Goal: Task Accomplishment & Management: Manage account settings

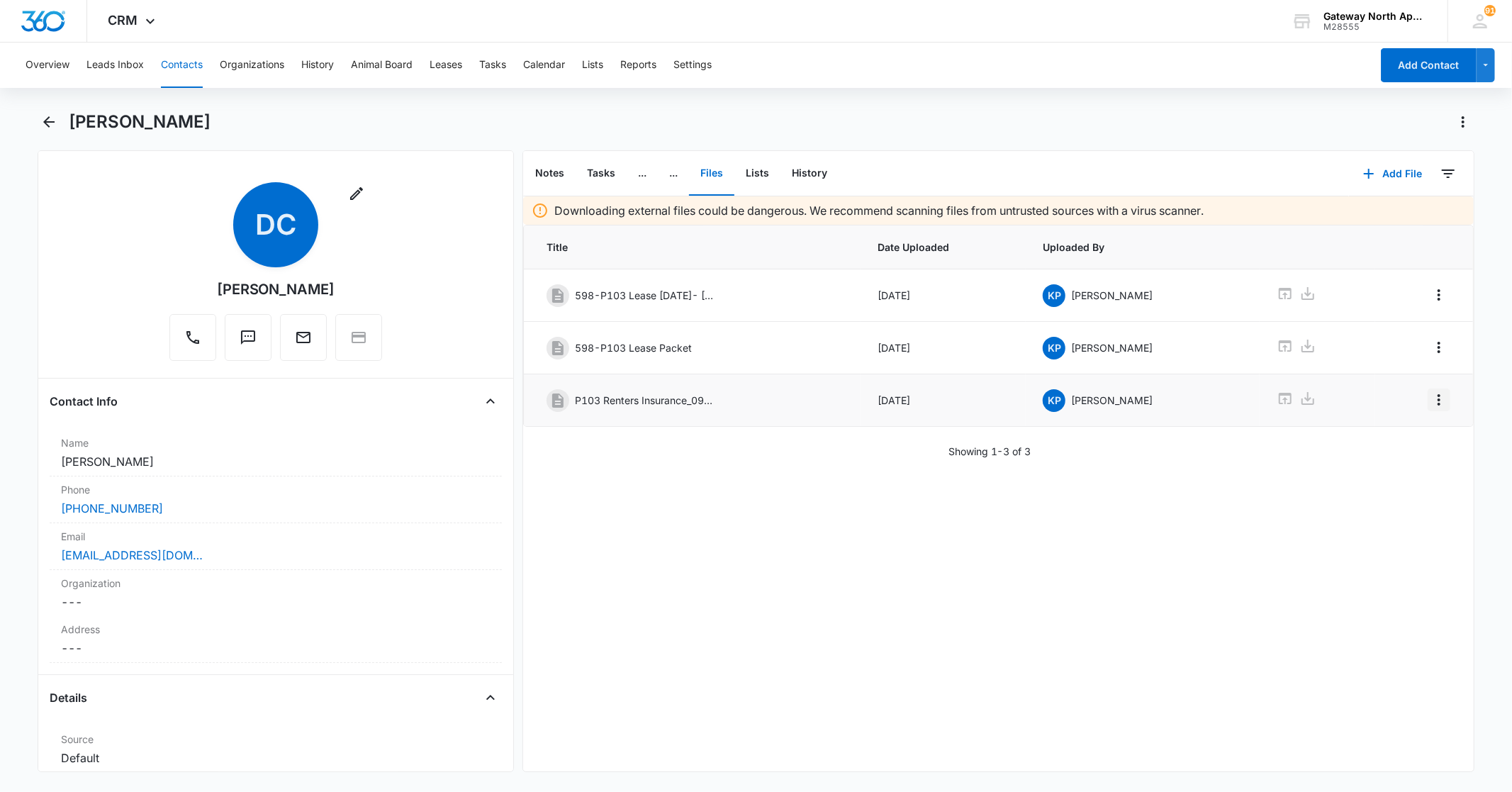
click at [1431, 405] on icon "Overflow Menu" at bounding box center [1439, 399] width 17 height 17
click at [1377, 441] on div "Edit" at bounding box center [1389, 441] width 30 height 10
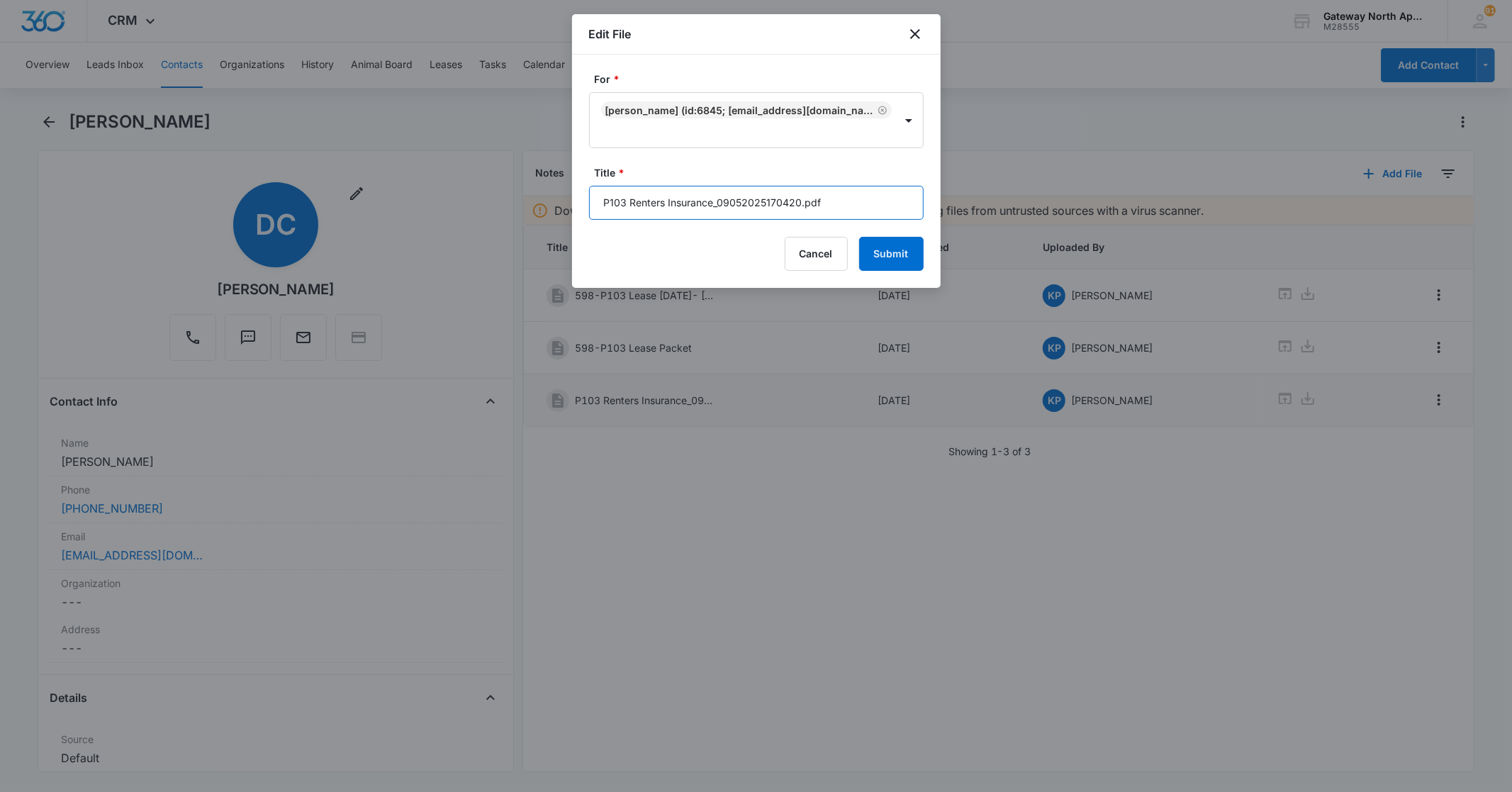
click at [848, 212] on input "P103 Renters Insurance_09052025170420.pdf" at bounding box center [756, 202] width 335 height 34
type input "P"
type input "598-P103 Renters Insurance"
click at [897, 249] on button "Submit" at bounding box center [891, 253] width 65 height 34
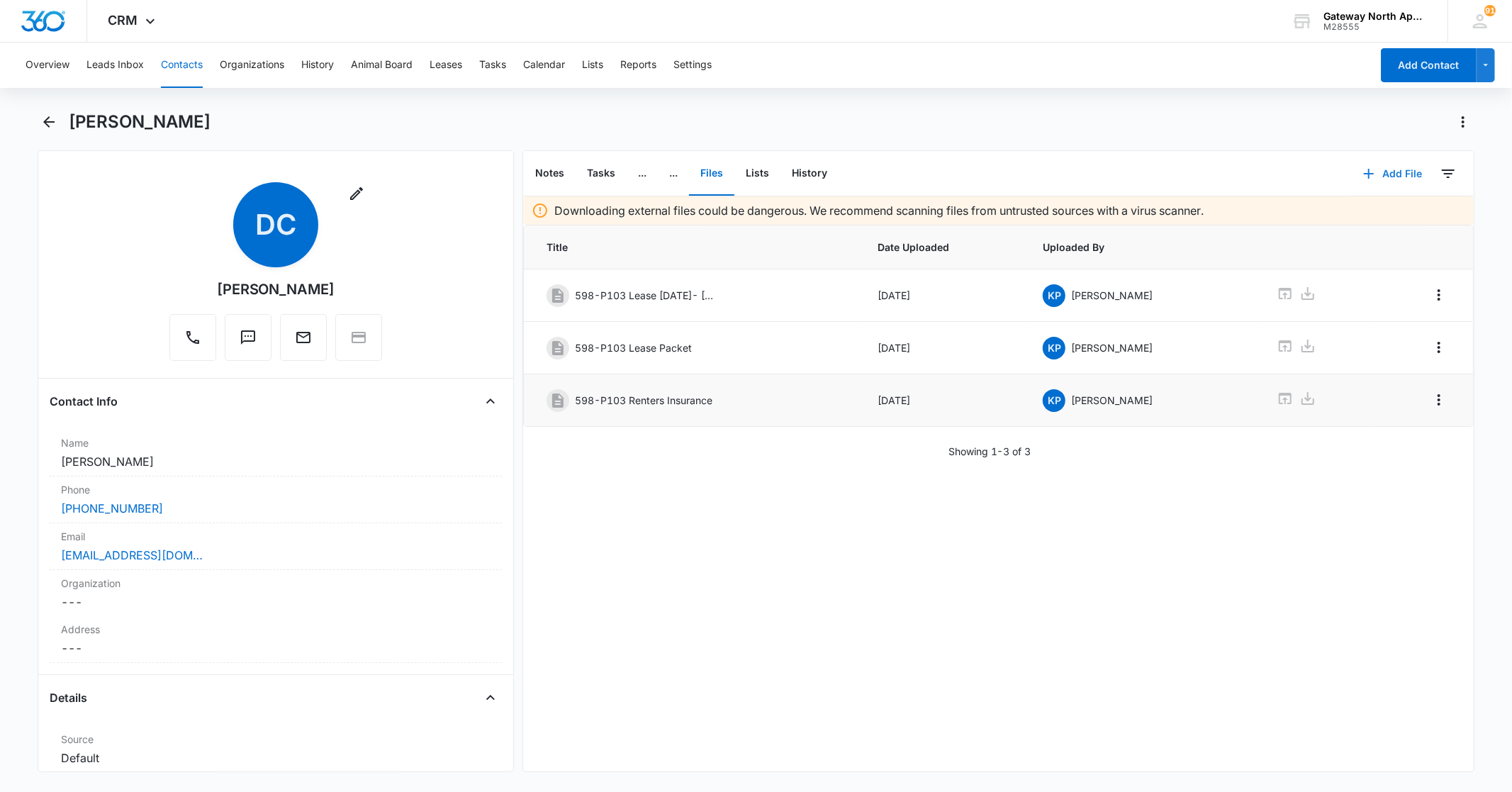
click at [1390, 172] on button "Add File" at bounding box center [1393, 173] width 88 height 34
click at [1383, 209] on button "Upload Files" at bounding box center [1382, 218] width 108 height 21
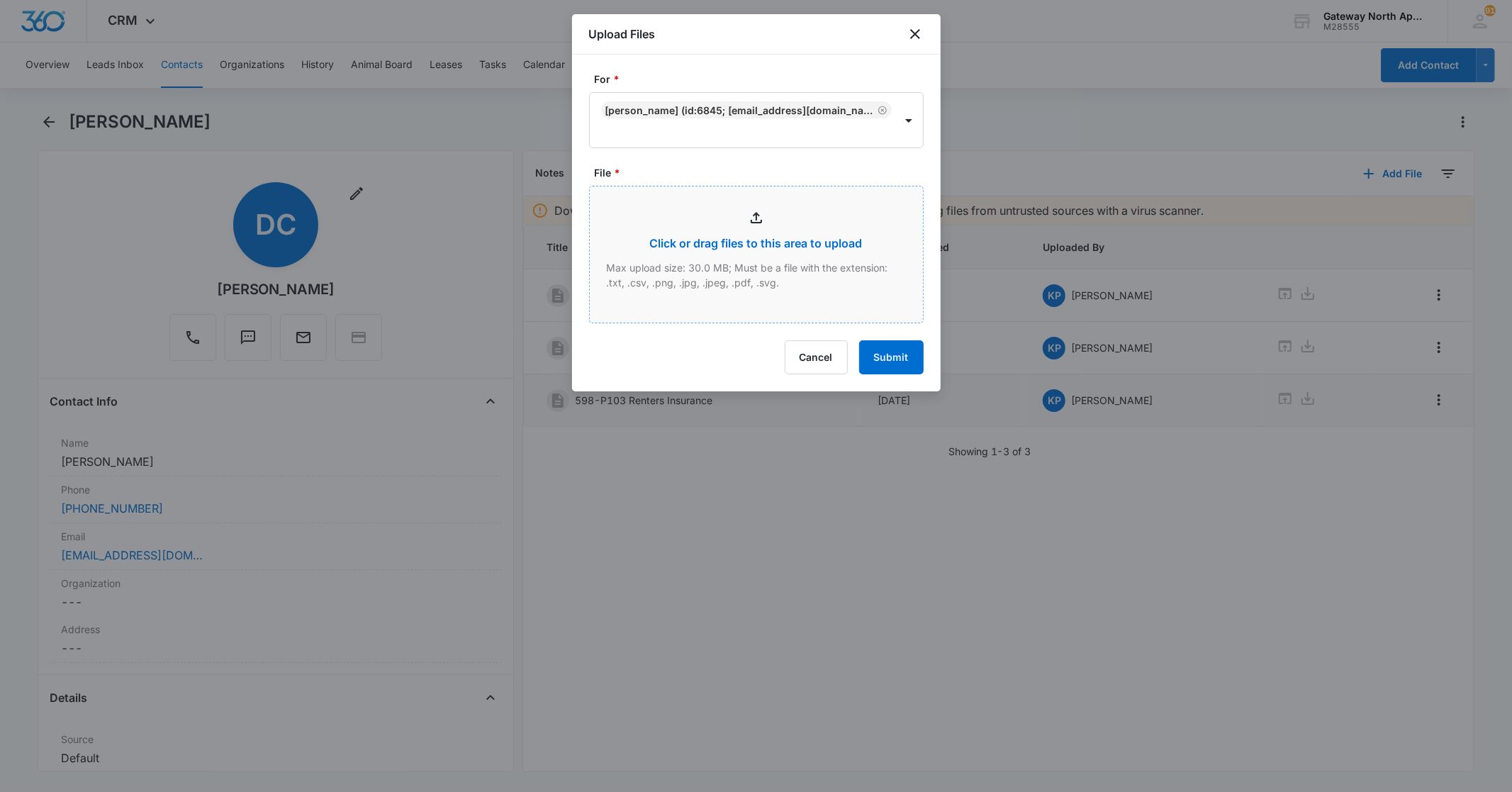
type input "C:\fakepath\P103 utilites_09062025111020.pdf"
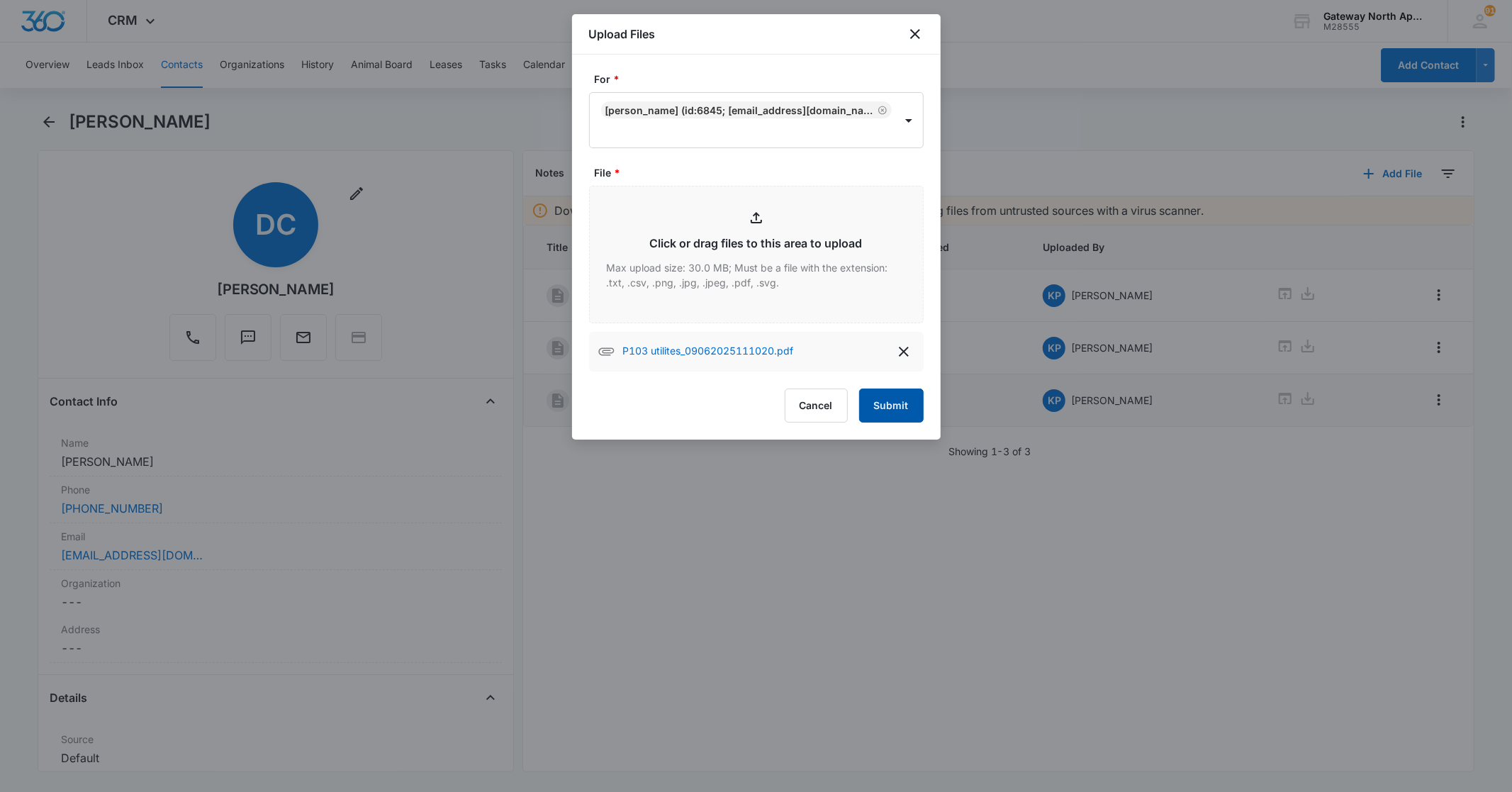
click at [901, 405] on button "Submit" at bounding box center [891, 406] width 65 height 34
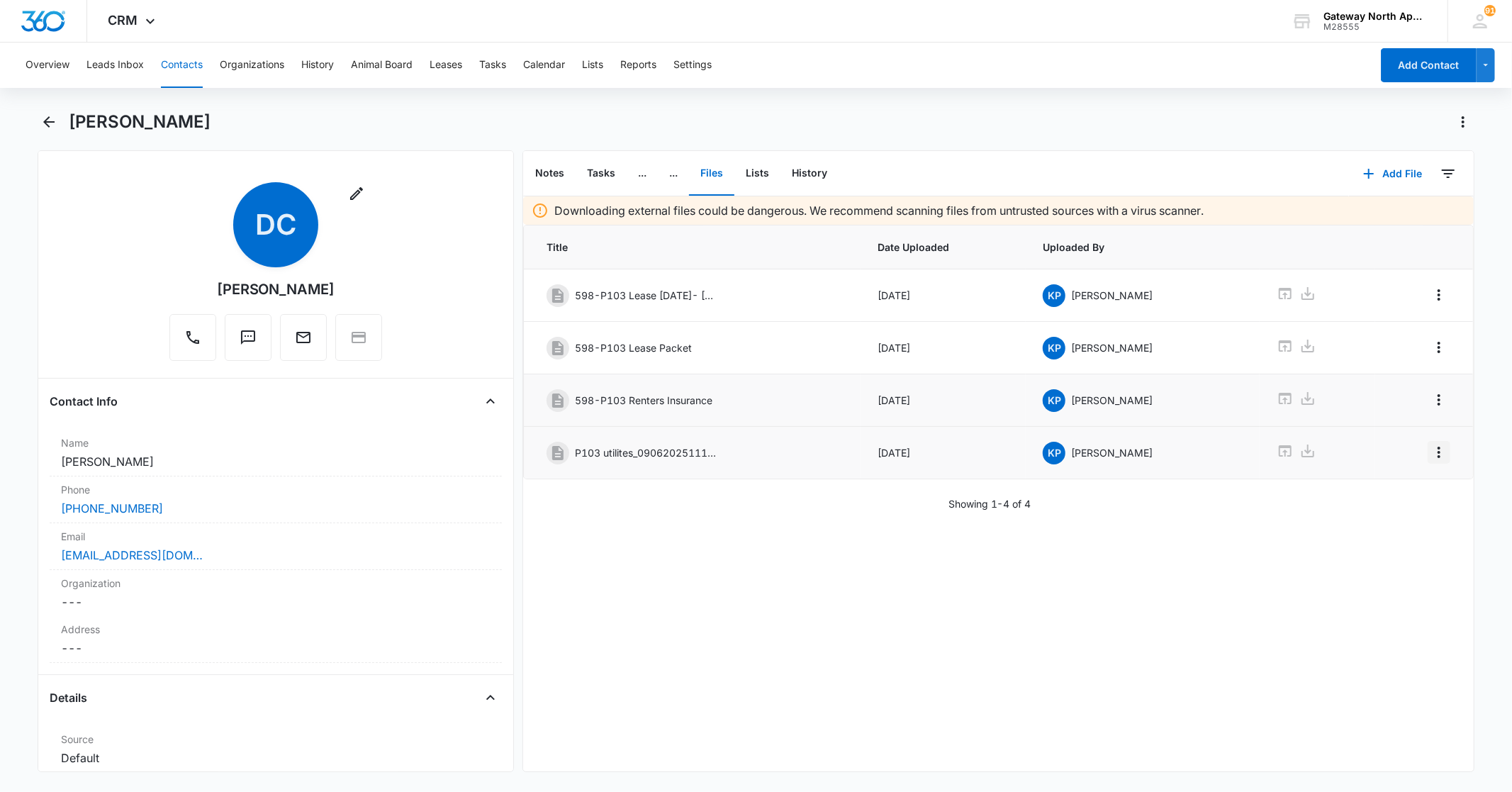
click at [1431, 453] on icon "Overflow Menu" at bounding box center [1439, 452] width 17 height 17
click at [1382, 493] on div "Edit" at bounding box center [1389, 495] width 30 height 10
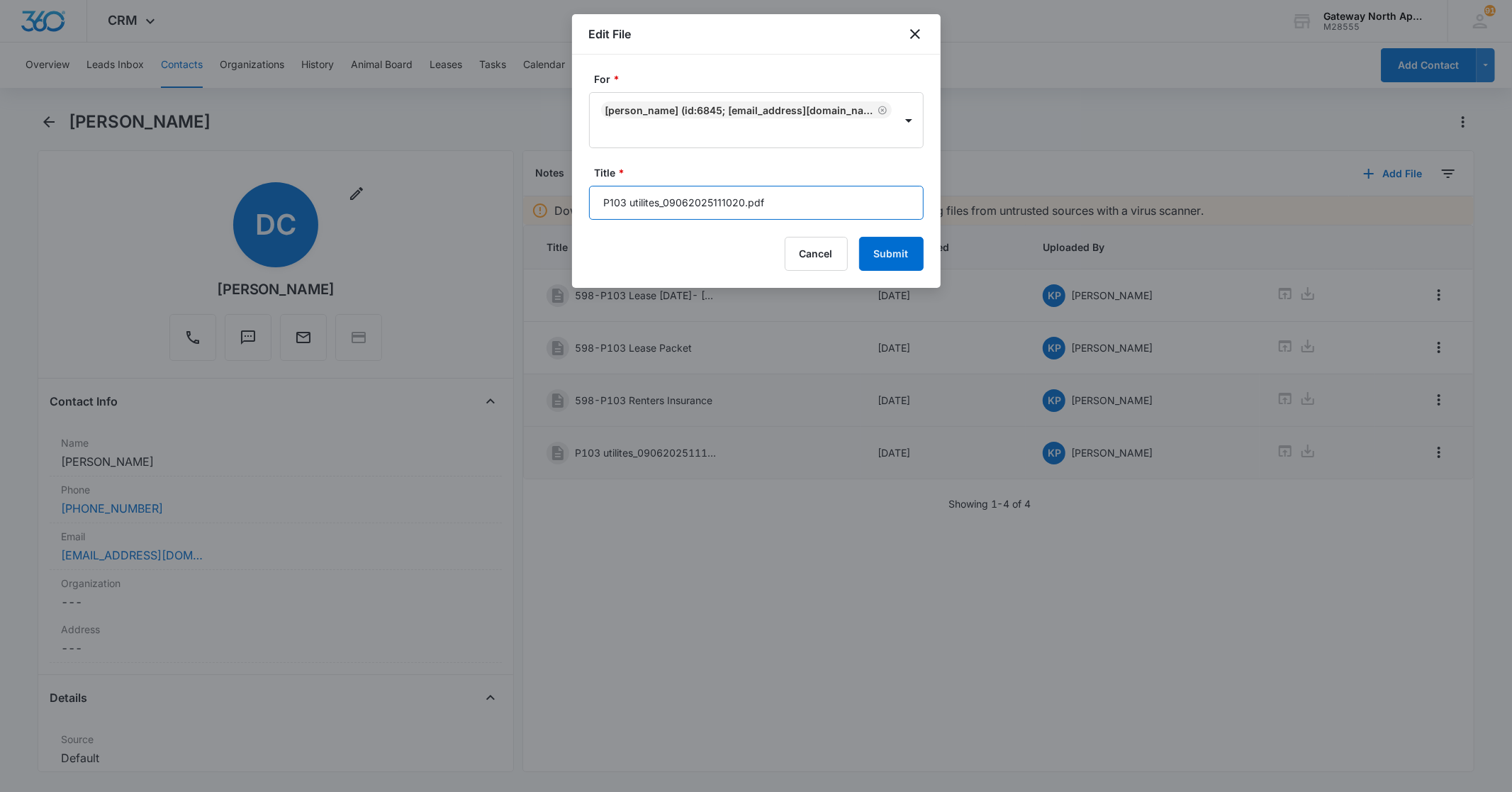
click at [767, 204] on input "P103 utilites_09062025111020.pdf" at bounding box center [756, 202] width 335 height 34
type input "P"
type input "598-P103 Proof of Utilites"
click at [894, 256] on button "Submit" at bounding box center [891, 253] width 65 height 34
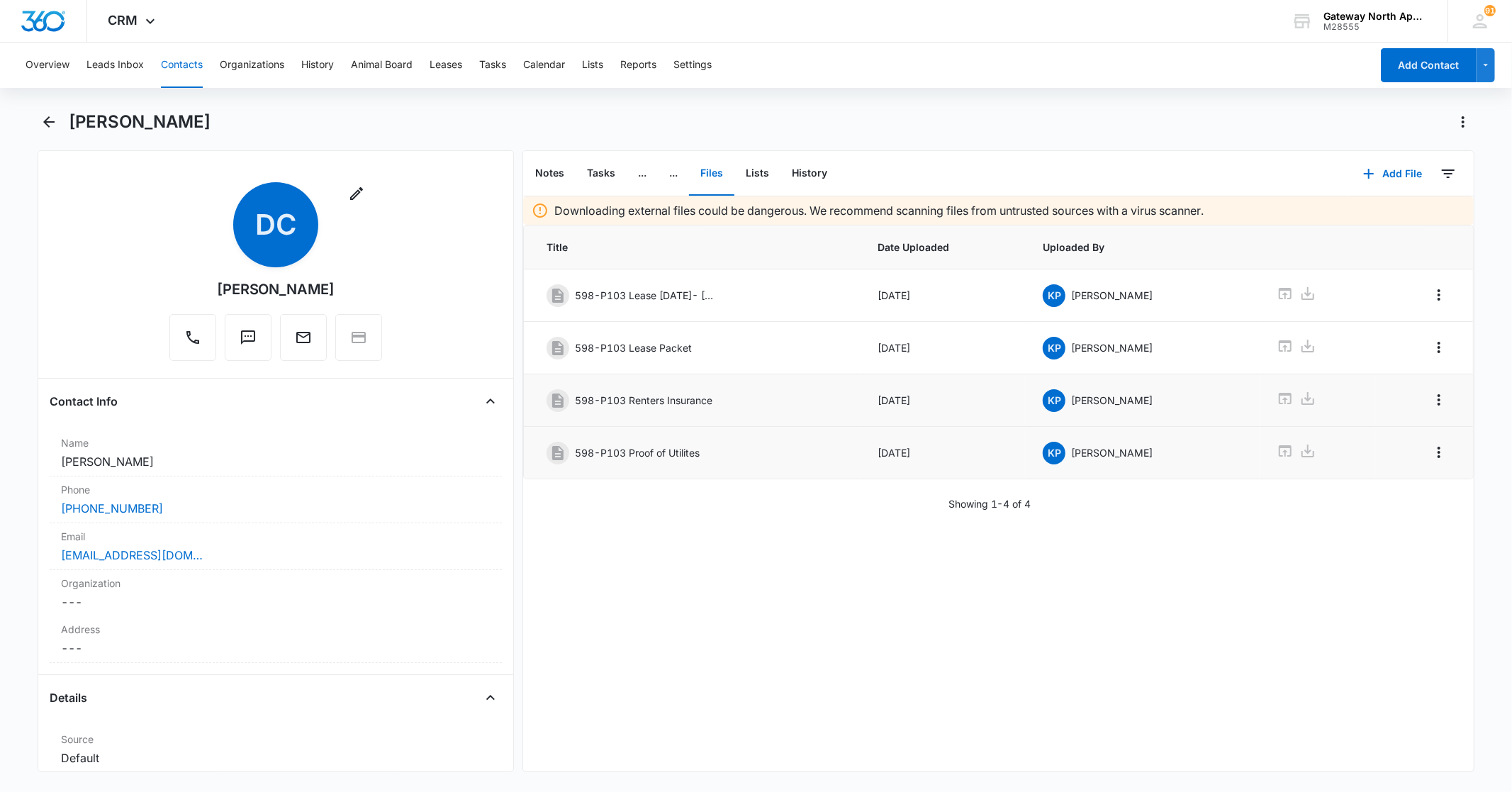
click at [37, 116] on main "[PERSON_NAME] Remove DC [PERSON_NAME] Contact Info Name Cancel Save Changes [PE…" at bounding box center [756, 450] width 1512 height 679
click at [49, 119] on icon "Back" at bounding box center [49, 122] width 17 height 17
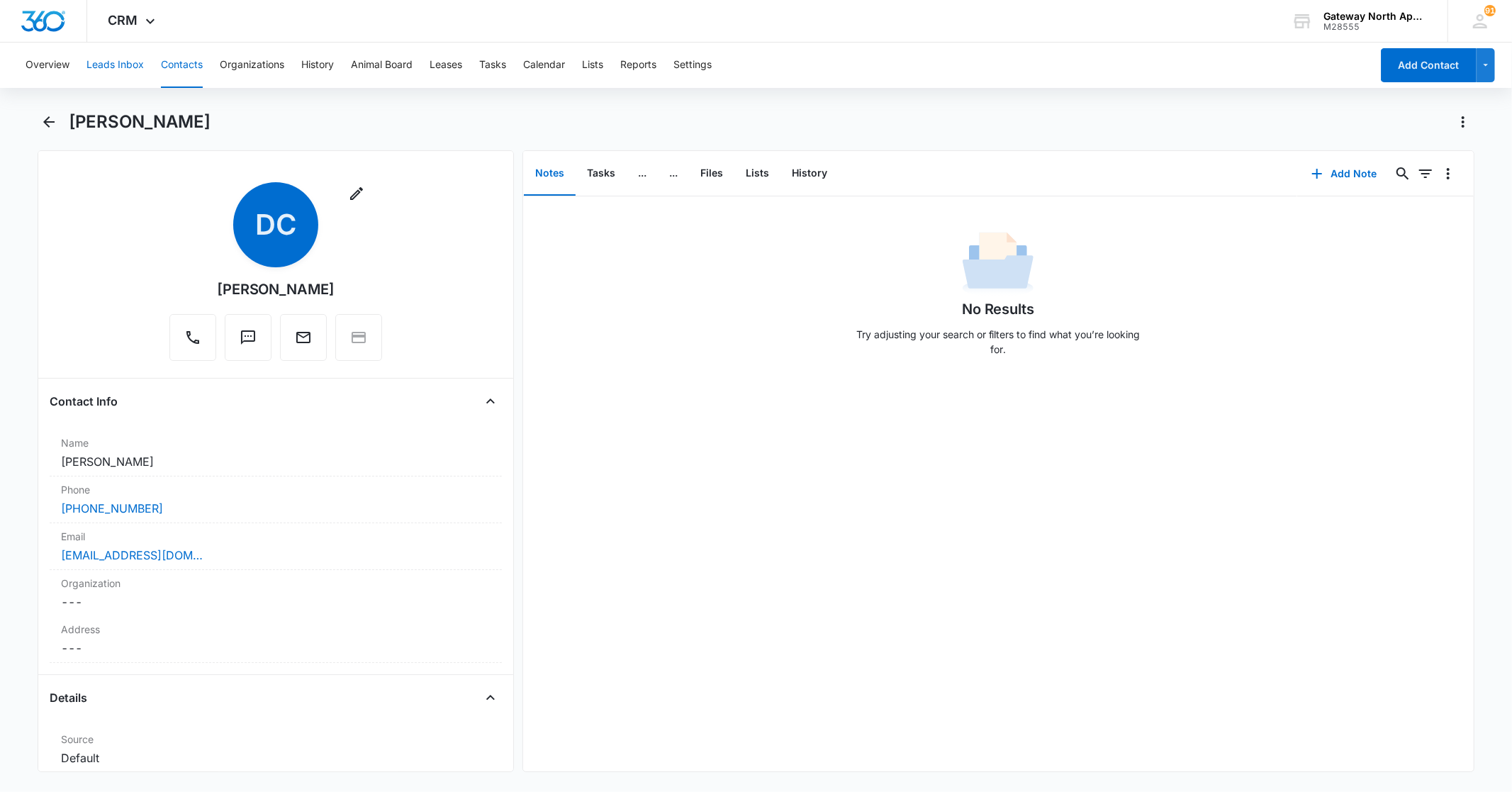
click at [141, 69] on button "Leads Inbox" at bounding box center [115, 65] width 57 height 46
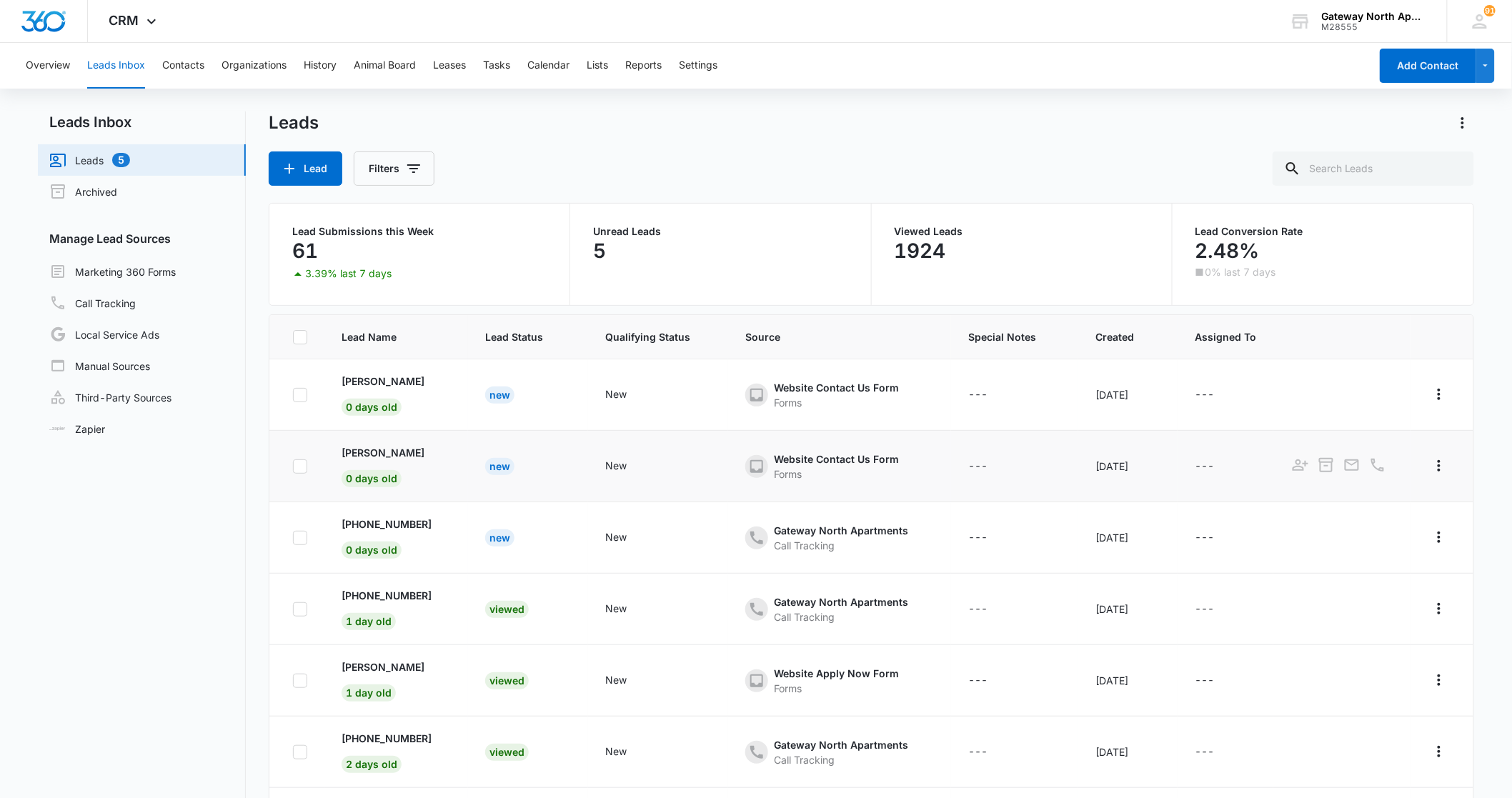
click at [798, 448] on td "Website Contact Us Form Forms" at bounding box center [840, 466] width 223 height 71
click at [748, 467] on icon "- - Select to Edit Field" at bounding box center [757, 466] width 17 height 17
click at [376, 446] on p "[PERSON_NAME]" at bounding box center [383, 453] width 83 height 15
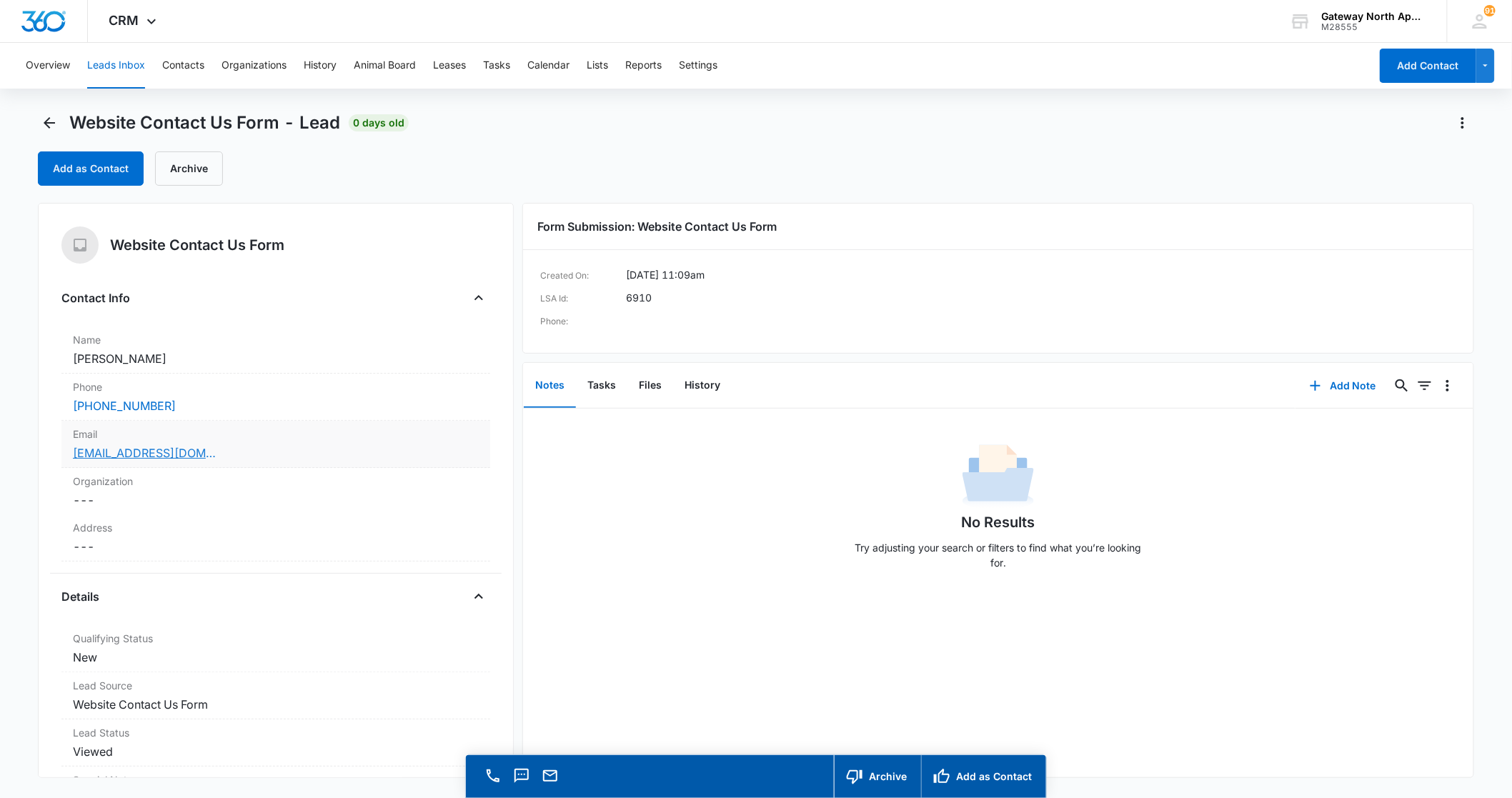
click at [177, 452] on link "[EMAIL_ADDRESS][DOMAIN_NAME]" at bounding box center [144, 453] width 143 height 17
click at [41, 116] on icon "Back" at bounding box center [49, 123] width 17 height 17
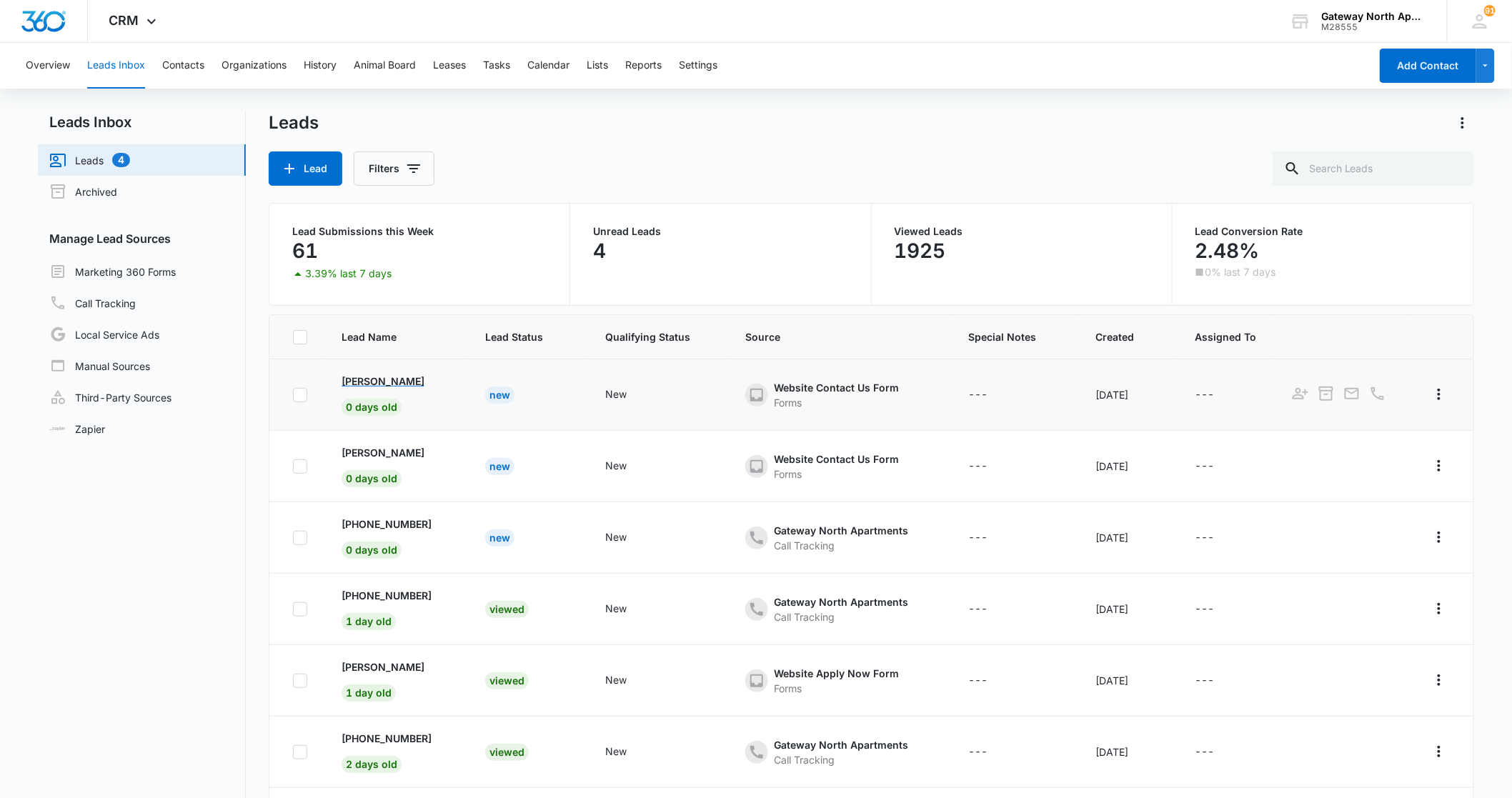
click at [379, 380] on p "[PERSON_NAME]" at bounding box center [383, 381] width 83 height 15
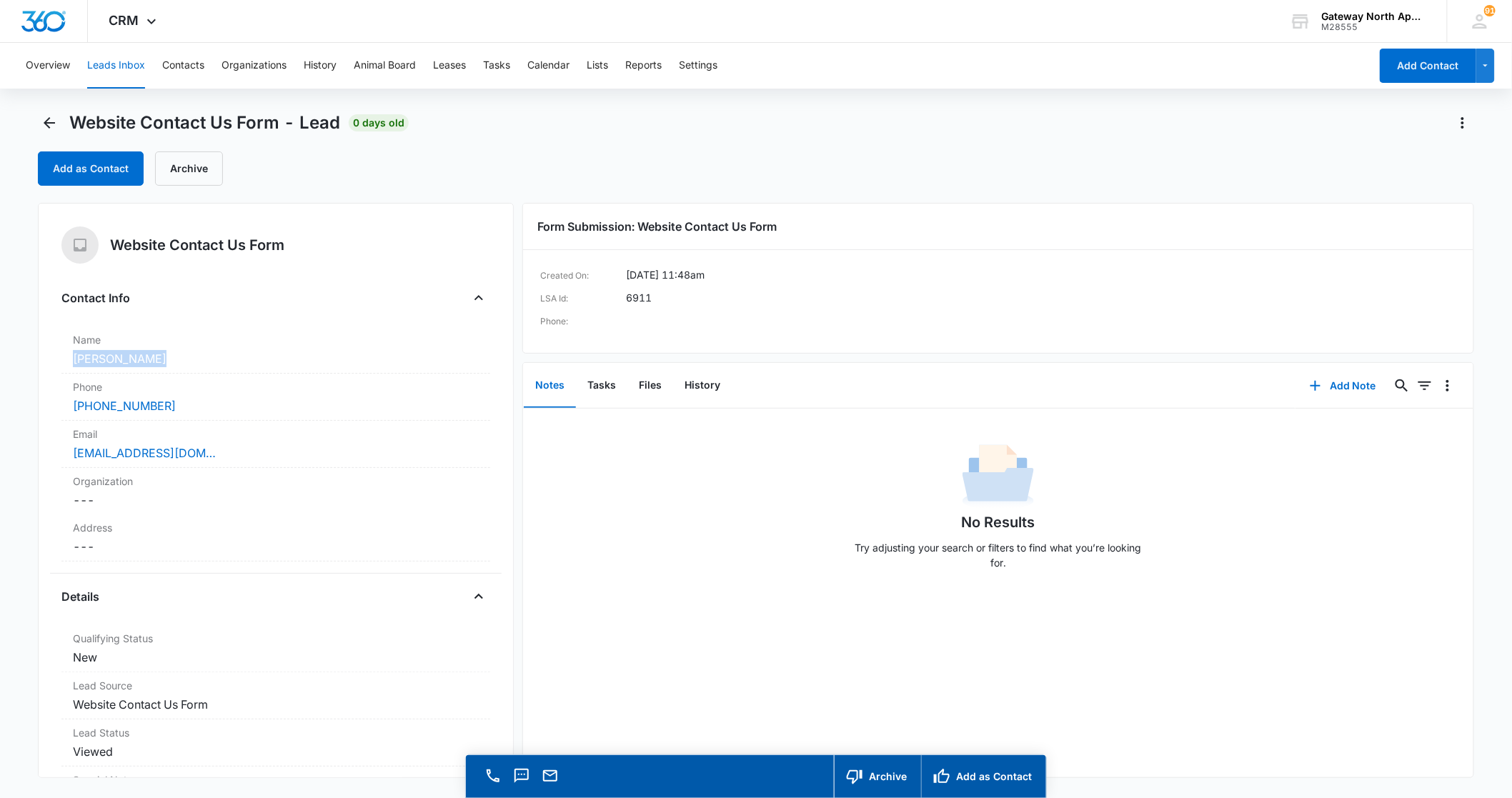
drag, startPoint x: 179, startPoint y: 363, endPoint x: 59, endPoint y: 358, distance: 120.1
click at [59, 358] on div "Website Contact Us Form Contact Info Name Cancel Save Changes [GEOGRAPHIC_DATA]…" at bounding box center [275, 491] width 476 height 575
drag, startPoint x: 59, startPoint y: 358, endPoint x: 107, endPoint y: 359, distance: 48.0
copy dd "[PERSON_NAME]"
click at [104, 361] on dd "Cancel Save Changes [PERSON_NAME]" at bounding box center [275, 359] width 406 height 17
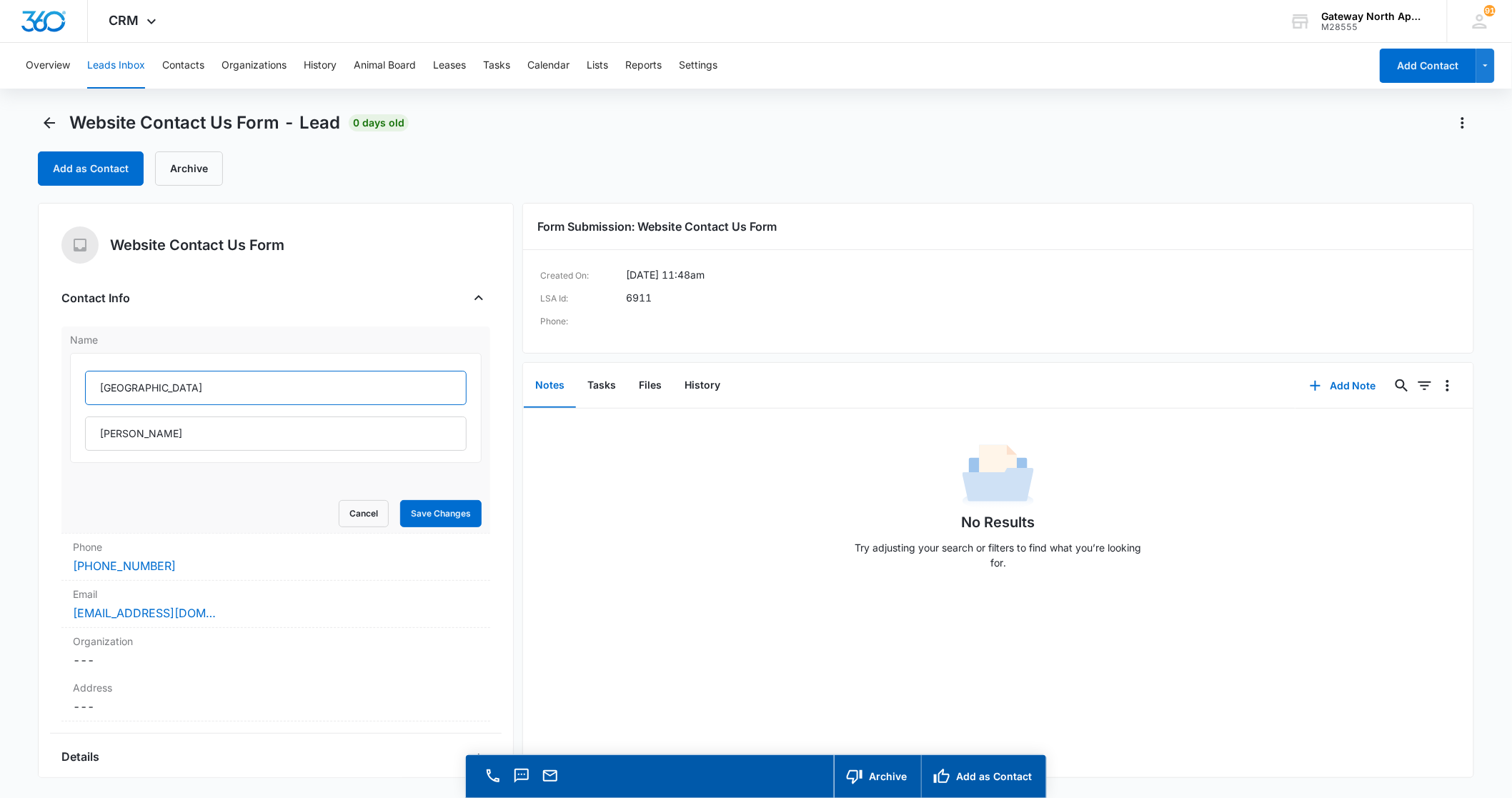
drag, startPoint x: 143, startPoint y: 392, endPoint x: 65, endPoint y: 389, distance: 78.1
click at [65, 389] on div "Name [GEOGRAPHIC_DATA][PERSON_NAME] Cancel Save Changes" at bounding box center [275, 430] width 429 height 207
drag, startPoint x: 182, startPoint y: 431, endPoint x: 94, endPoint y: 431, distance: 88.0
click at [94, 431] on input "[PERSON_NAME]" at bounding box center [276, 433] width 382 height 34
click at [426, 517] on button "Save Changes" at bounding box center [441, 513] width 81 height 27
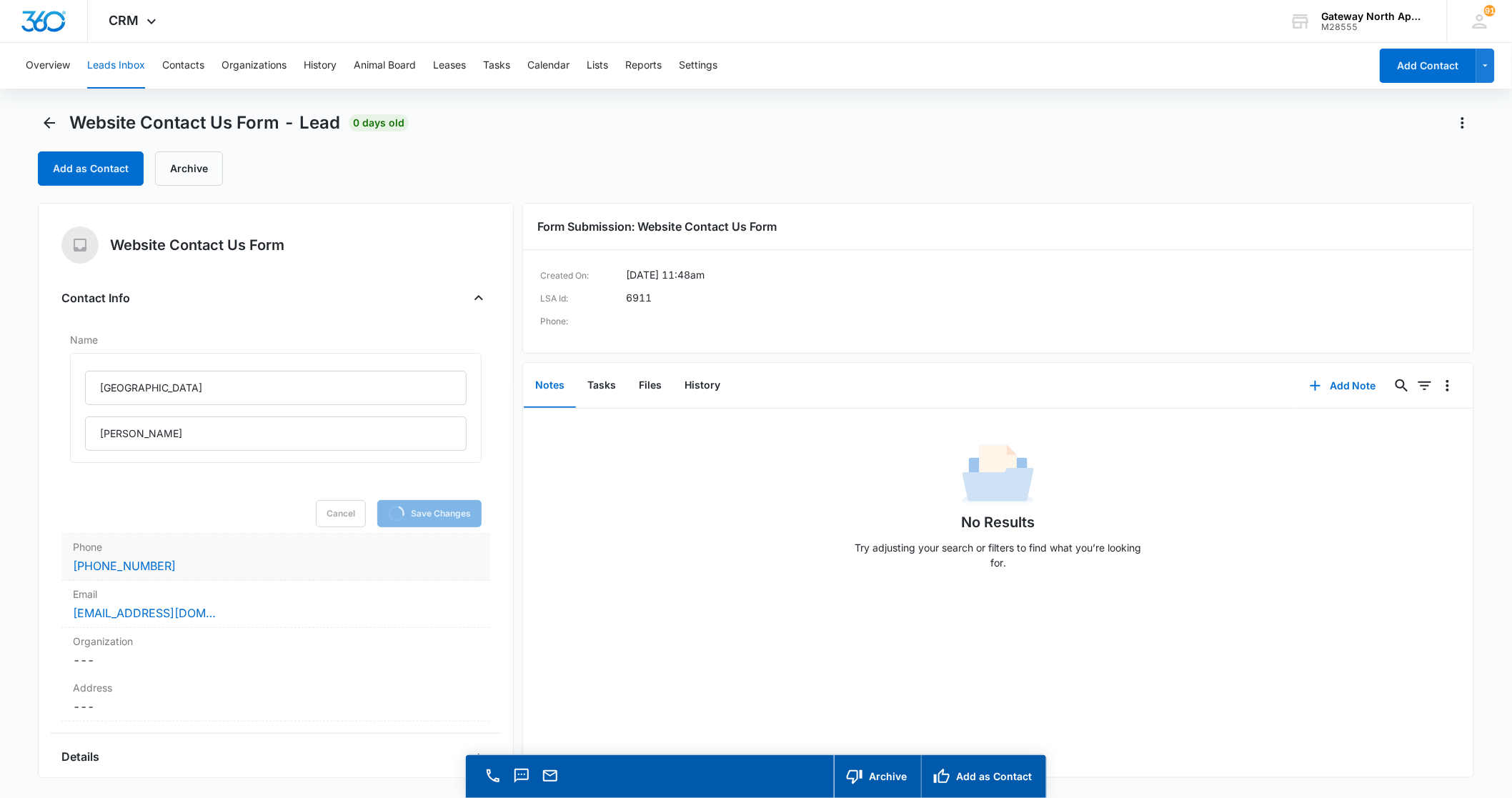
click at [190, 564] on div "[PHONE_NUMBER]" at bounding box center [275, 566] width 406 height 17
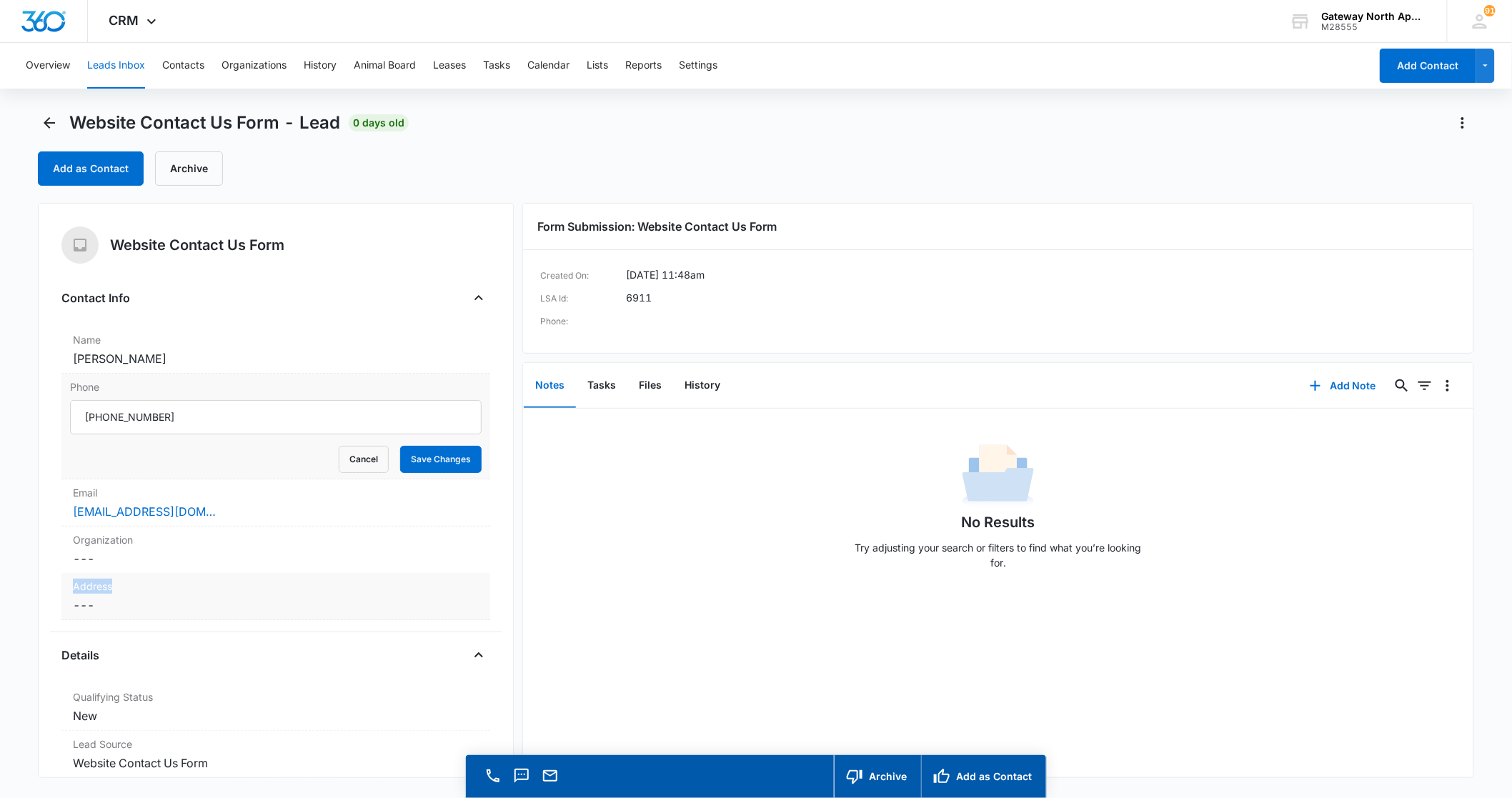
drag, startPoint x: 190, startPoint y: 573, endPoint x: 172, endPoint y: 573, distance: 18.0
click at [172, 573] on dl "Name Cancel Save Changes [PERSON_NAME] Phone Cancel Save Changes Email Cancel S…" at bounding box center [275, 473] width 429 height 294
drag, startPoint x: 172, startPoint y: 573, endPoint x: 174, endPoint y: 412, distance: 161.0
click at [175, 412] on input "Phone" at bounding box center [275, 417] width 412 height 34
drag, startPoint x: 153, startPoint y: 410, endPoint x: 77, endPoint y: 413, distance: 76.1
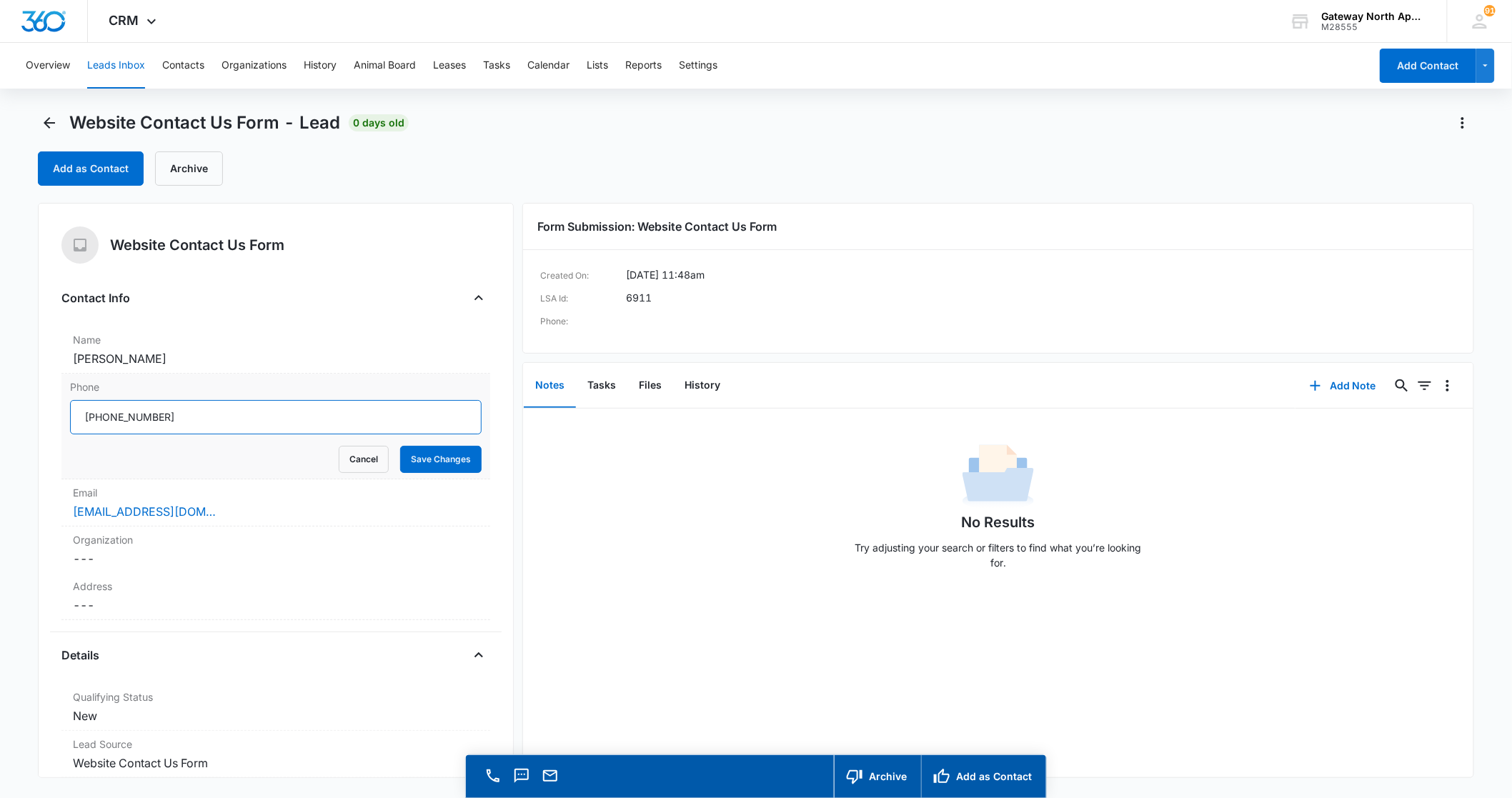
click at [77, 413] on input "Phone" at bounding box center [275, 417] width 412 height 34
click at [179, 54] on button "Contacts" at bounding box center [183, 66] width 42 height 46
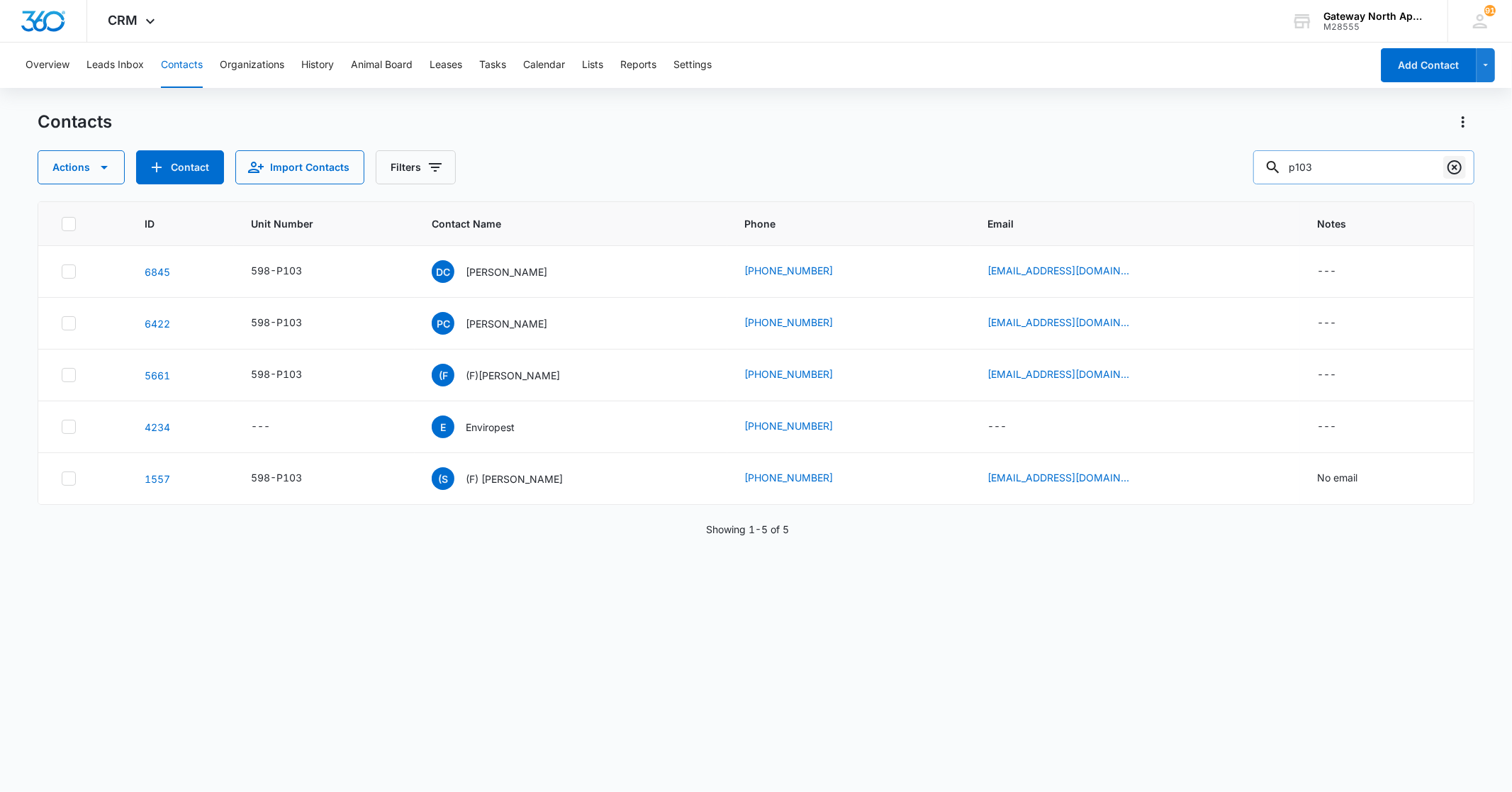
click at [1450, 164] on icon "Clear" at bounding box center [1454, 167] width 17 height 17
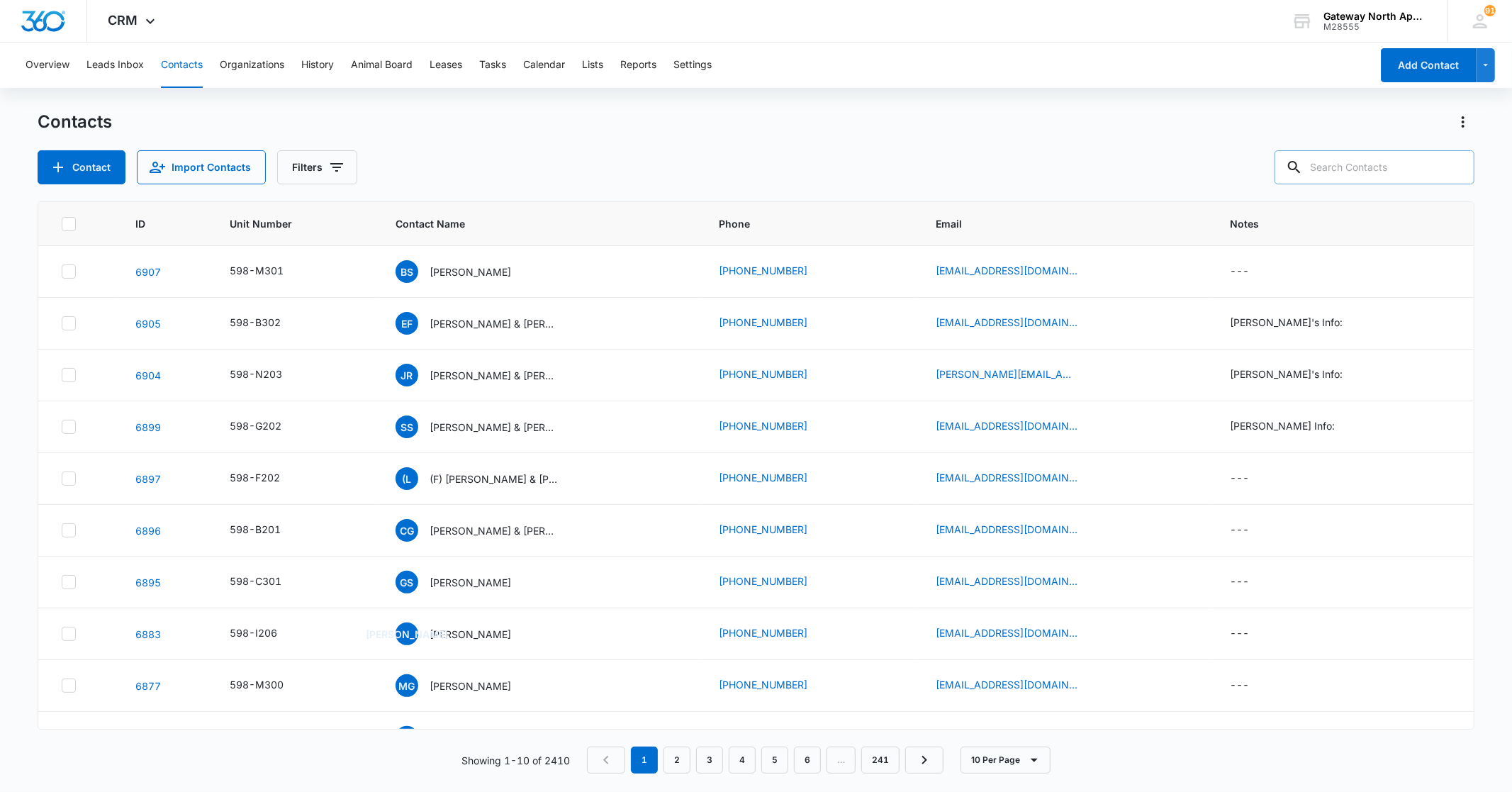
click at [1359, 165] on input "text" at bounding box center [1374, 167] width 200 height 34
type input "m301"
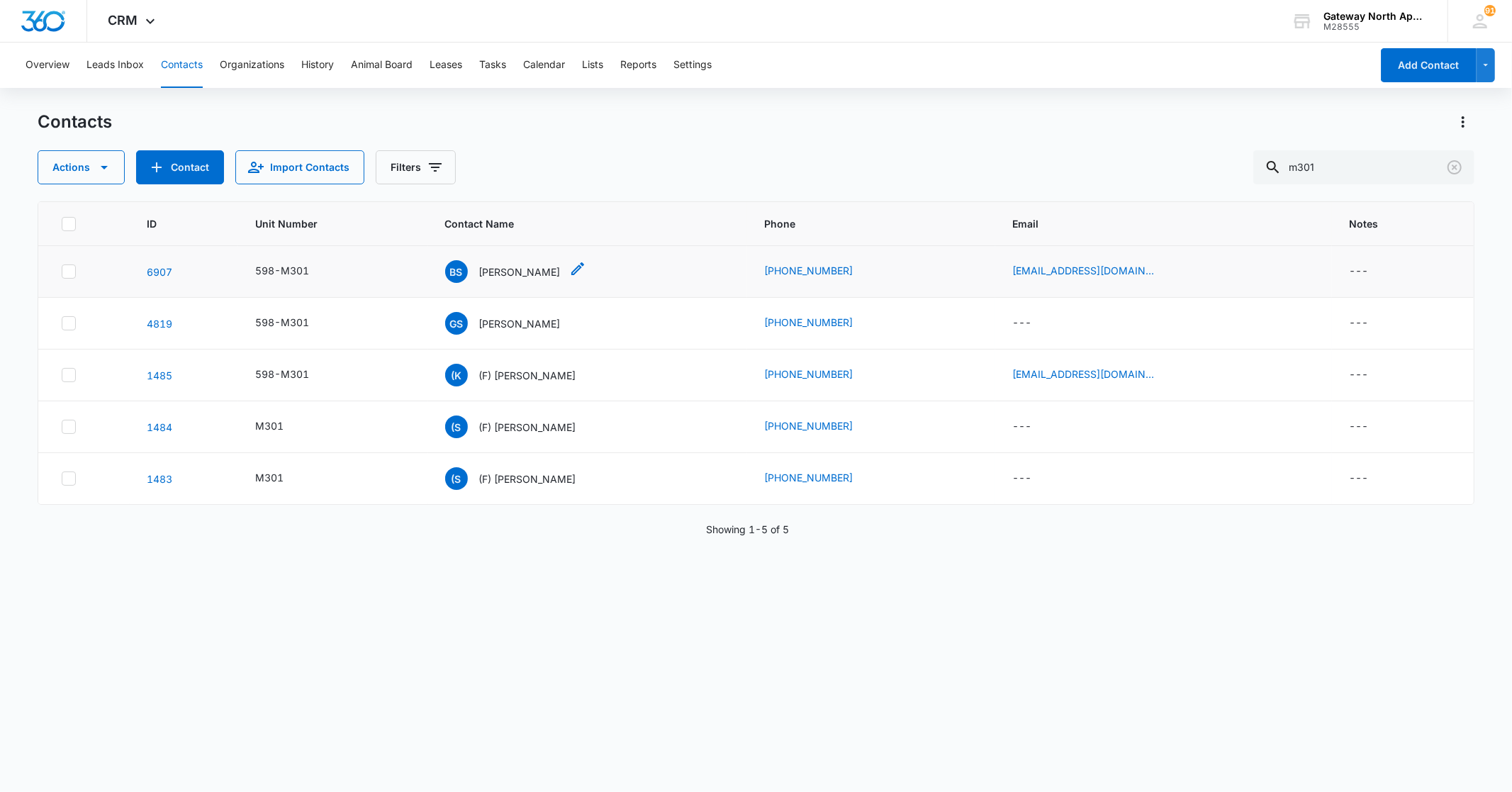
click at [536, 266] on p "[PERSON_NAME]" at bounding box center [519, 272] width 81 height 15
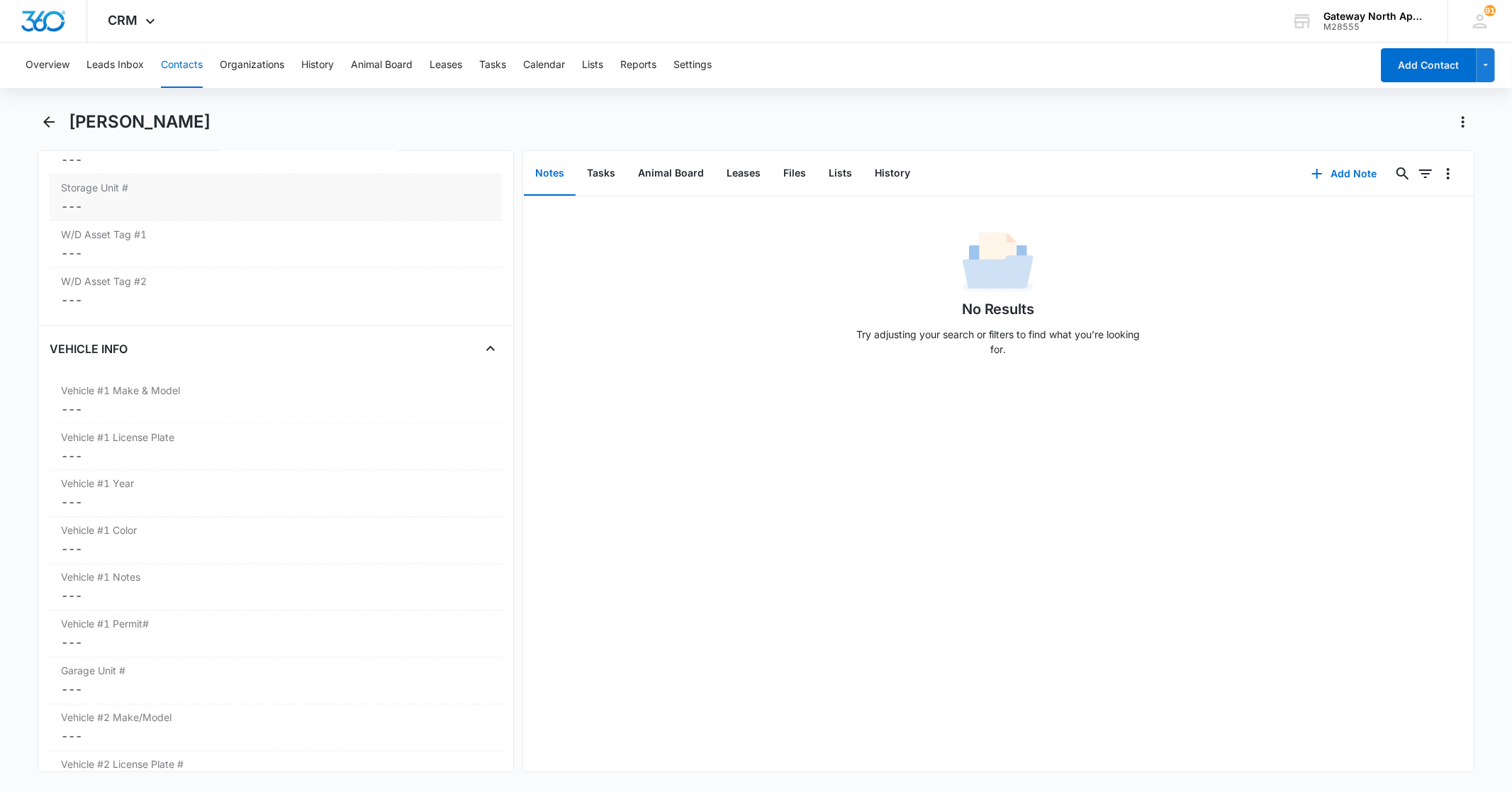
scroll to position [1969, 0]
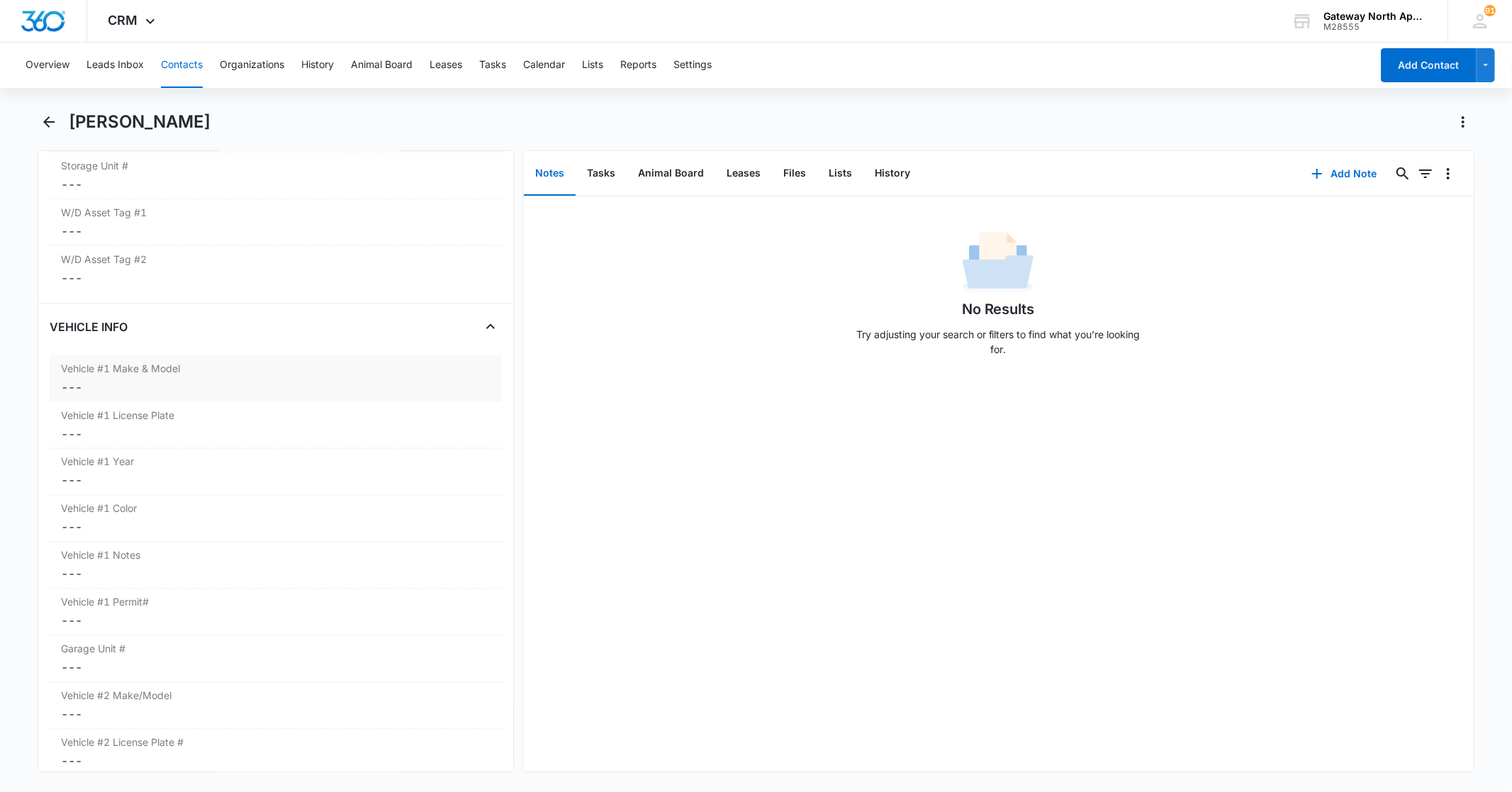
click at [141, 388] on dd "Cancel Save Changes ---" at bounding box center [275, 387] width 429 height 17
click at [151, 398] on input "Vehicle #1 Make & Model" at bounding box center [275, 398] width 434 height 34
type input "Subaru Crosstrek"
click at [421, 444] on button "Save Changes" at bounding box center [453, 440] width 81 height 27
click at [132, 433] on dd "Cancel Save Changes ---" at bounding box center [275, 434] width 429 height 17
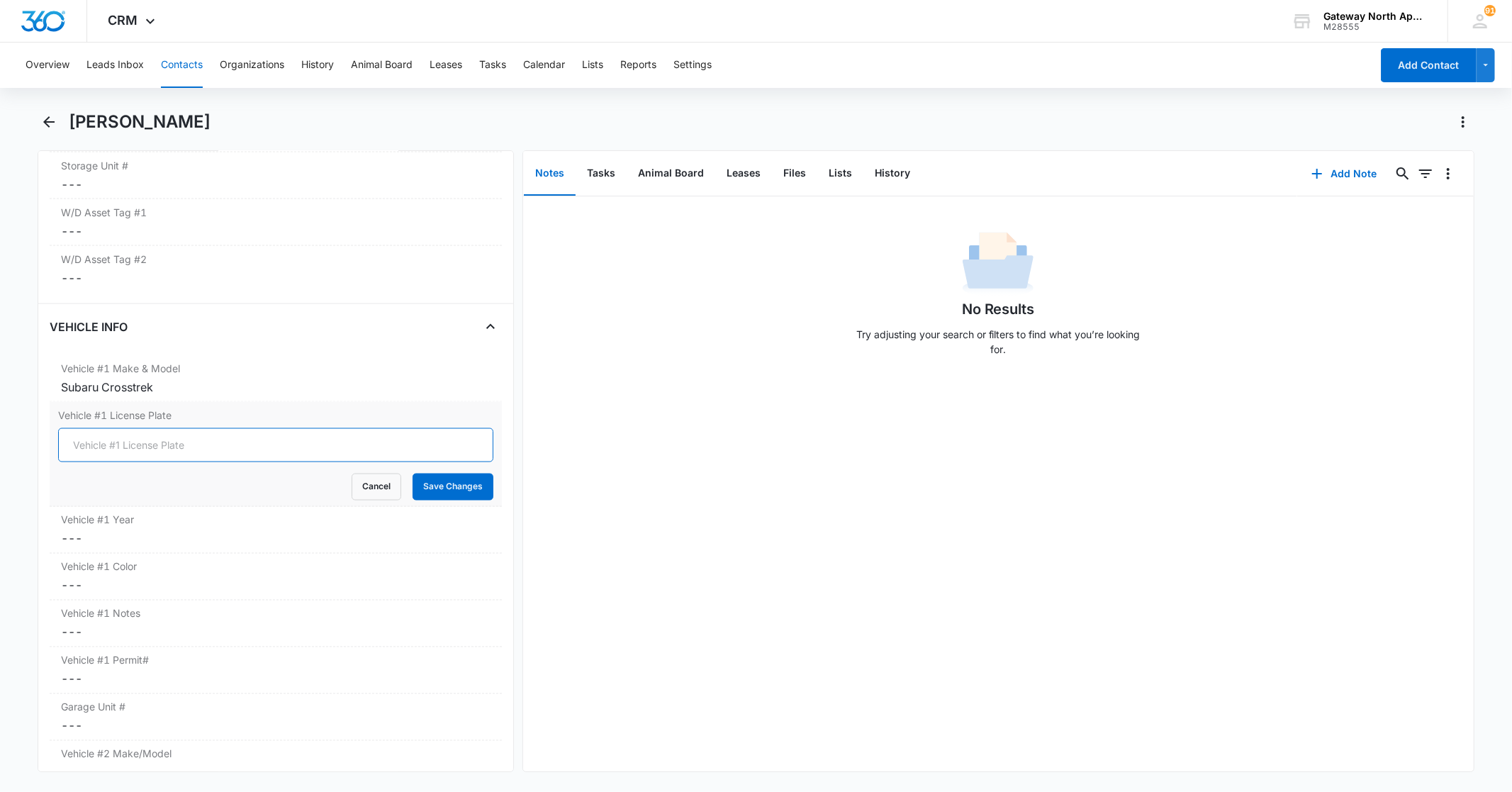
click at [138, 441] on input "Vehicle #1 License Plate" at bounding box center [275, 445] width 434 height 34
type input "BHJ-Q65"
click at [444, 486] on button "Save Changes" at bounding box center [453, 487] width 81 height 27
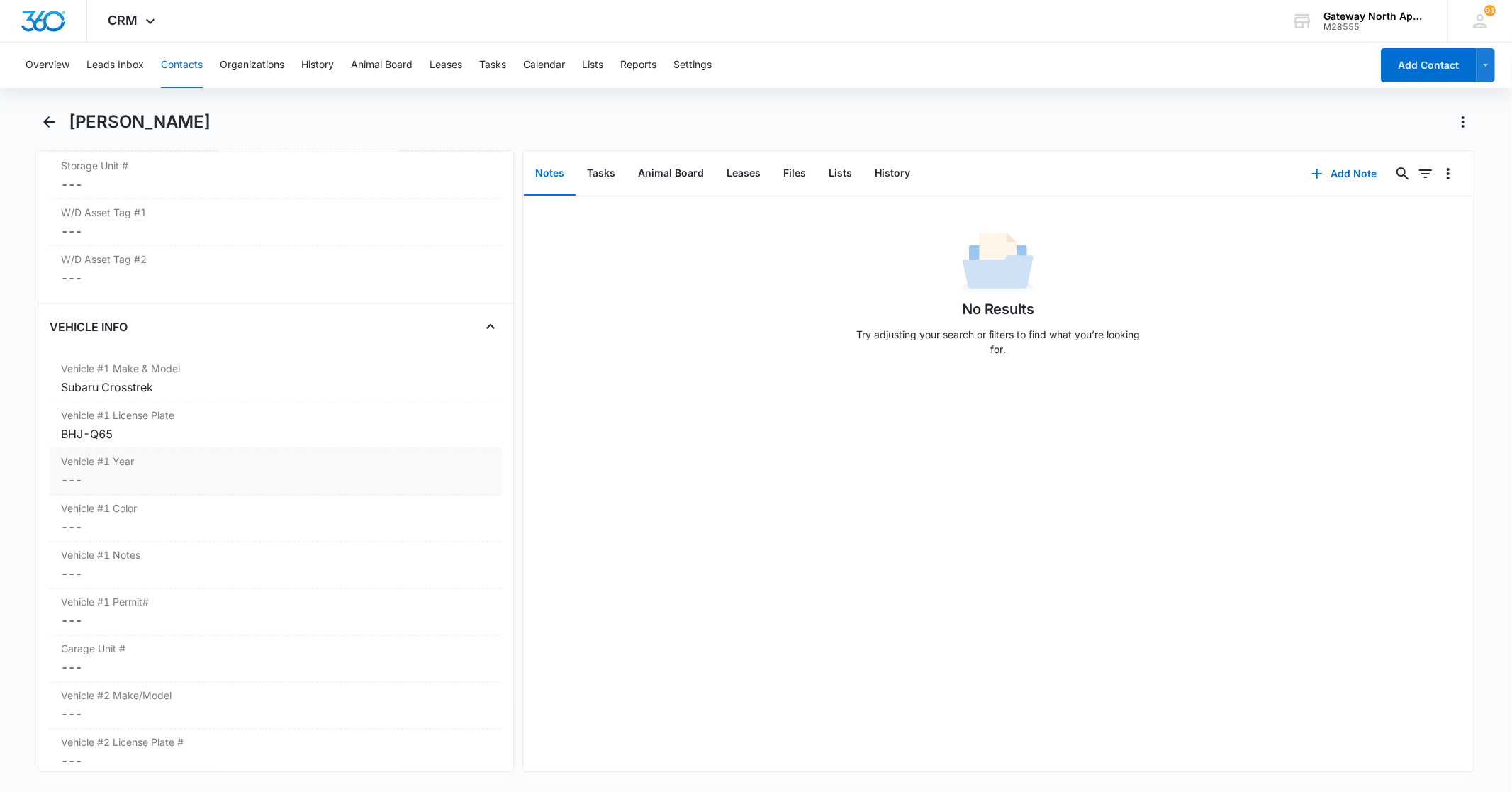
click at [135, 477] on dd "Cancel Save Changes ---" at bounding box center [275, 481] width 429 height 17
click at [209, 487] on input "Vehicle #1 Year" at bounding box center [275, 491] width 434 height 34
type input "2017"
click at [421, 529] on button "Save Changes" at bounding box center [453, 533] width 81 height 27
click at [119, 521] on dd "Cancel Save Changes ---" at bounding box center [275, 527] width 429 height 17
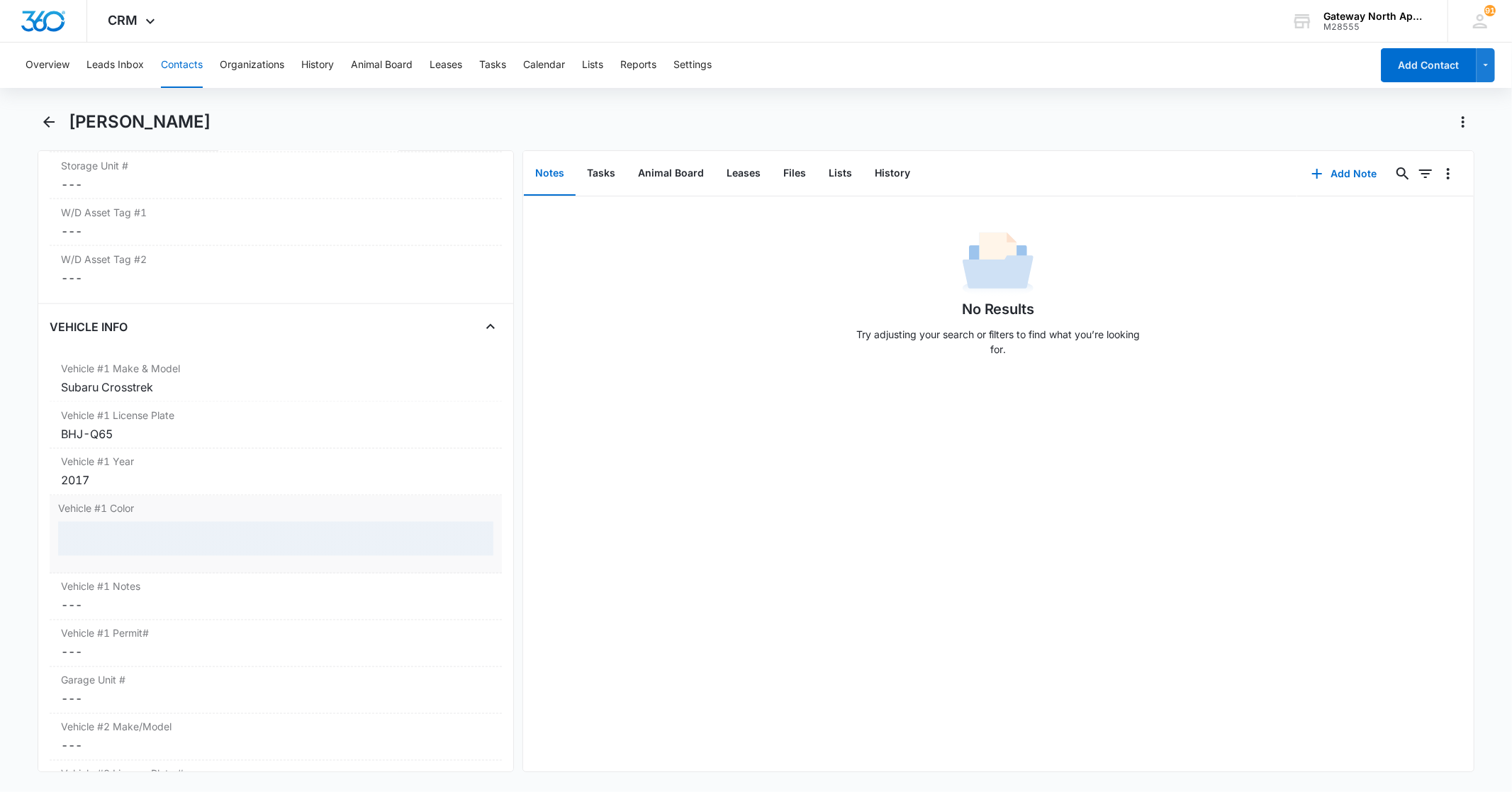
click at [160, 541] on div at bounding box center [275, 539] width 434 height 34
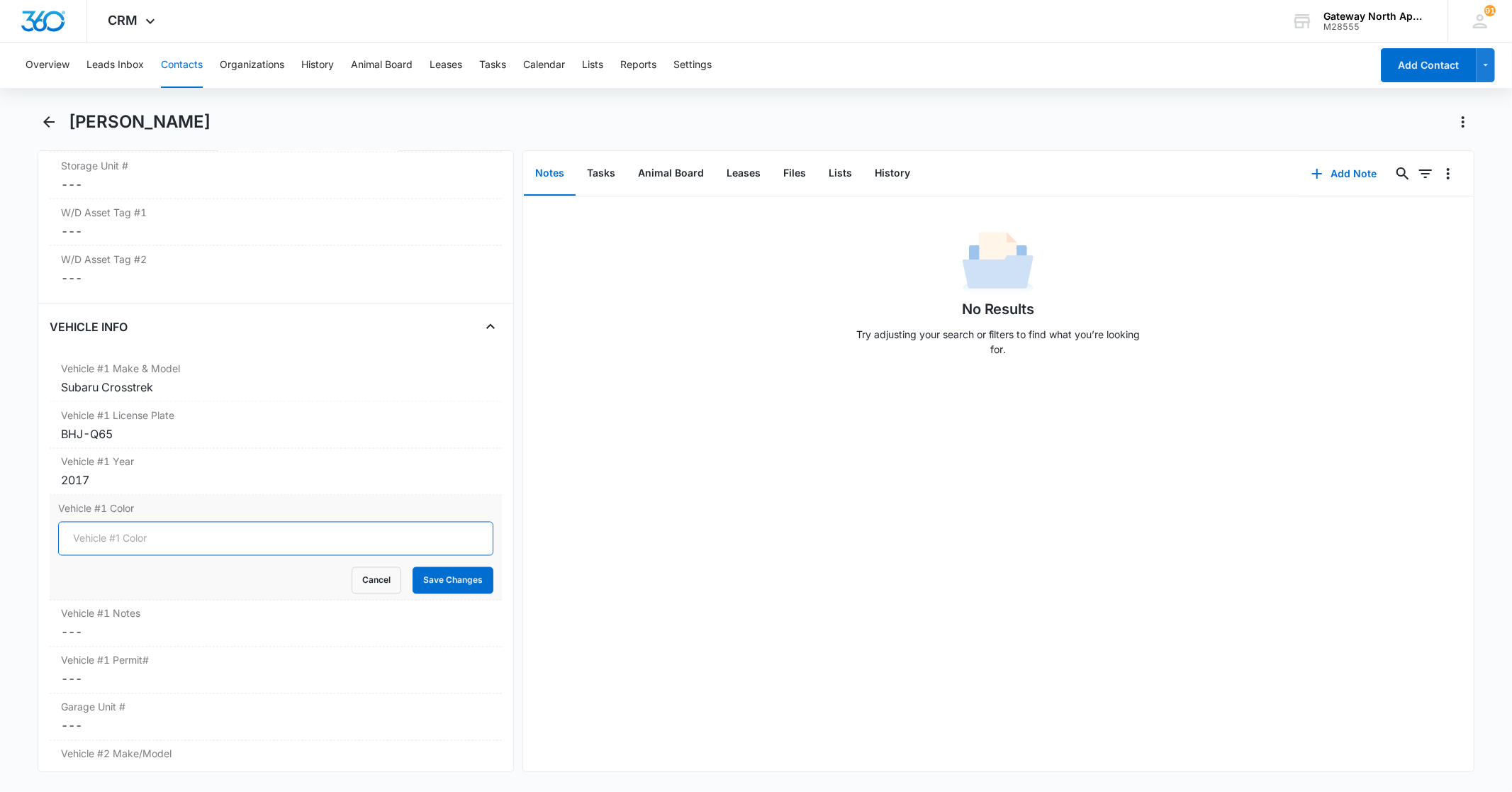
click at [158, 541] on input "Vehicle #1 Color" at bounding box center [275, 539] width 434 height 34
type input "Silver"
click at [456, 579] on button "Save Changes" at bounding box center [453, 580] width 81 height 27
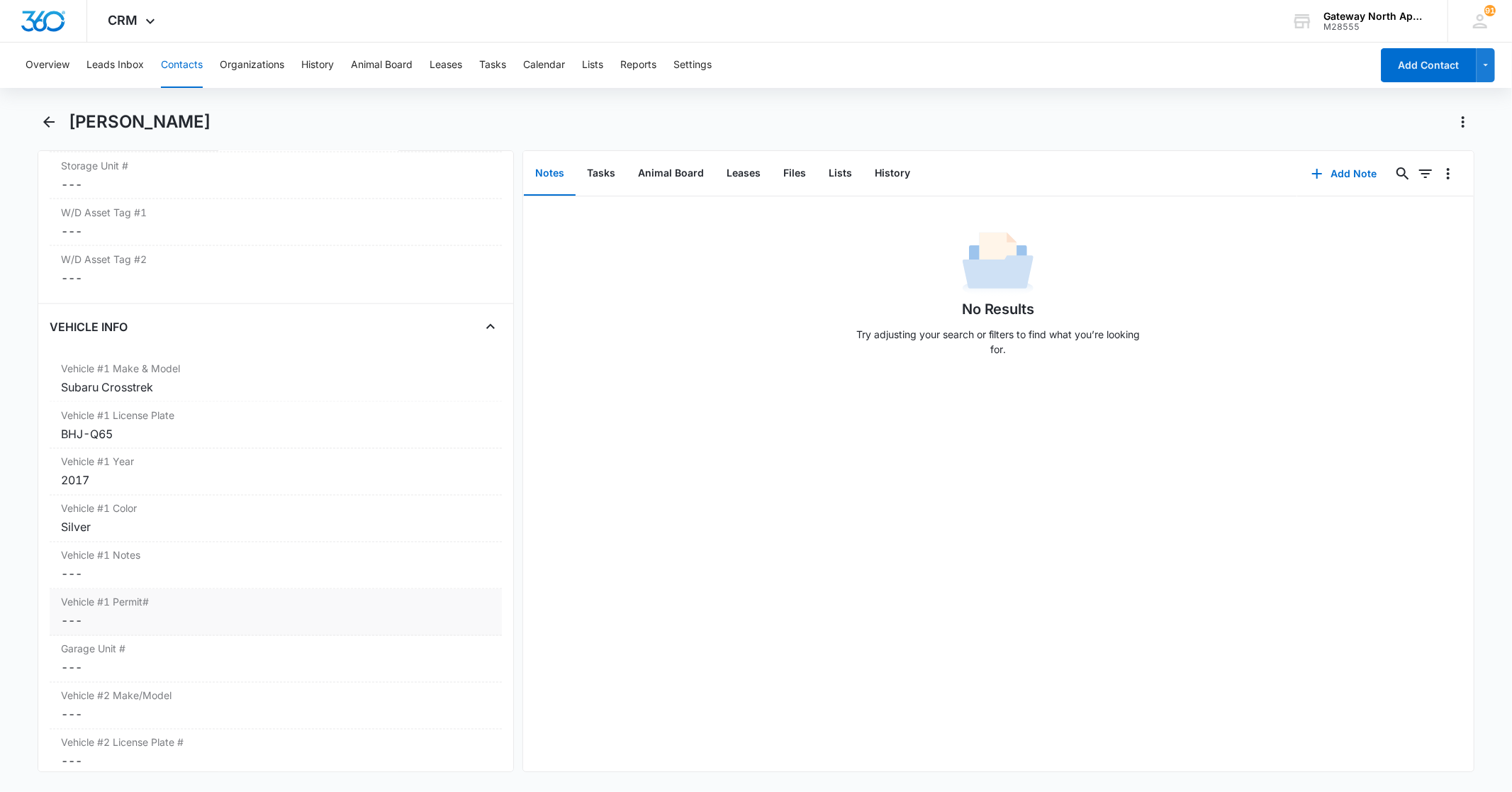
click at [104, 628] on dd "Cancel Save Changes ---" at bounding box center [275, 621] width 429 height 17
click at [104, 627] on input "Vehicle #1 Permit#" at bounding box center [275, 632] width 434 height 34
type input "WH-3142"
click at [422, 676] on button "Save Changes" at bounding box center [453, 674] width 81 height 27
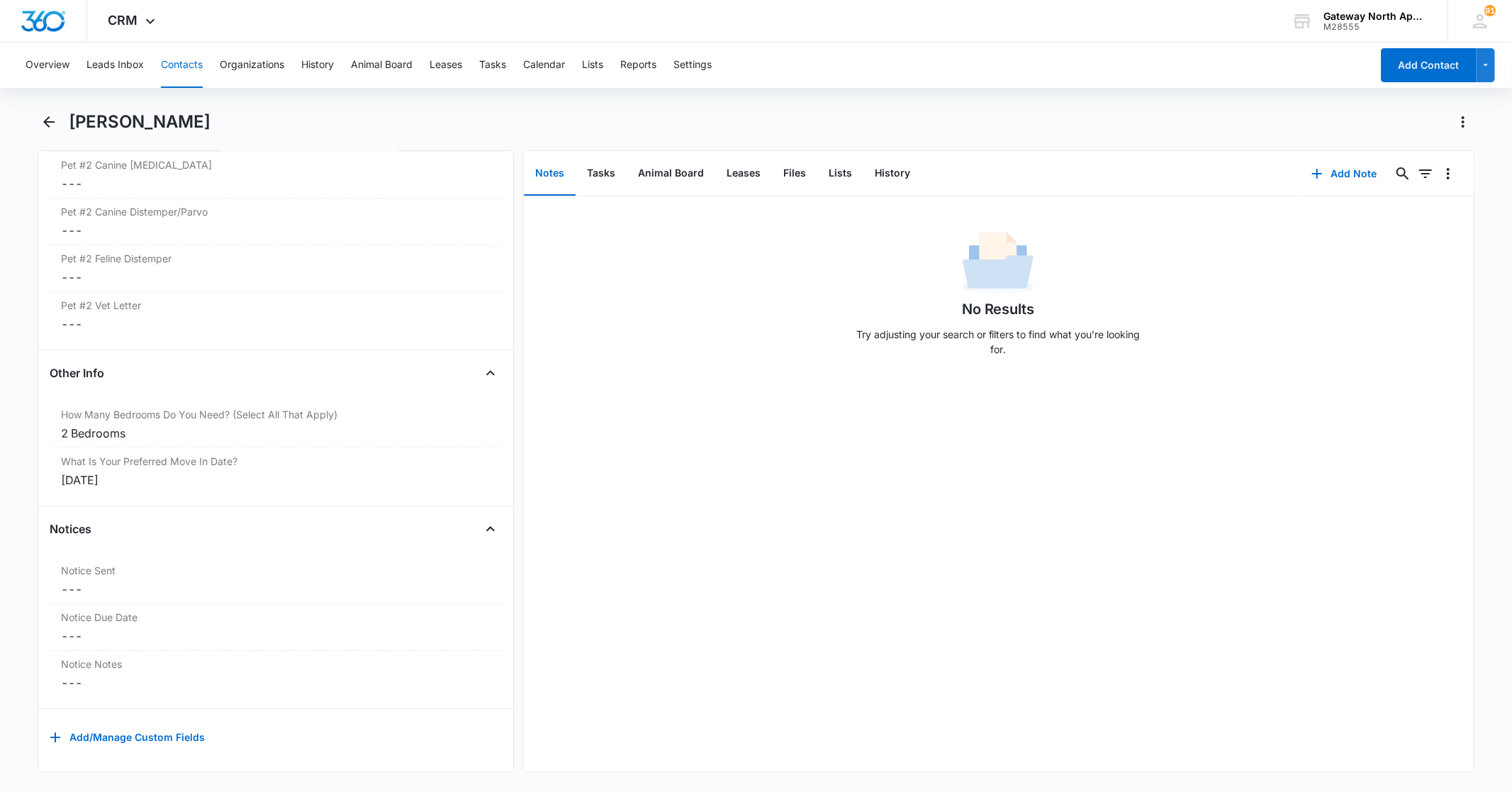
scroll to position [3653, 0]
click at [46, 129] on icon "Back" at bounding box center [49, 122] width 17 height 17
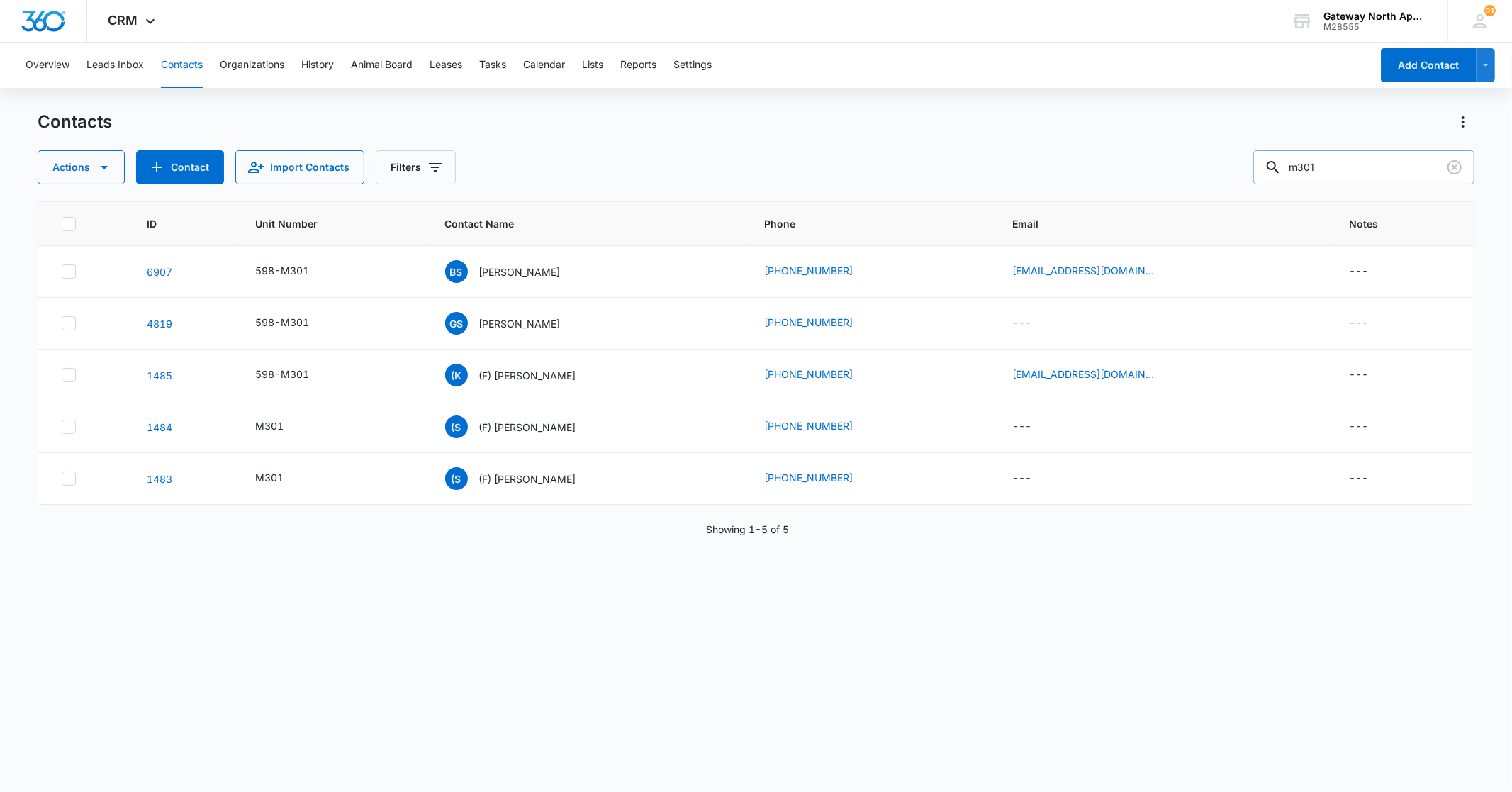
click at [1386, 167] on input "m301" at bounding box center [1364, 167] width 221 height 34
type input "m"
type input "p103"
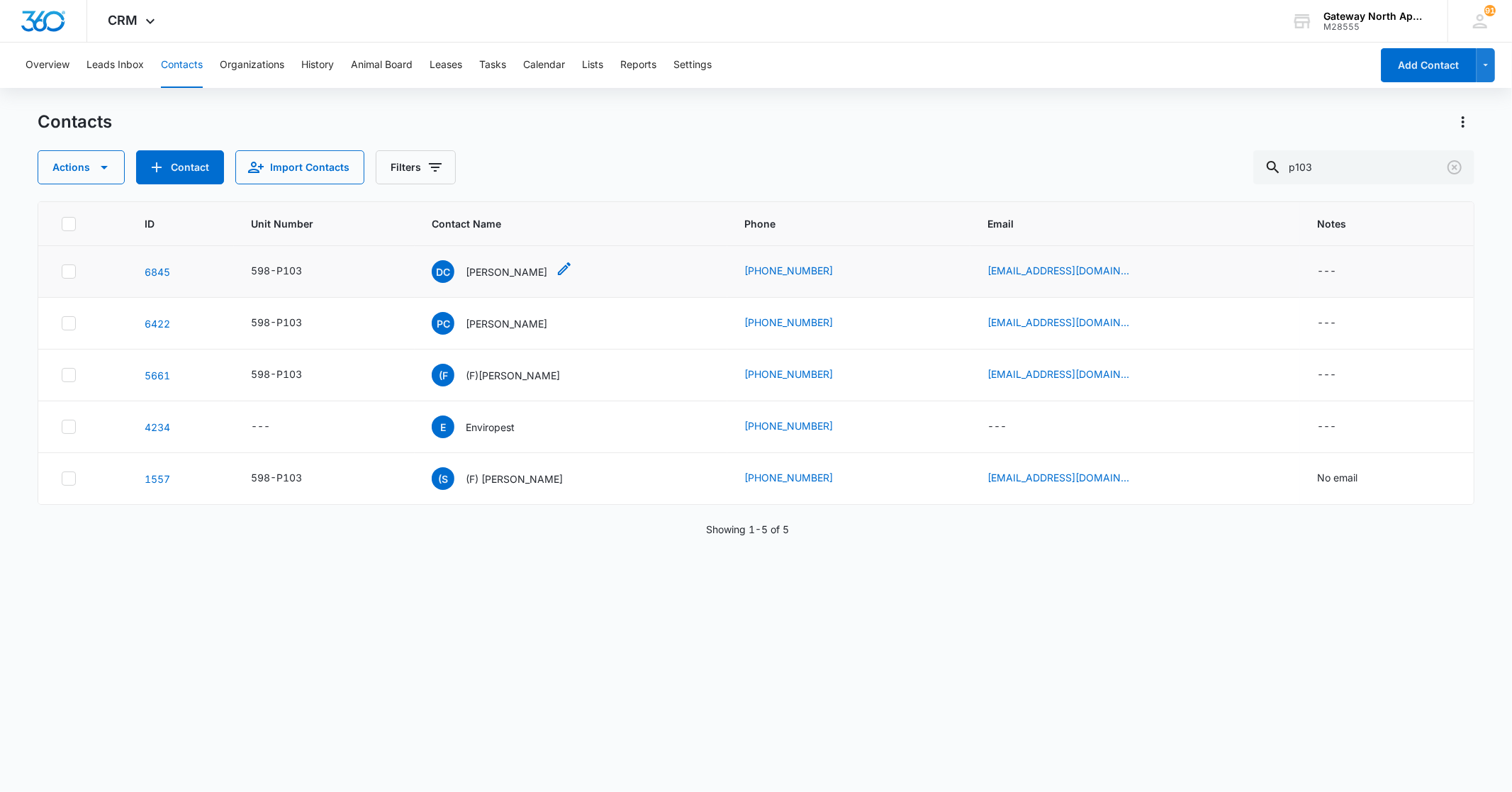
click at [500, 278] on div "DC [PERSON_NAME]" at bounding box center [490, 272] width 116 height 23
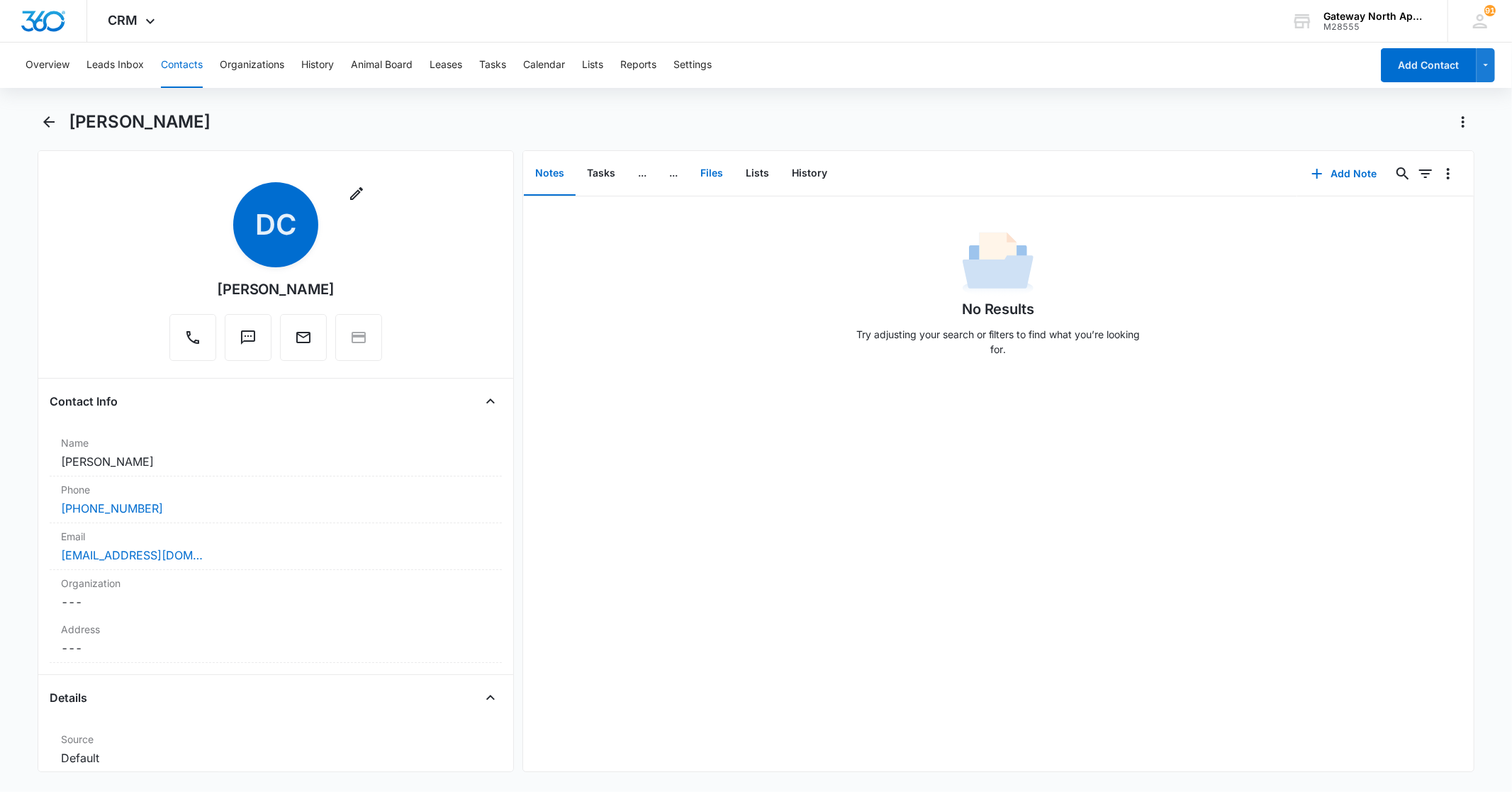
click at [717, 171] on button "Files" at bounding box center [712, 173] width 46 height 44
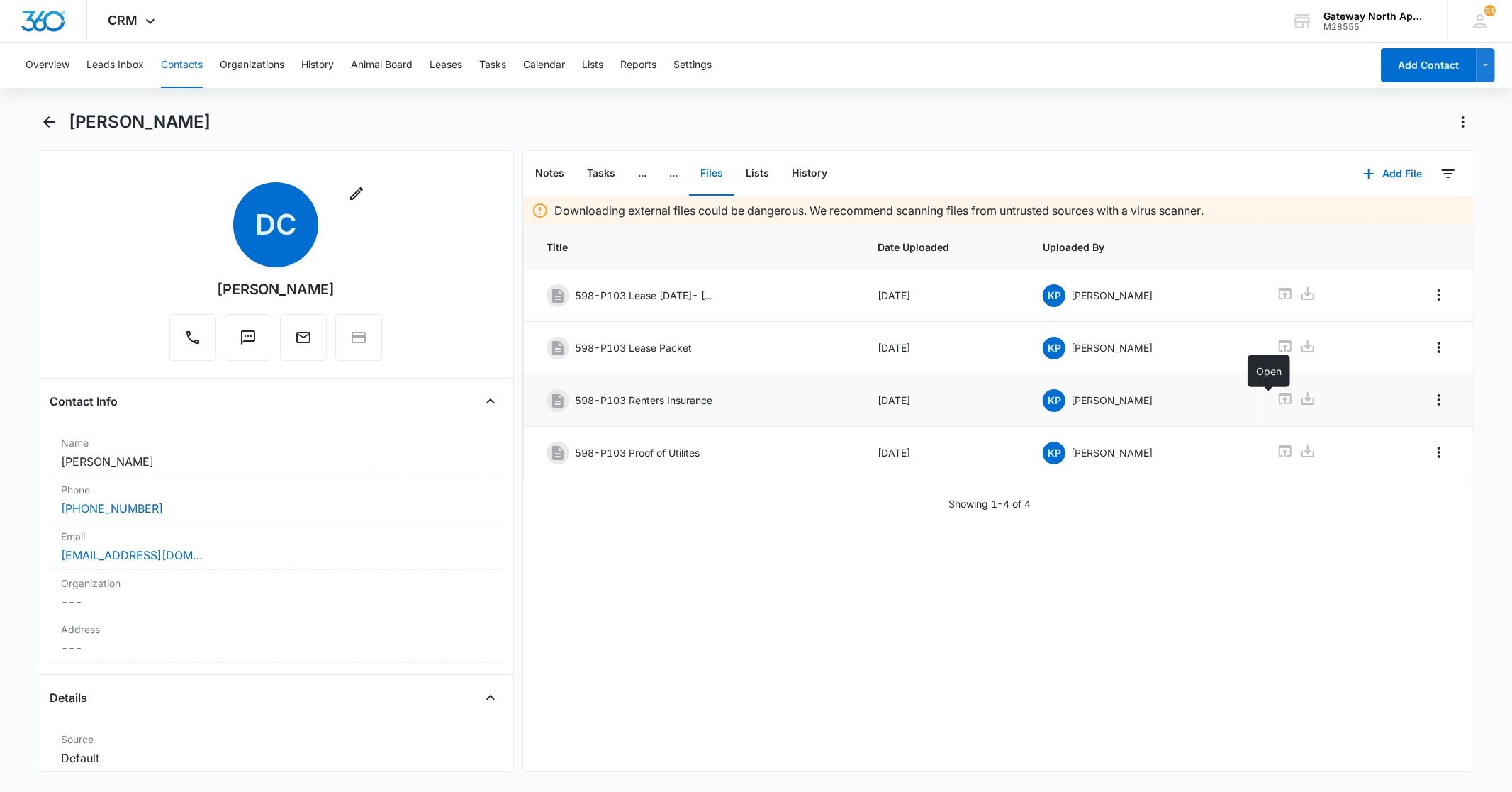
click at [1276, 395] on icon at bounding box center [1285, 399] width 17 height 17
click at [52, 67] on button "Overview" at bounding box center [48, 65] width 44 height 46
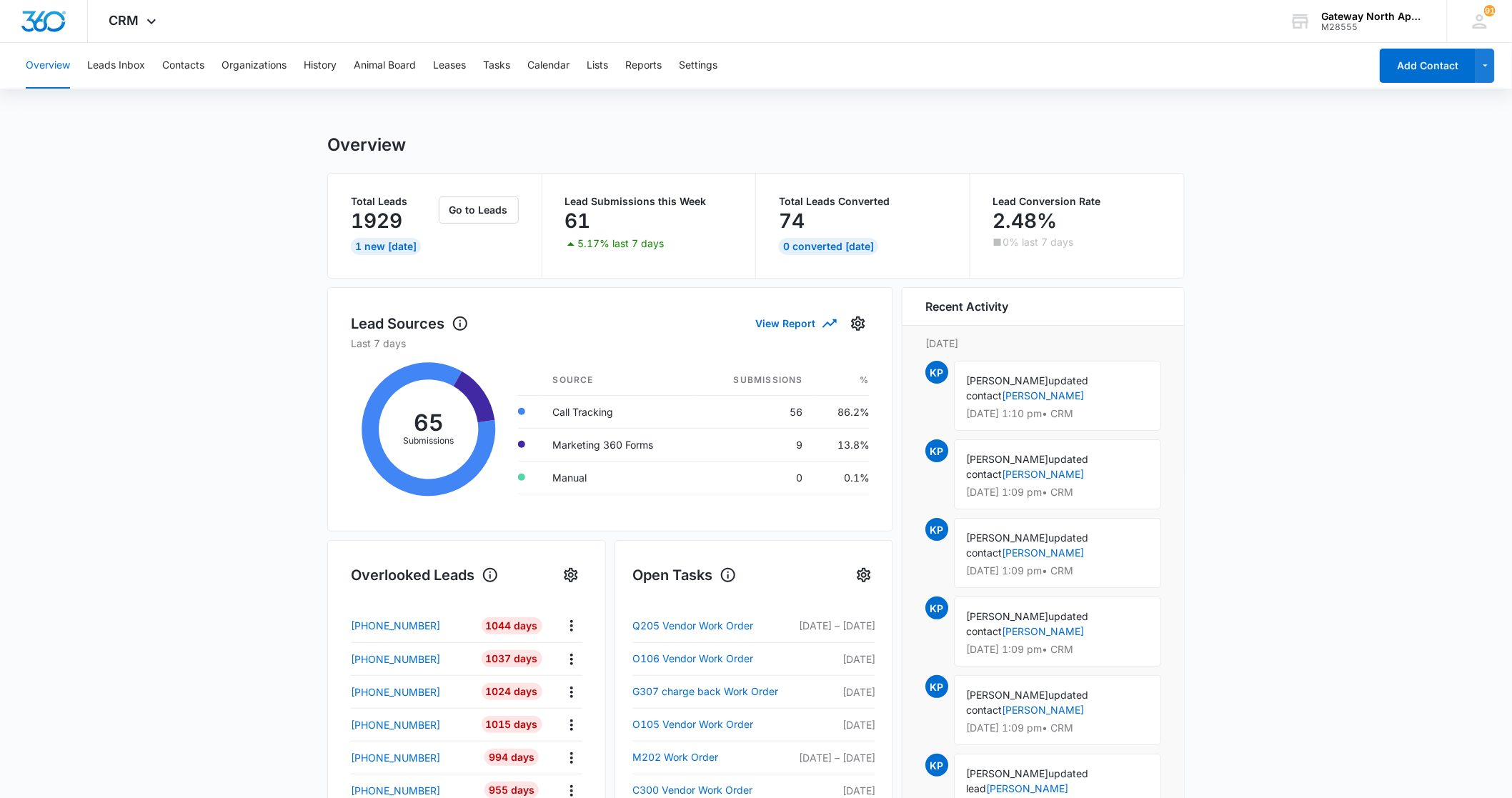
click at [58, 70] on button "Overview" at bounding box center [48, 66] width 44 height 46
click at [55, 63] on button "Overview" at bounding box center [48, 66] width 44 height 46
click at [168, 65] on button "Contacts" at bounding box center [183, 66] width 42 height 46
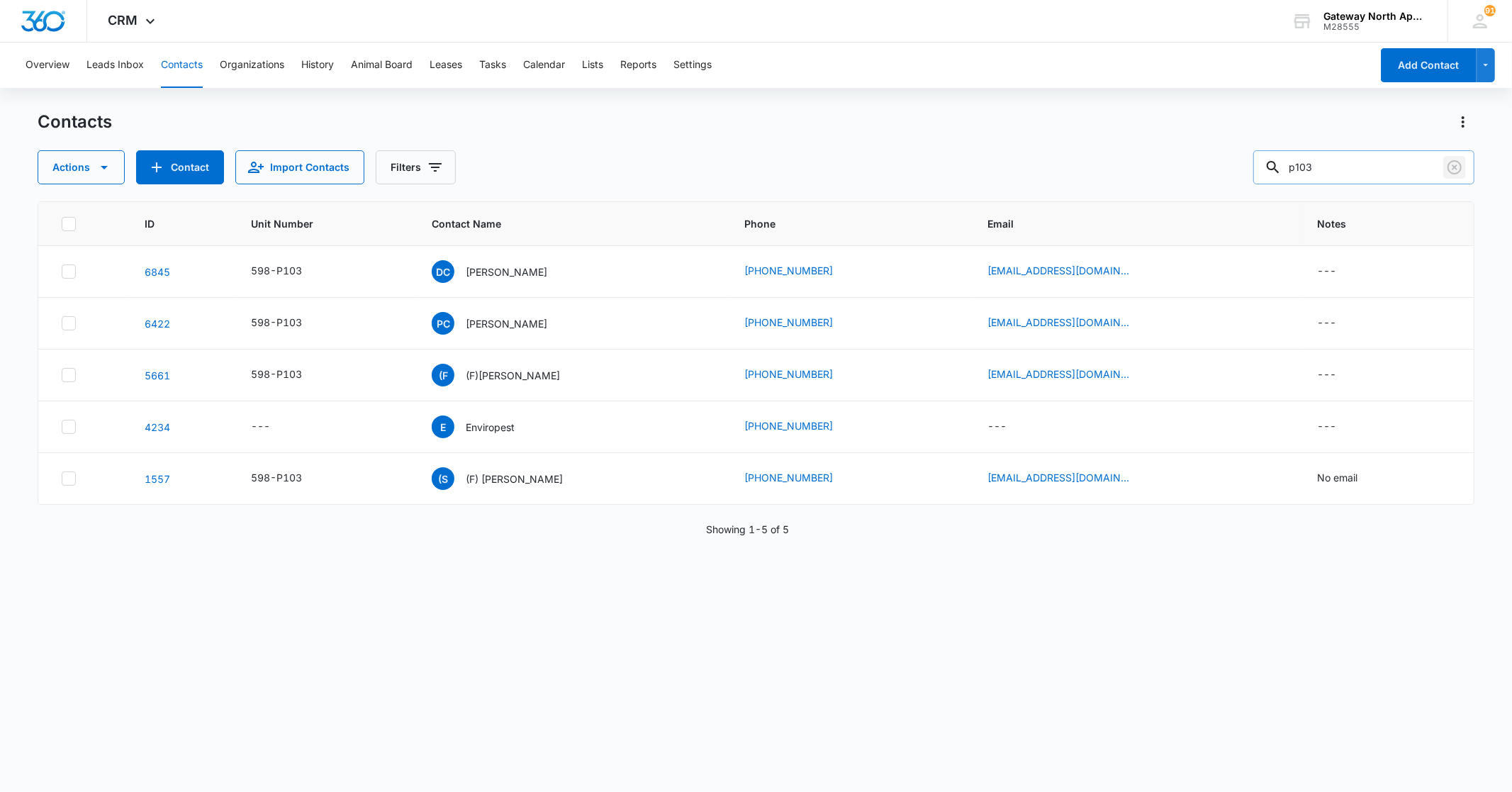
drag, startPoint x: 1454, startPoint y: 166, endPoint x: 1425, endPoint y: 164, distance: 29.1
click at [1453, 165] on icon "Clear" at bounding box center [1454, 167] width 17 height 17
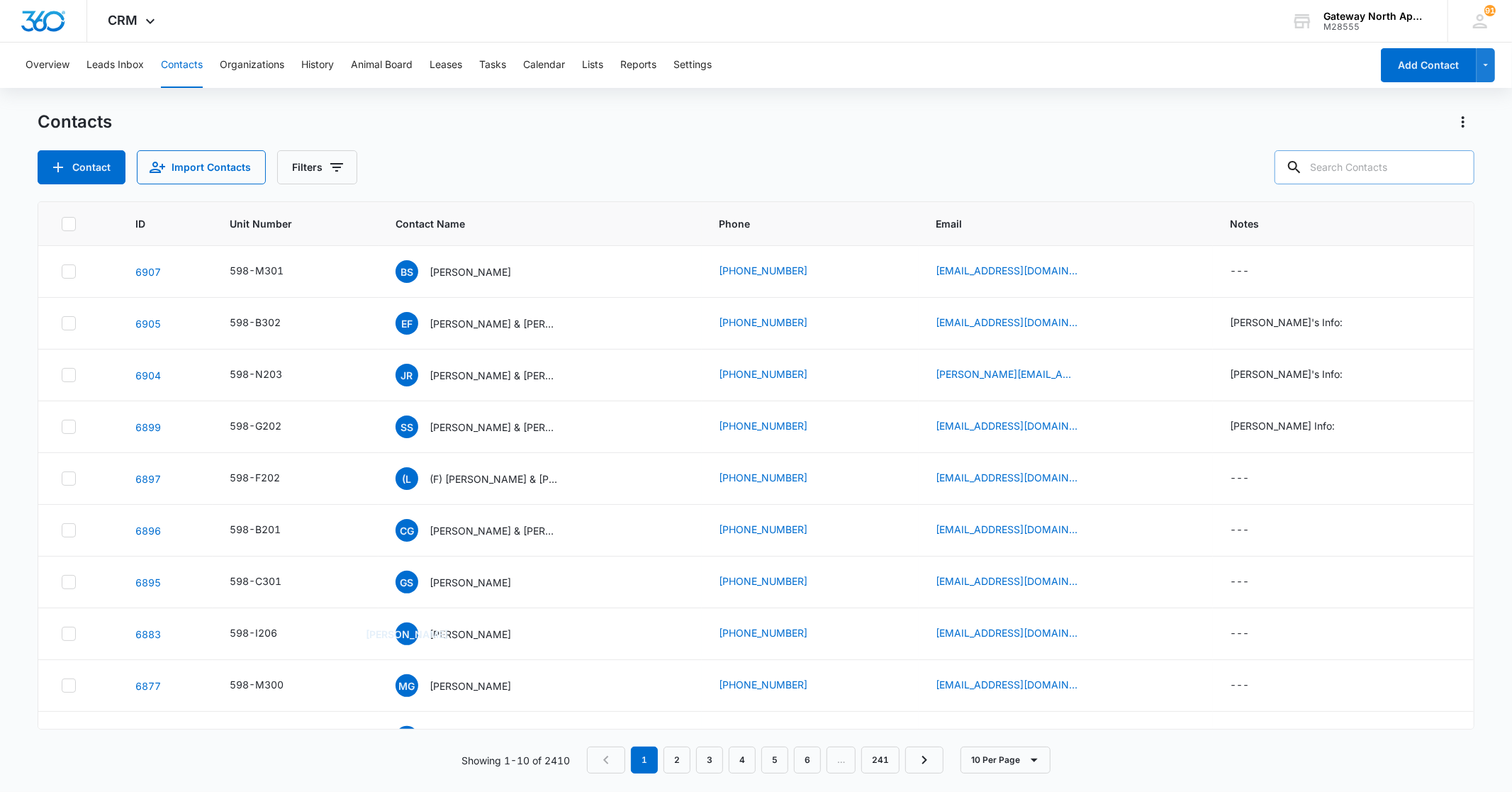
click at [1366, 165] on input "text" at bounding box center [1374, 167] width 200 height 34
type input "l102"
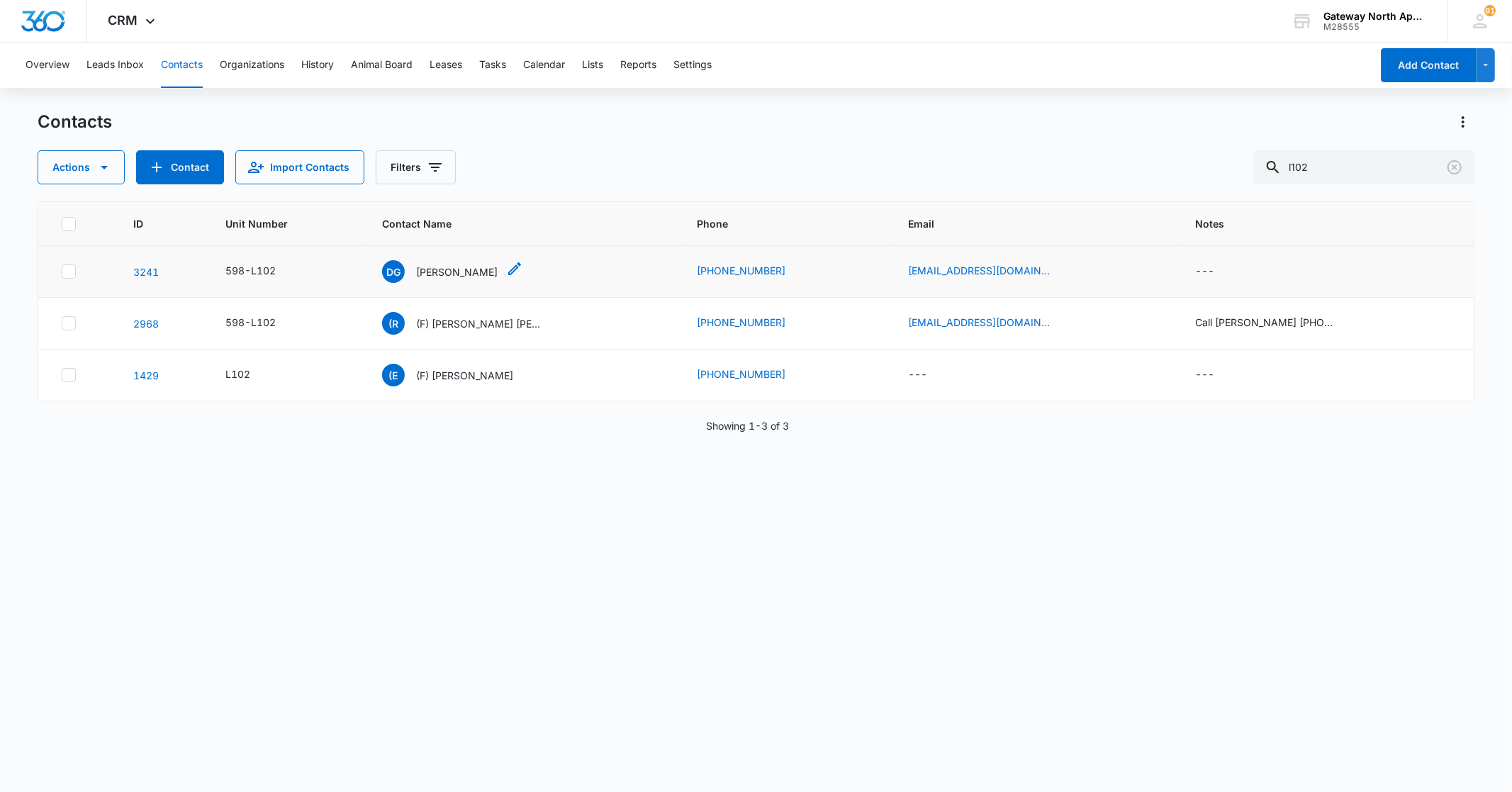
click at [462, 271] on p "[PERSON_NAME]" at bounding box center [456, 272] width 81 height 15
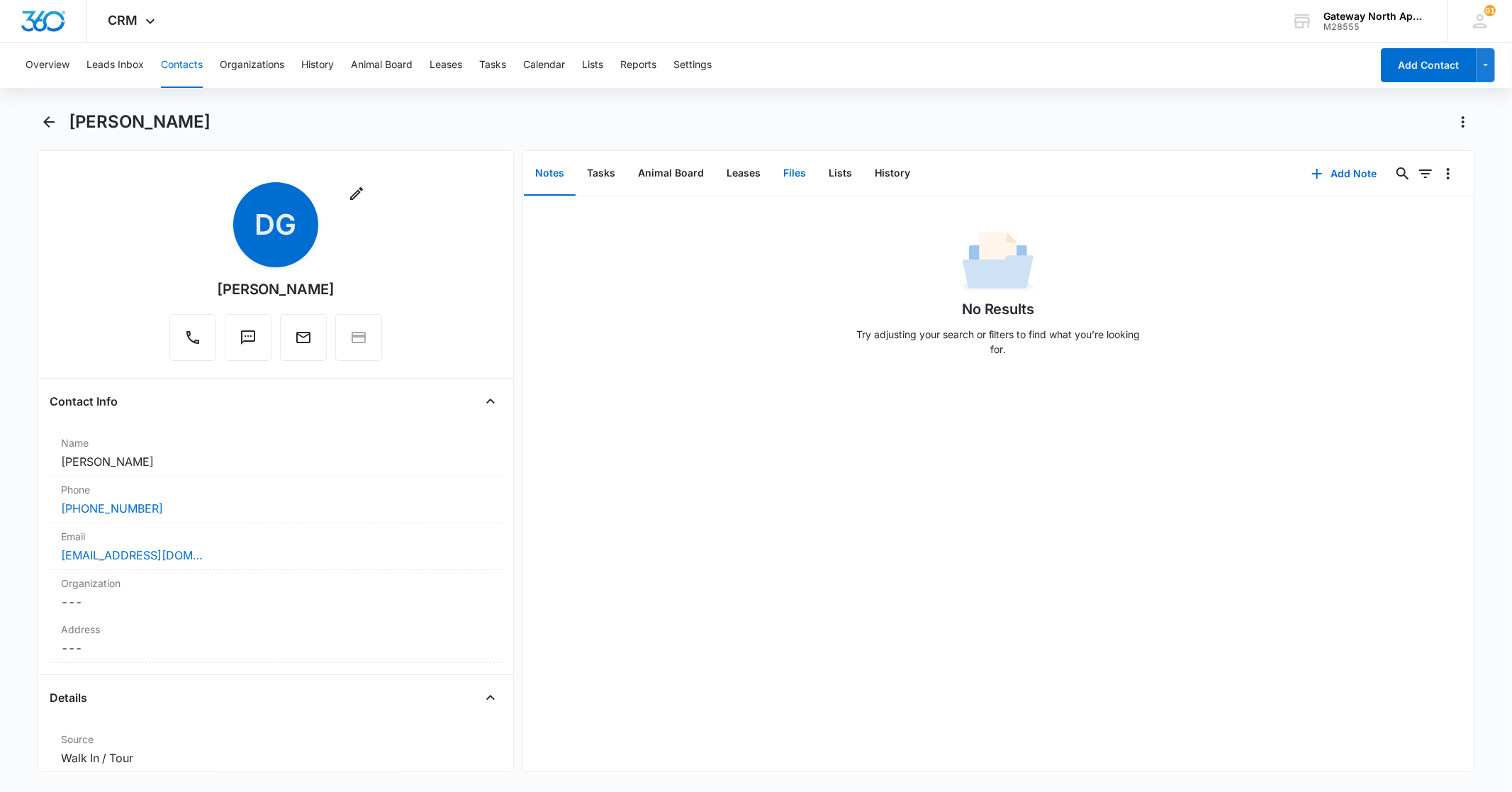
click at [801, 172] on button "Files" at bounding box center [795, 173] width 46 height 44
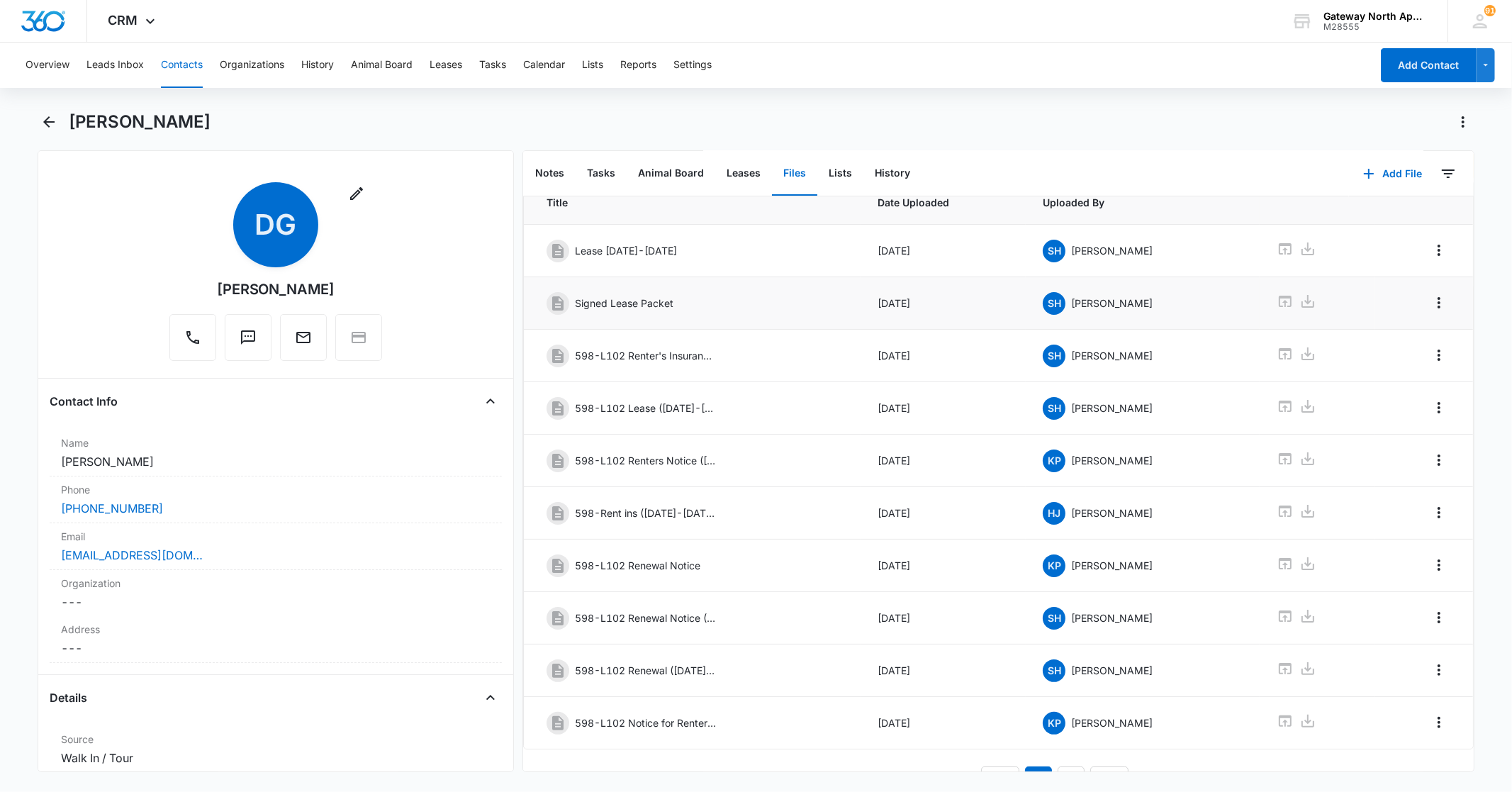
scroll to position [89, 0]
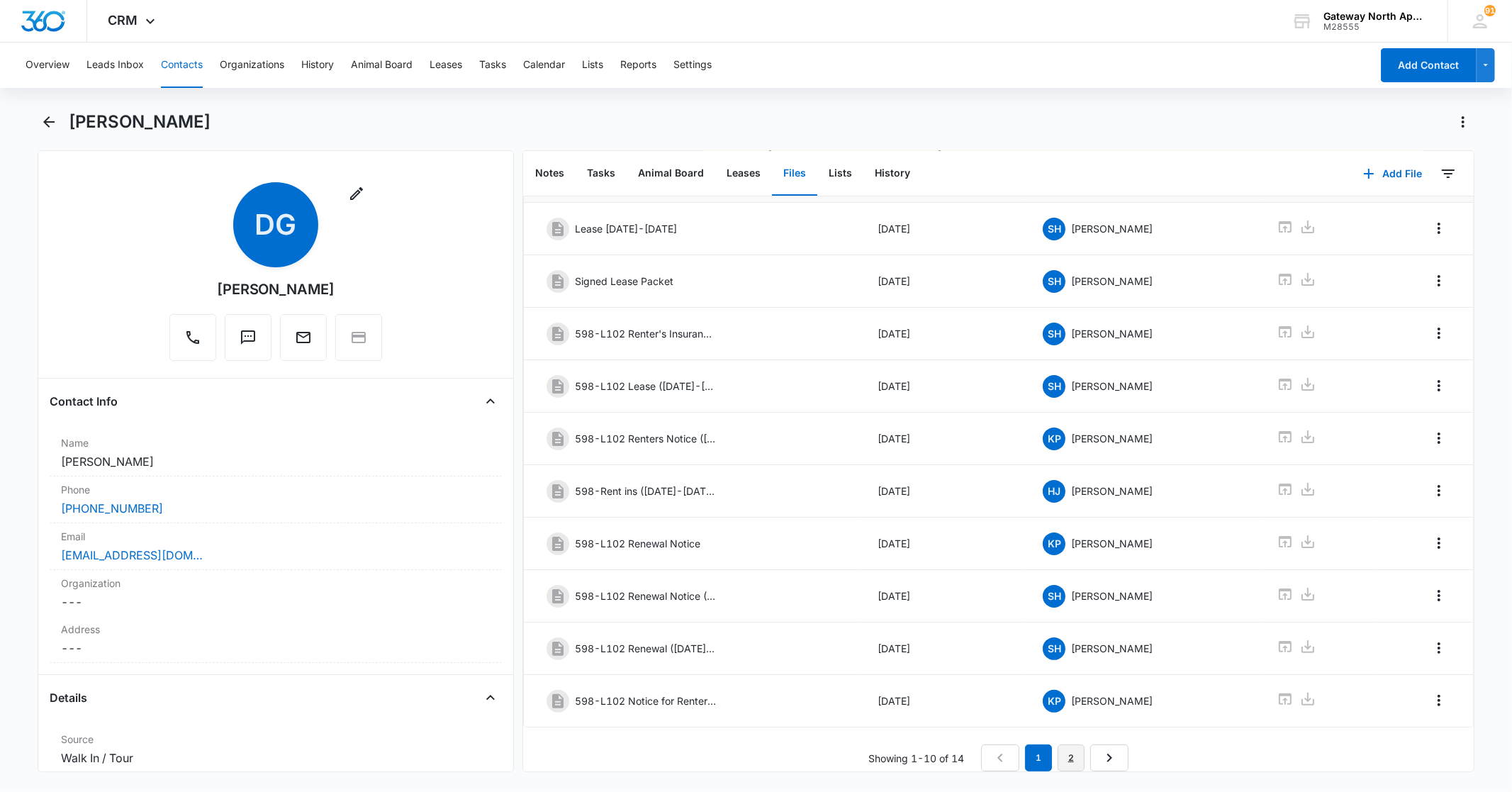
click at [1059, 749] on link "2" at bounding box center [1070, 758] width 27 height 27
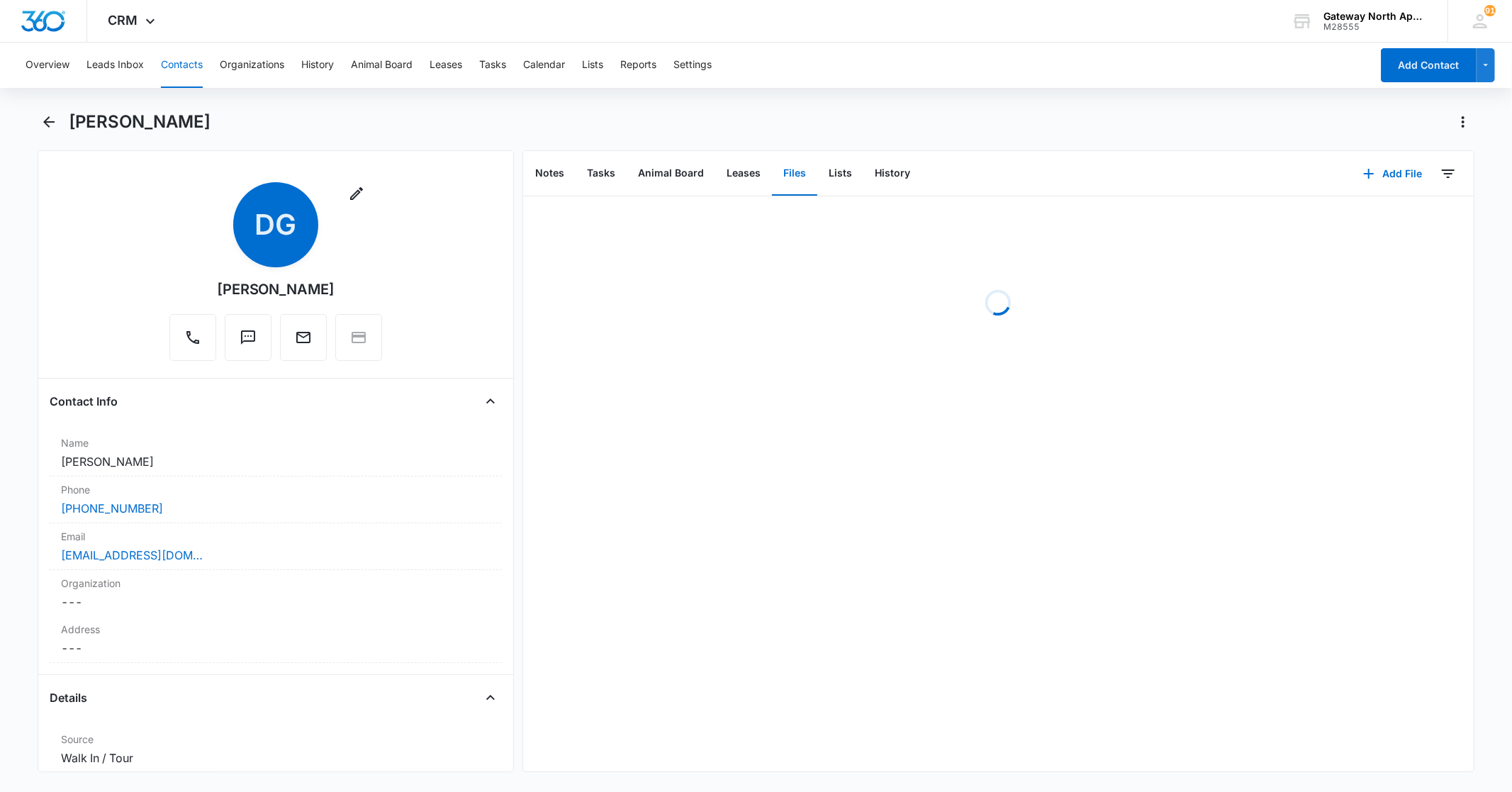
scroll to position [0, 0]
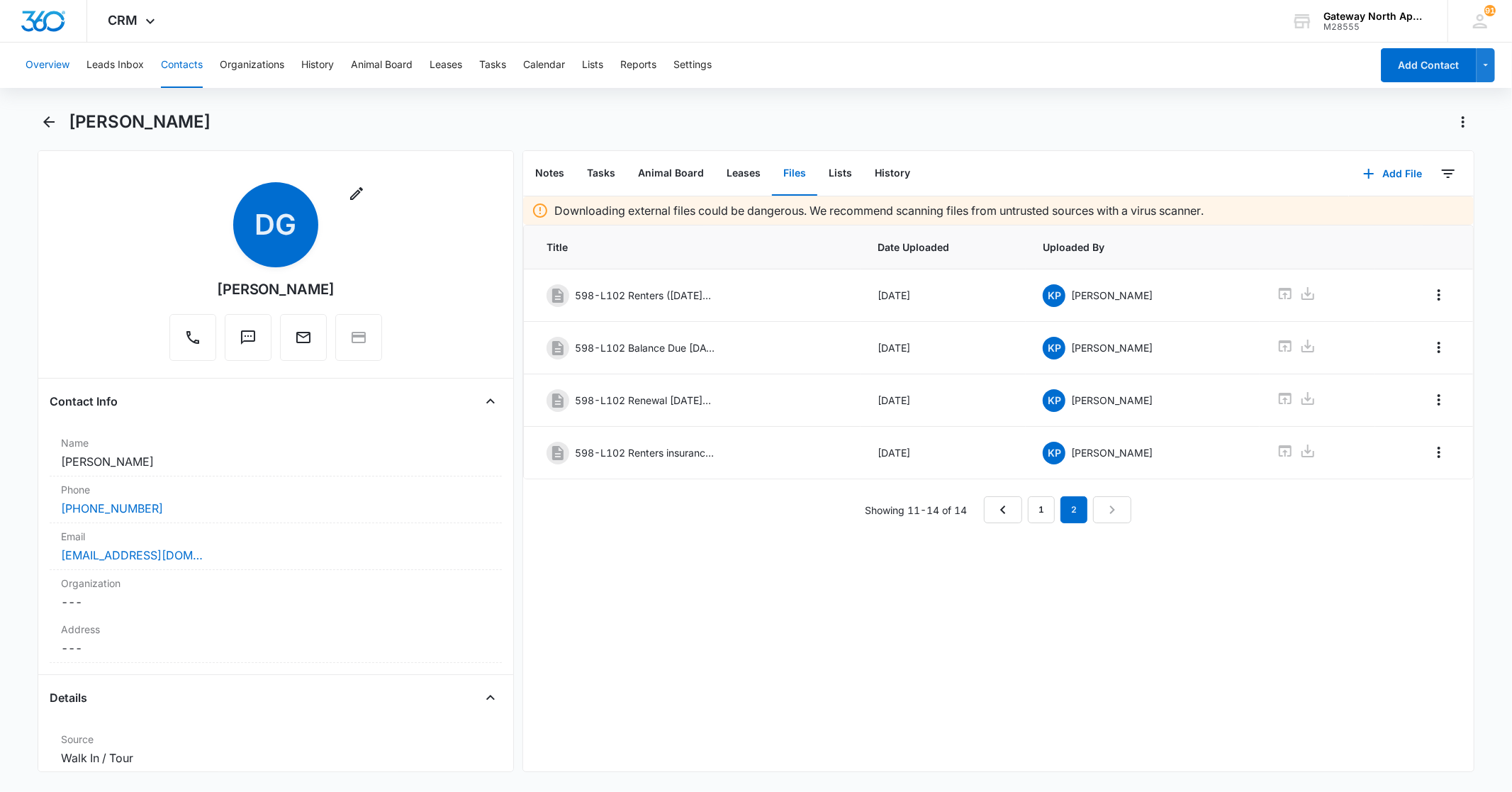
click at [57, 59] on button "Overview" at bounding box center [48, 65] width 44 height 46
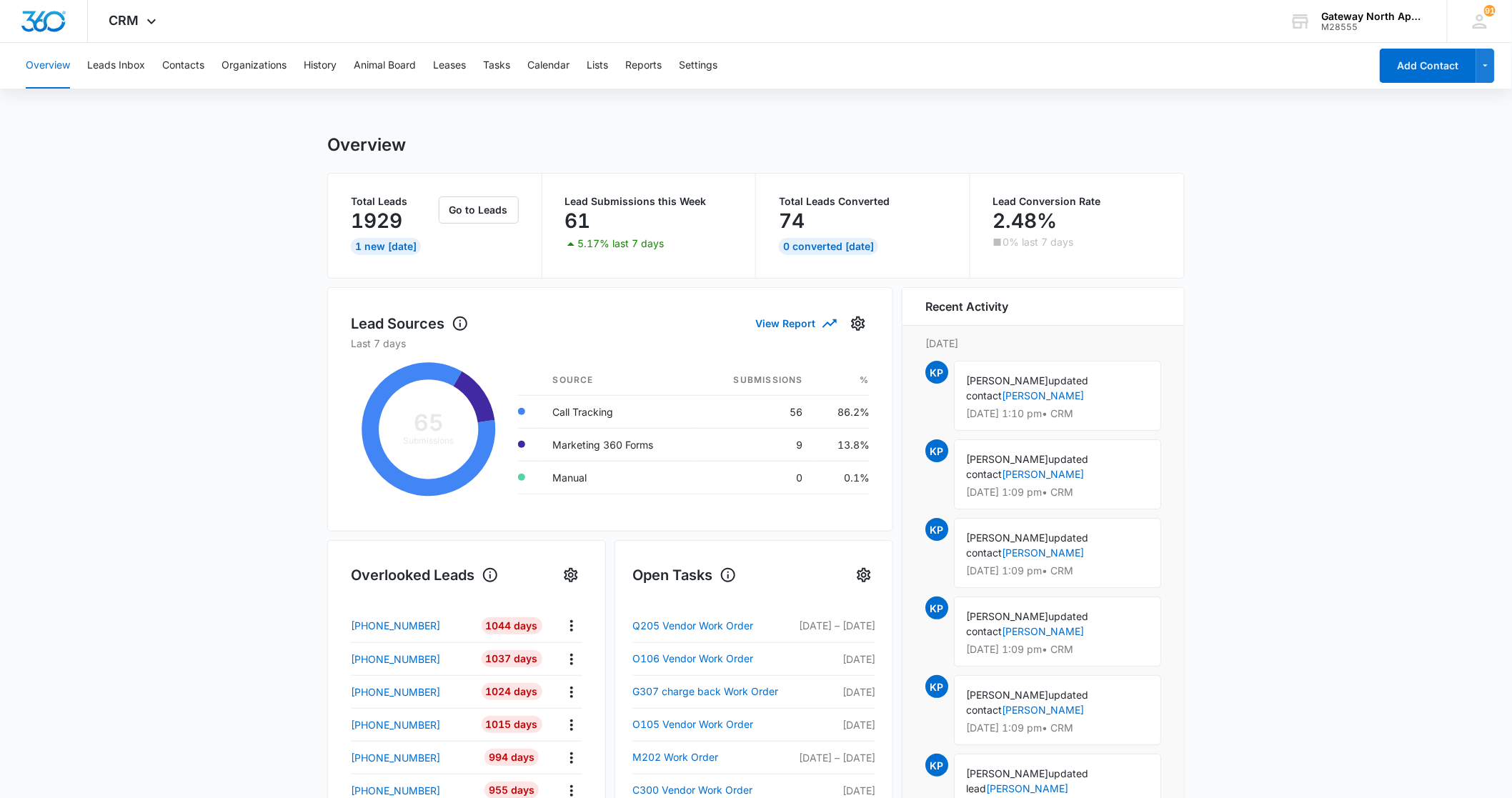
click at [210, 64] on div "Overview Leads Inbox Contacts Organizations History Animal Board Leases Tasks C…" at bounding box center [693, 66] width 1353 height 46
click at [204, 63] on div "Overview Leads Inbox Contacts Organizations History Animal Board Leases Tasks C…" at bounding box center [693, 66] width 1353 height 46
click at [201, 63] on button "Contacts" at bounding box center [183, 66] width 42 height 46
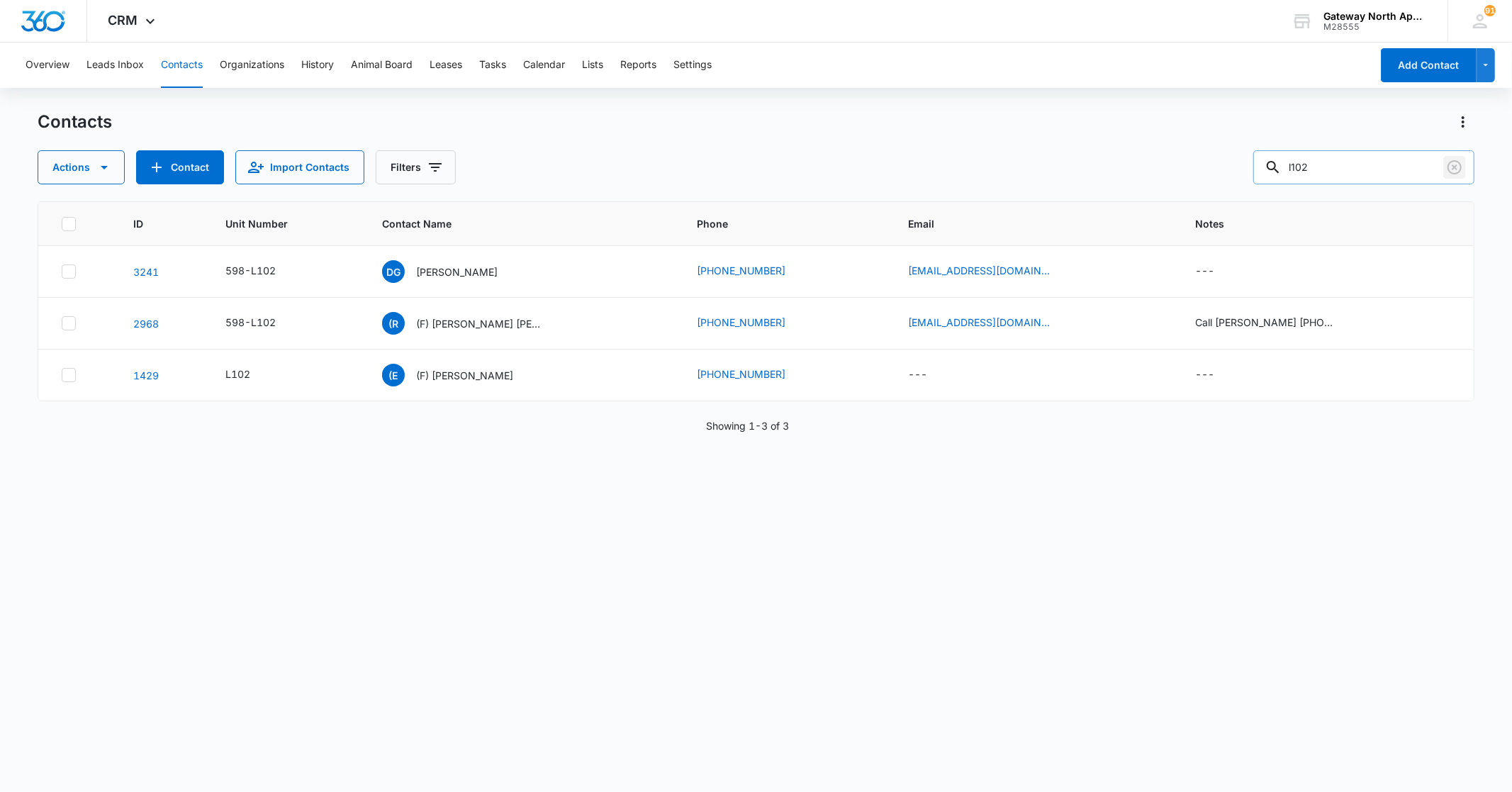
drag, startPoint x: 1457, startPoint y: 169, endPoint x: 1406, endPoint y: 172, distance: 51.1
click at [1457, 168] on icon "Clear" at bounding box center [1454, 167] width 17 height 17
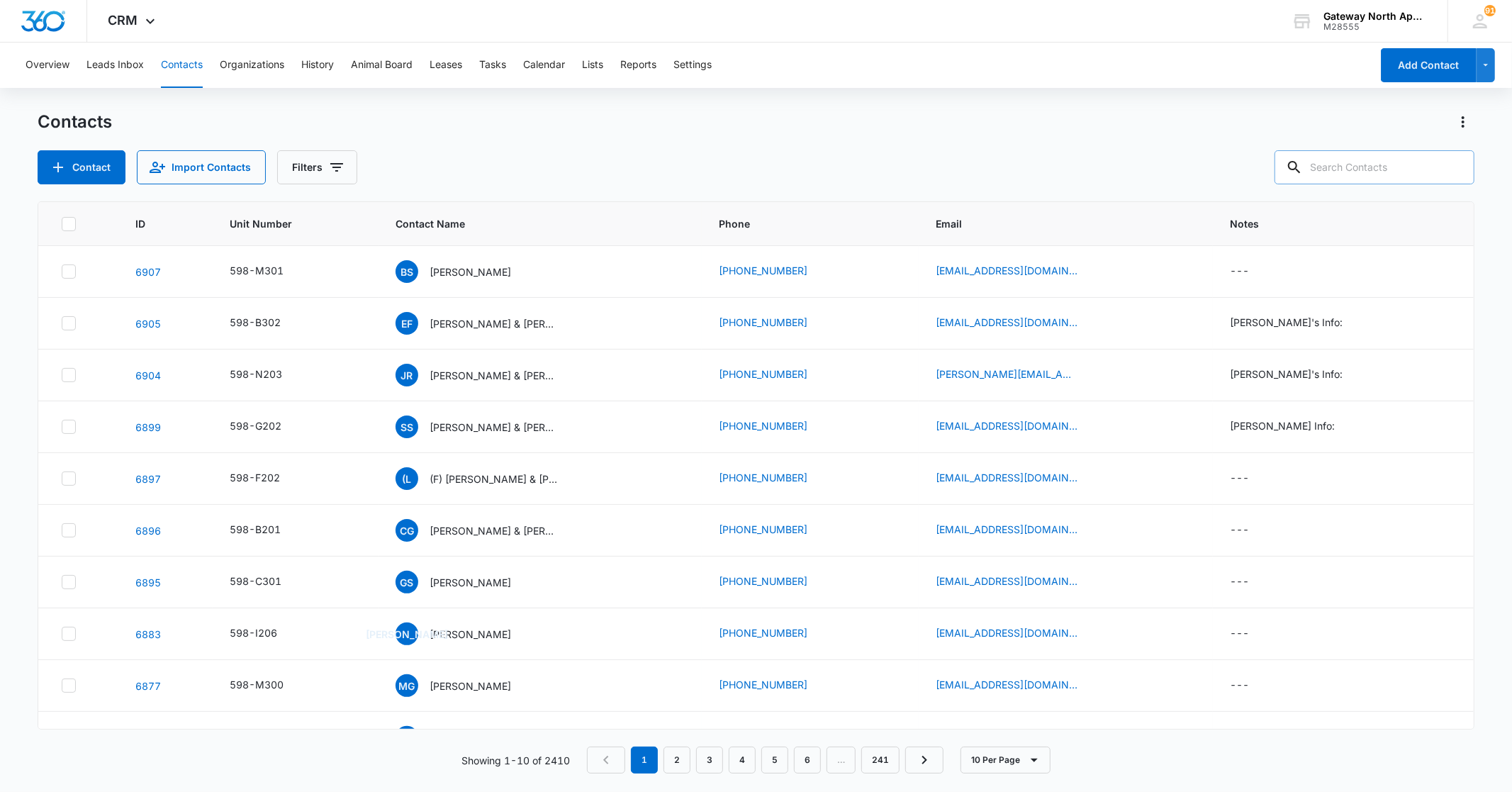
click at [1406, 172] on input "text" at bounding box center [1374, 167] width 200 height 34
type input "m300"
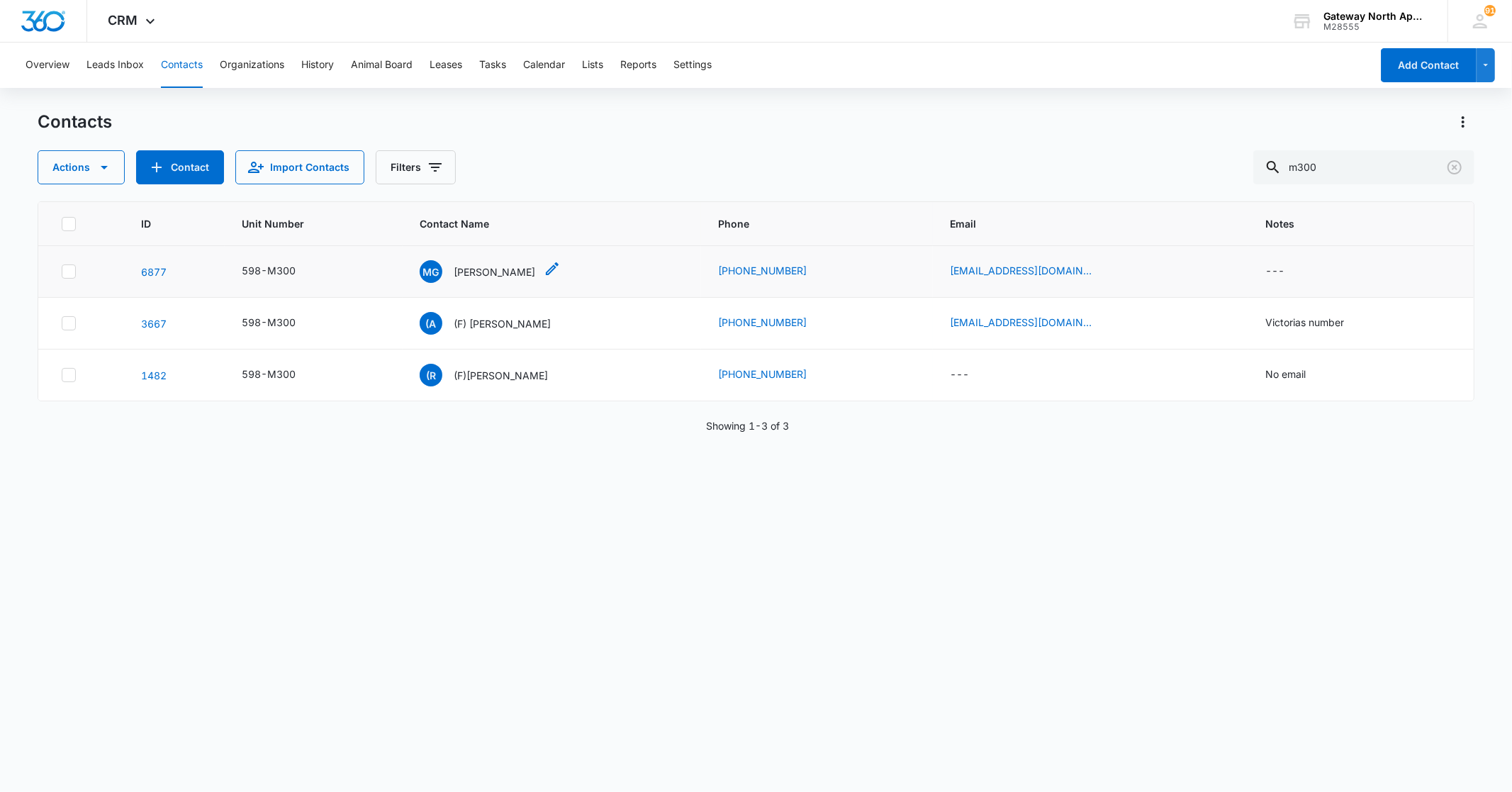
click at [493, 276] on p "[PERSON_NAME]" at bounding box center [494, 272] width 81 height 15
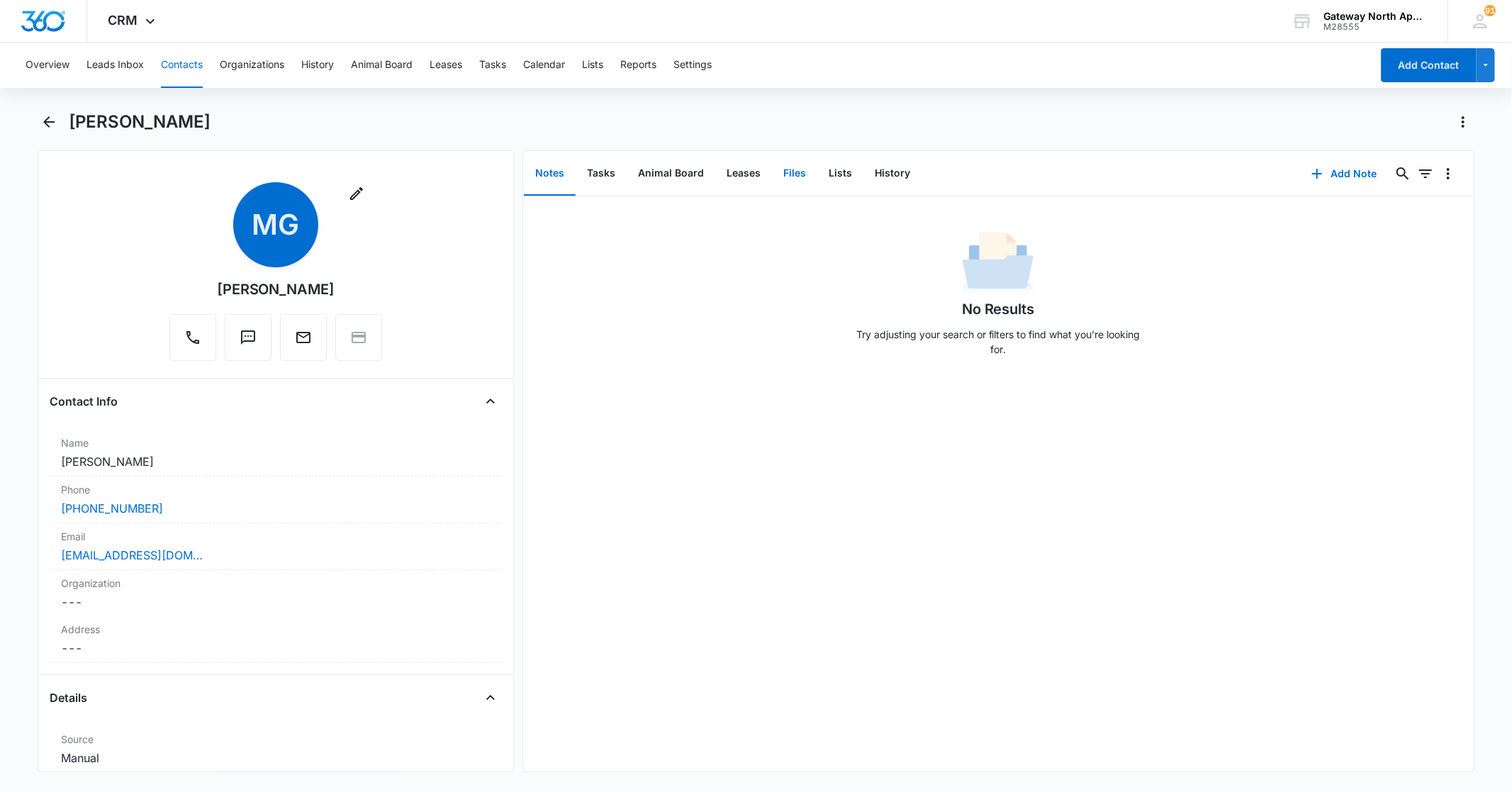
click at [796, 174] on button "Files" at bounding box center [795, 173] width 46 height 44
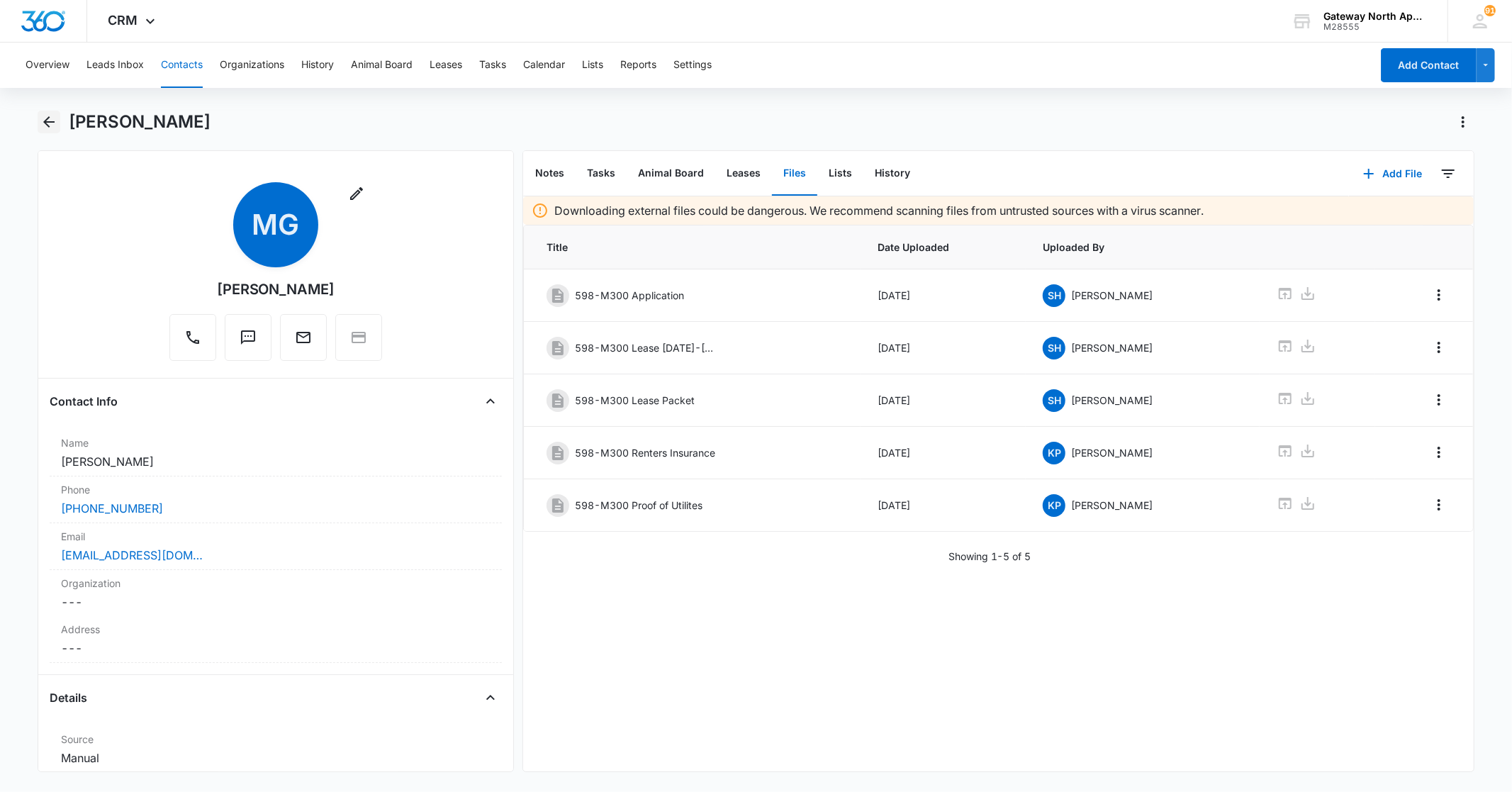
click at [40, 122] on icon "Back" at bounding box center [49, 122] width 17 height 17
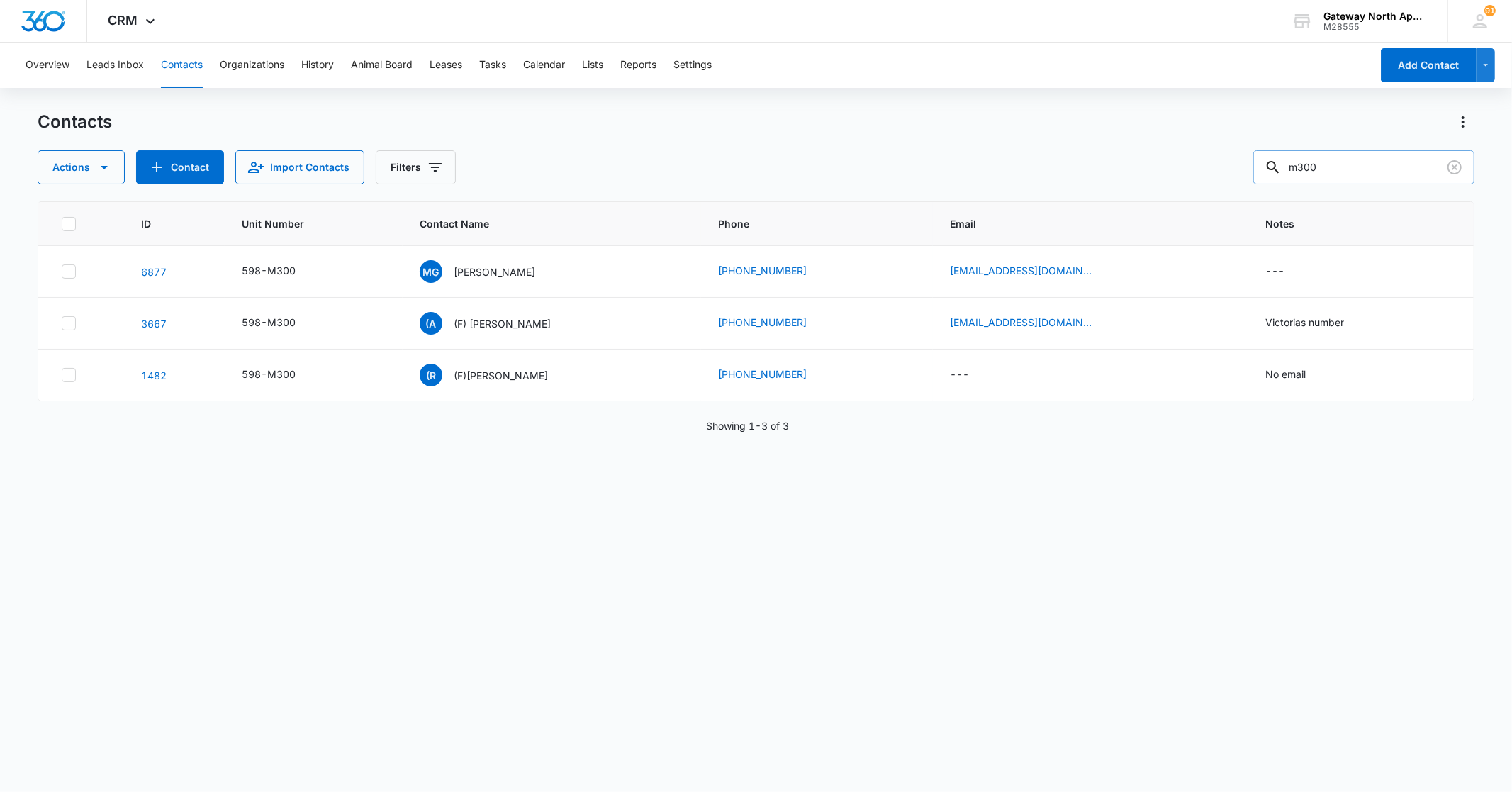
click at [1383, 167] on input "m300" at bounding box center [1364, 167] width 221 height 34
type input "m"
type input "i206"
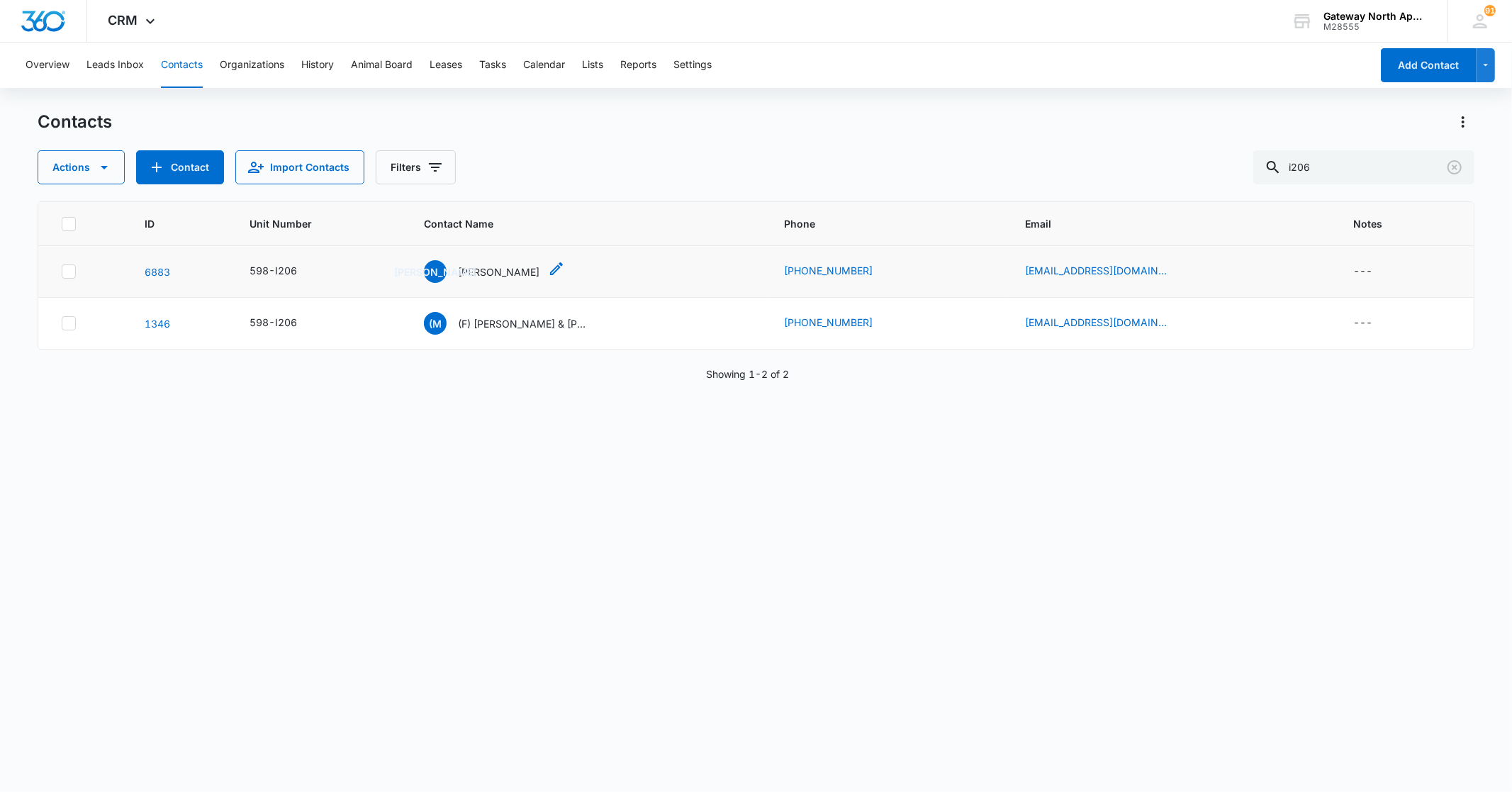
click at [490, 274] on p "[PERSON_NAME]" at bounding box center [498, 272] width 81 height 15
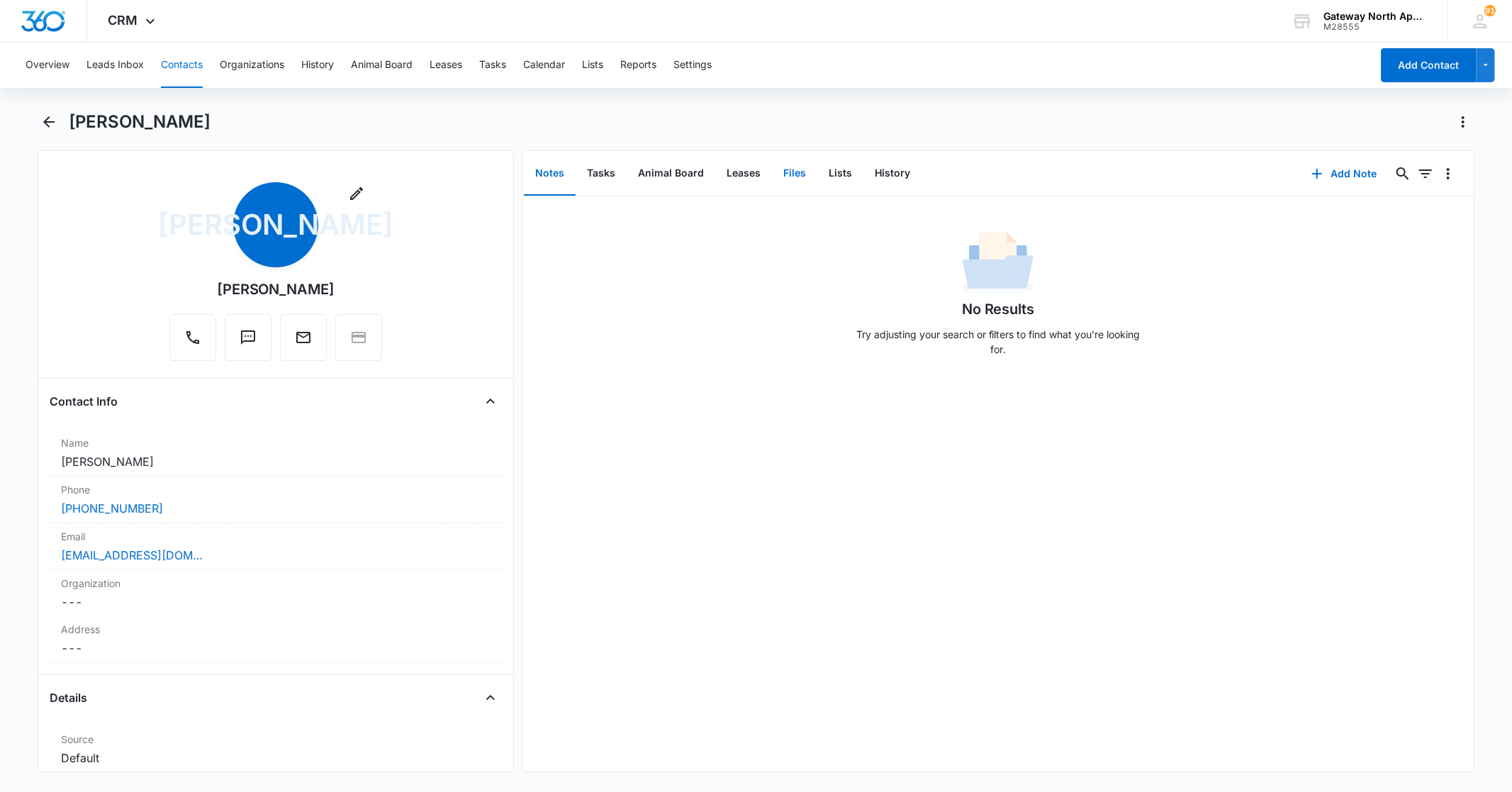
click at [780, 173] on button "Files" at bounding box center [795, 173] width 46 height 44
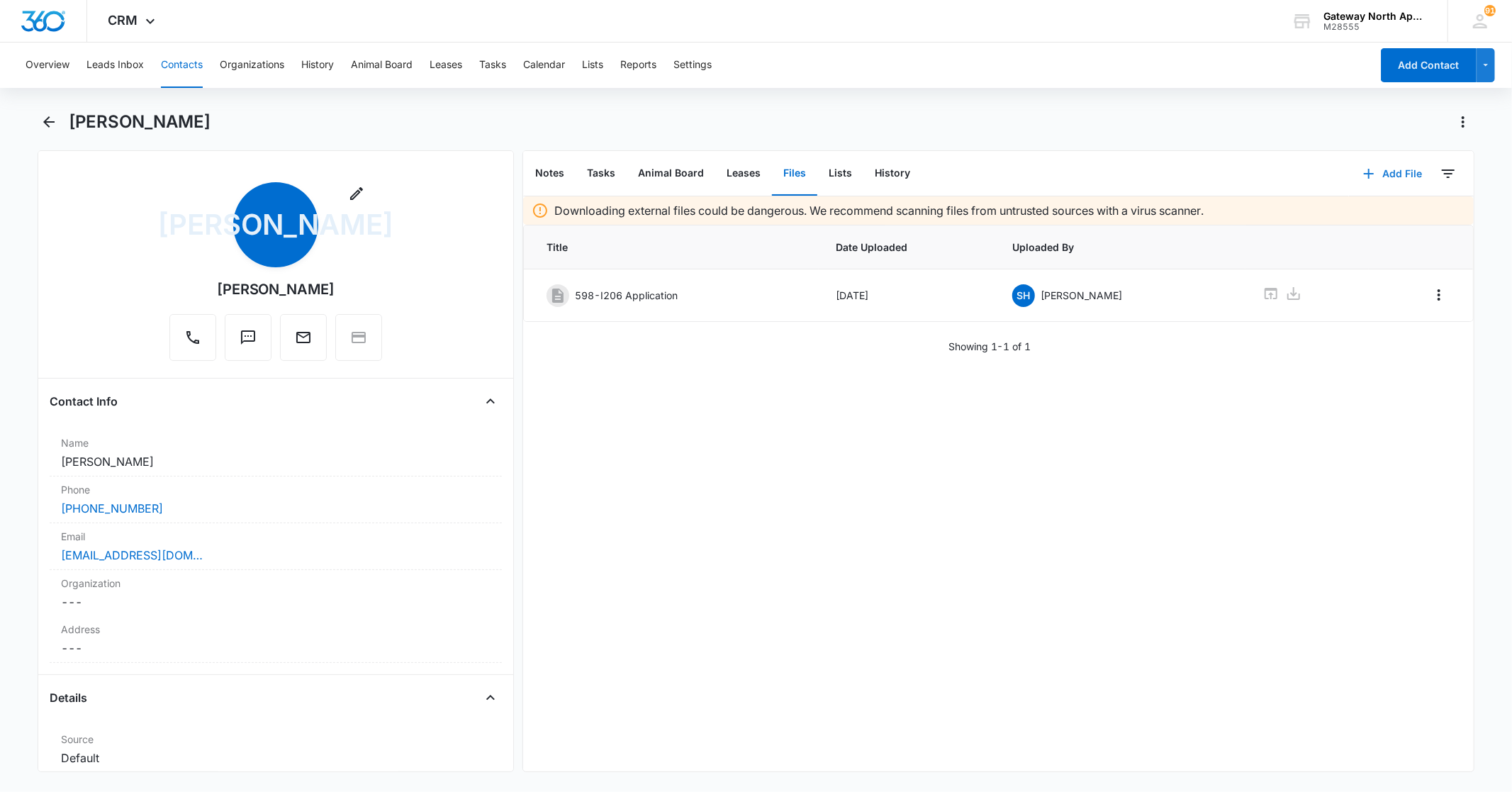
click at [1378, 173] on button "Add File" at bounding box center [1393, 173] width 88 height 34
click at [1364, 211] on button "Upload Files" at bounding box center [1382, 218] width 108 height 21
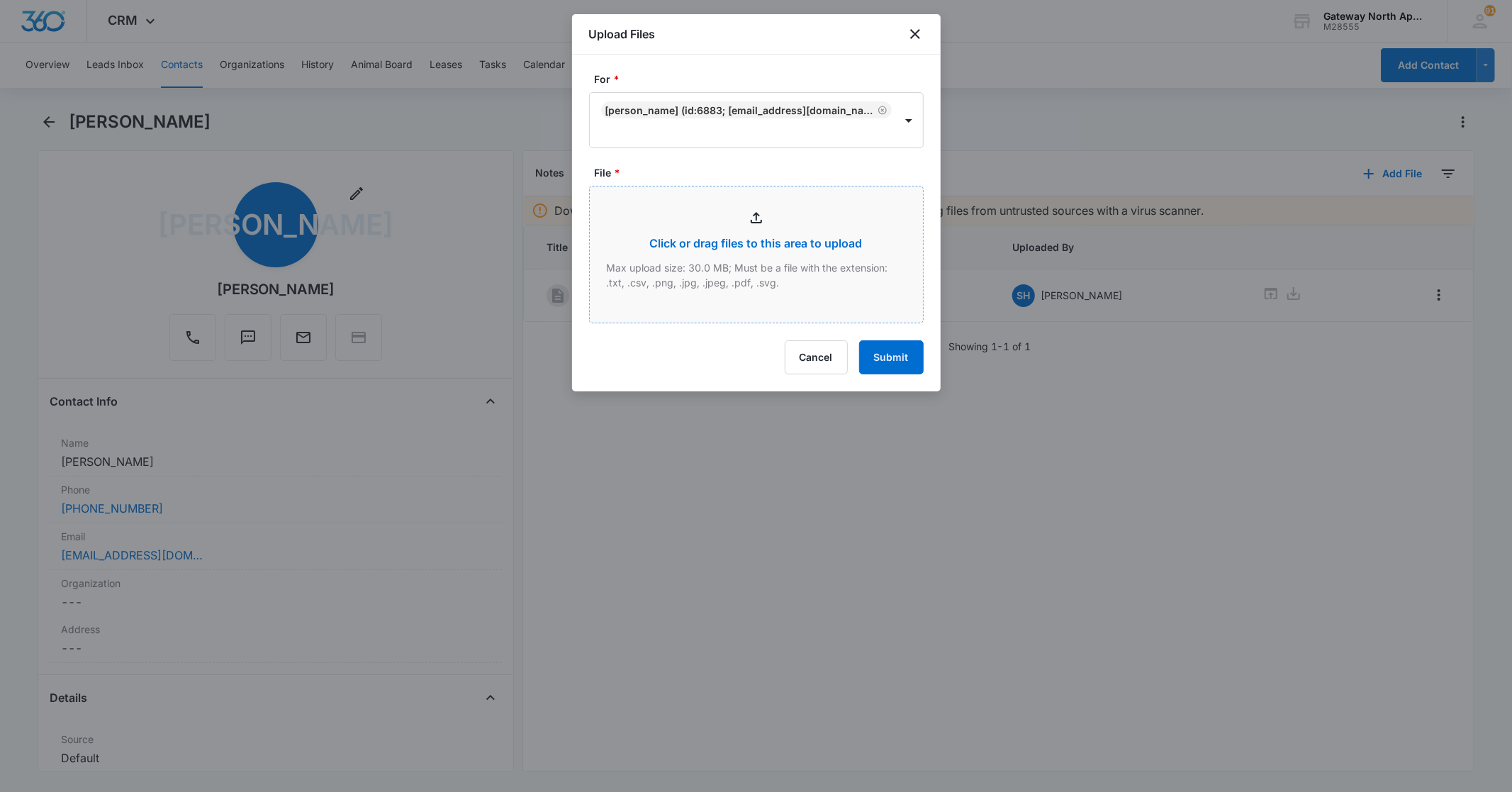
type input "C:\fakepath\Lease Packet I206_09052025143511.pdf"
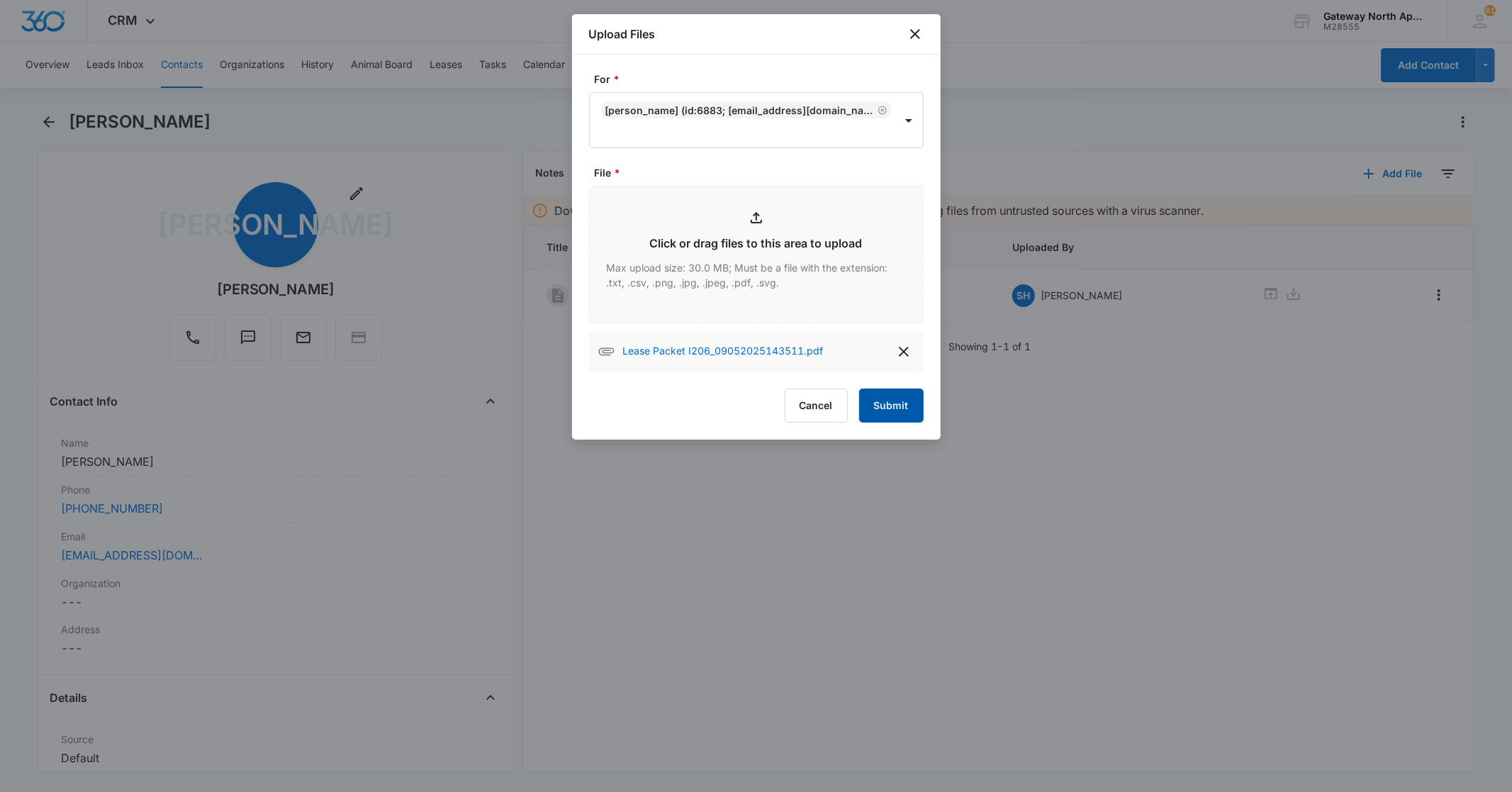
click at [891, 408] on button "Submit" at bounding box center [891, 406] width 65 height 34
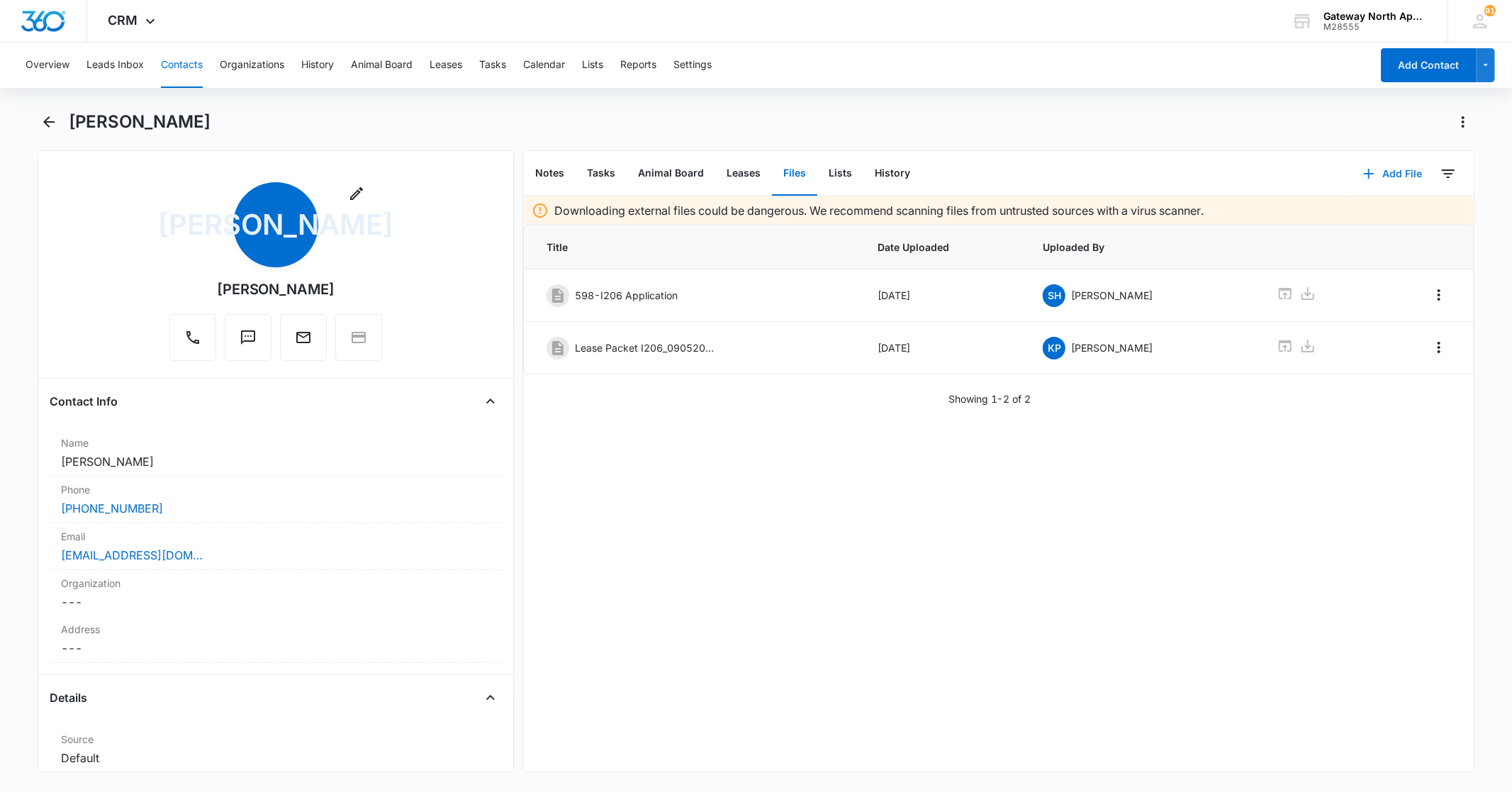
click at [1404, 171] on button "Add File" at bounding box center [1393, 173] width 88 height 34
click at [1372, 221] on div "Upload Files" at bounding box center [1373, 218] width 57 height 10
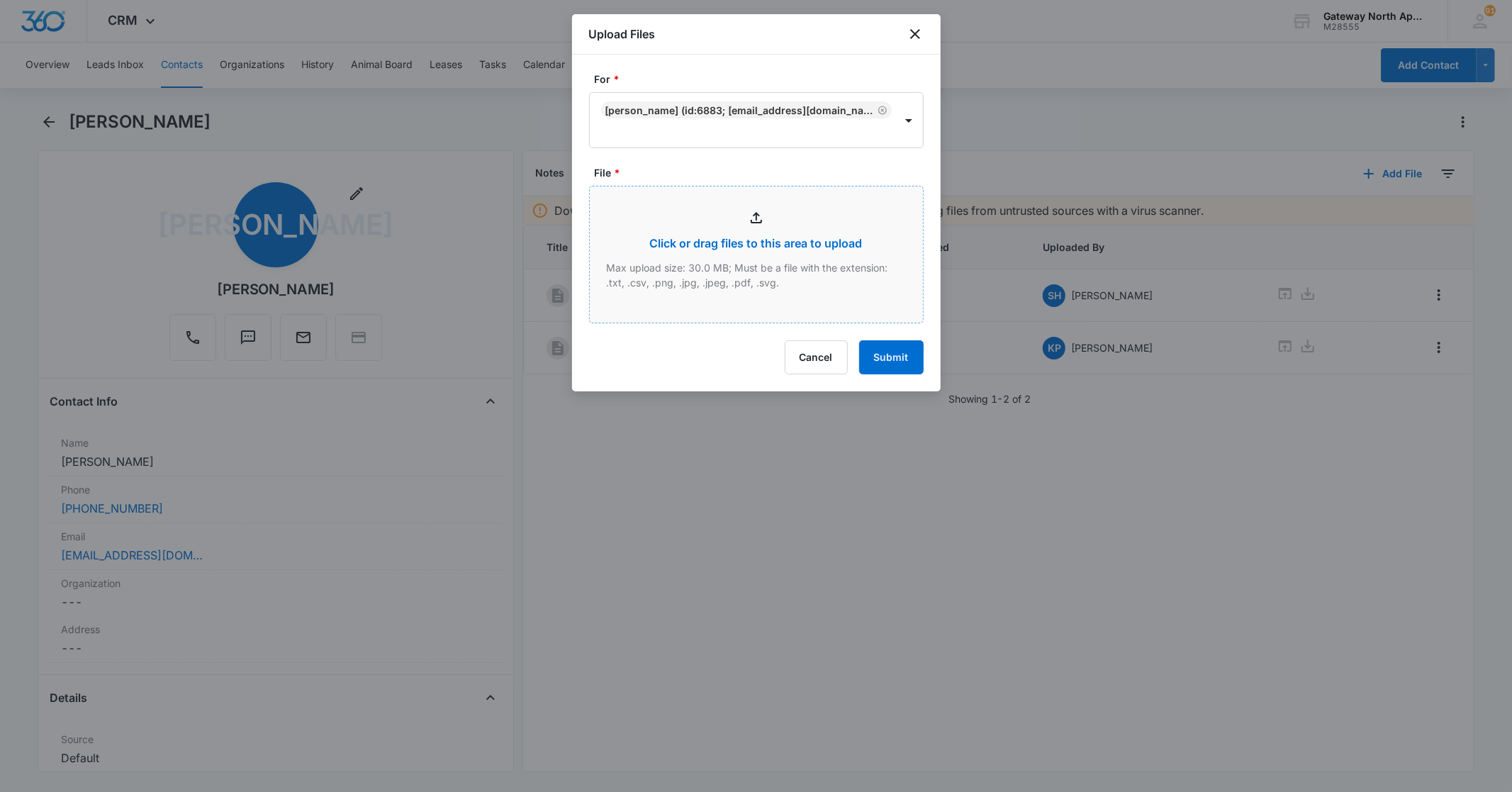
type input "C:\fakepath\Lease I206_09052025143350.pdf"
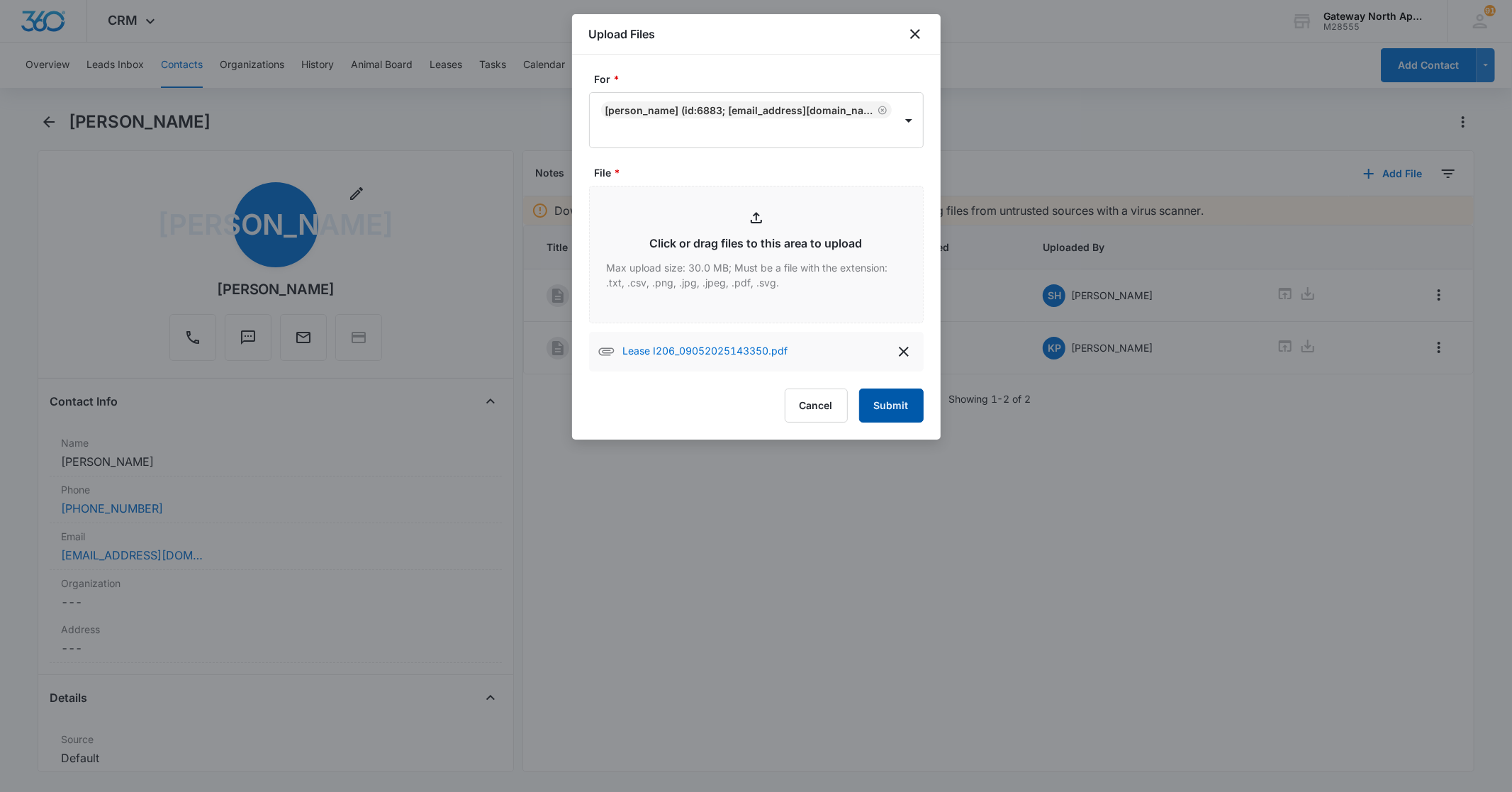
click at [894, 412] on button "Submit" at bounding box center [891, 406] width 65 height 34
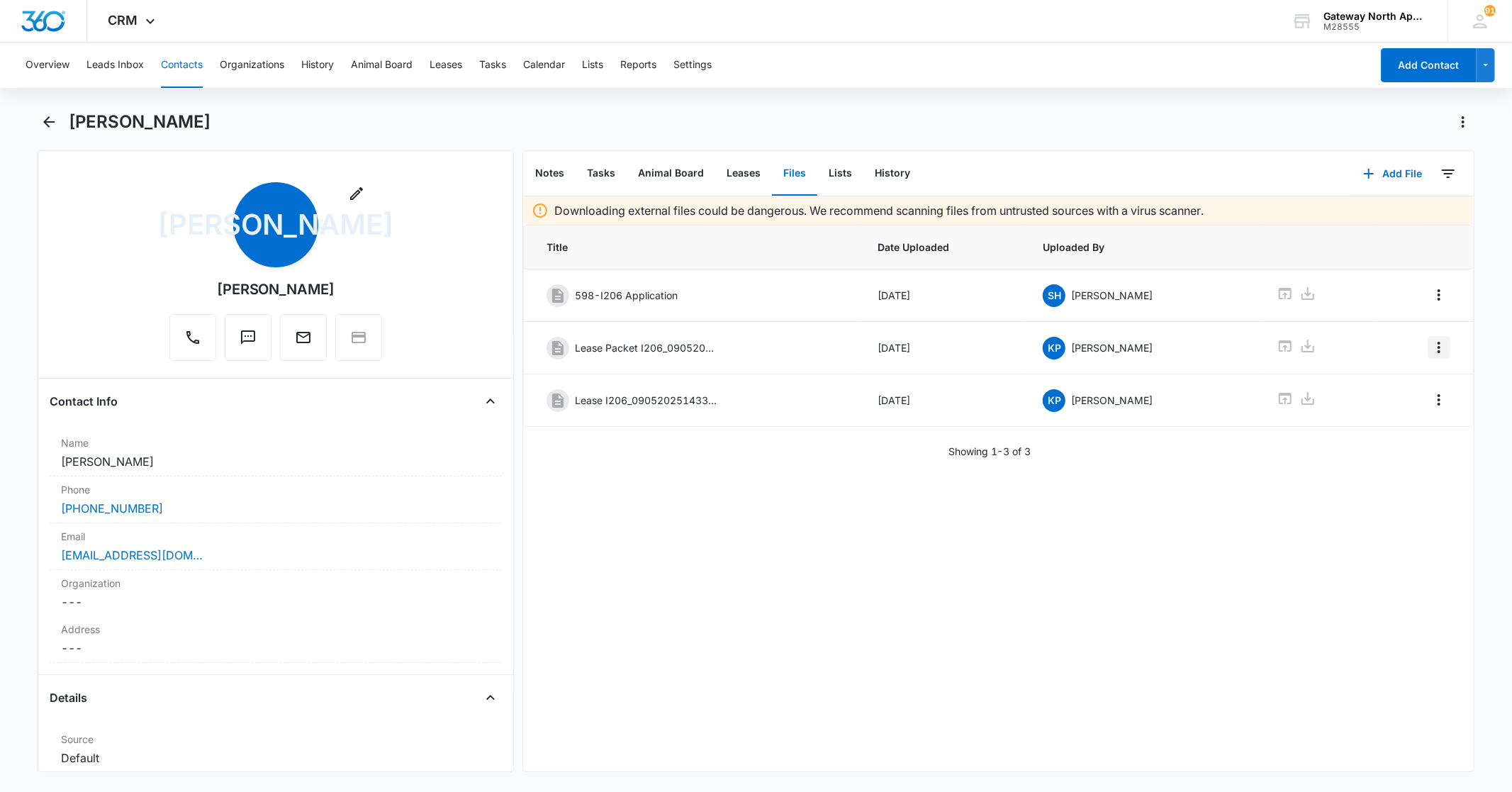
click at [1431, 351] on icon "Overflow Menu" at bounding box center [1439, 347] width 17 height 17
click at [1370, 391] on button "Edit" at bounding box center [1398, 389] width 81 height 21
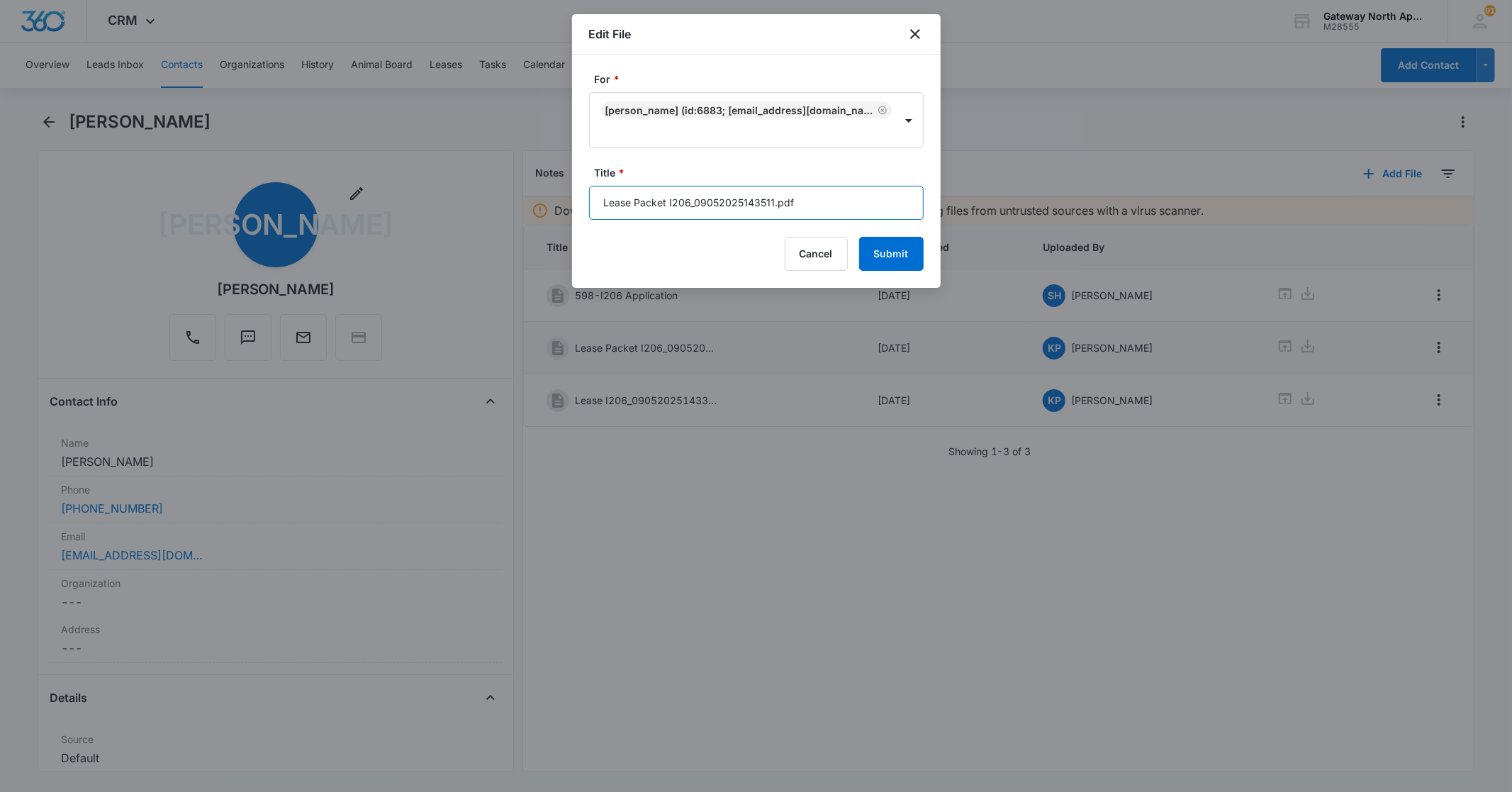
click at [801, 207] on input "Lease Packet I206_09052025143511.pdf" at bounding box center [756, 202] width 335 height 34
type input "L"
type input "598-I206 Lease packet"
click at [878, 253] on button "Submit" at bounding box center [891, 253] width 65 height 34
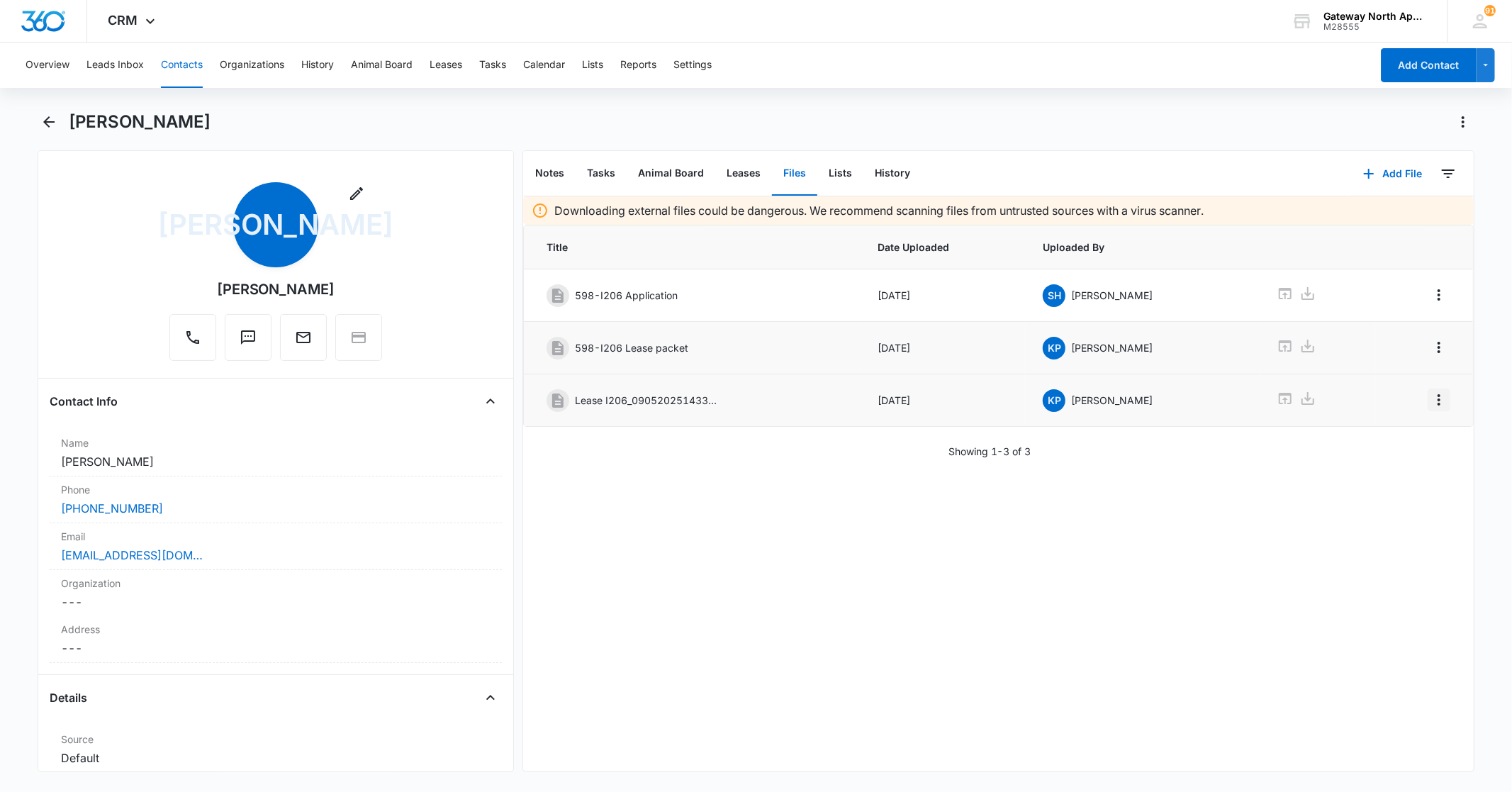
click at [1437, 402] on icon "Overflow Menu" at bounding box center [1439, 399] width 3 height 11
click at [1384, 437] on div "Edit" at bounding box center [1389, 441] width 30 height 10
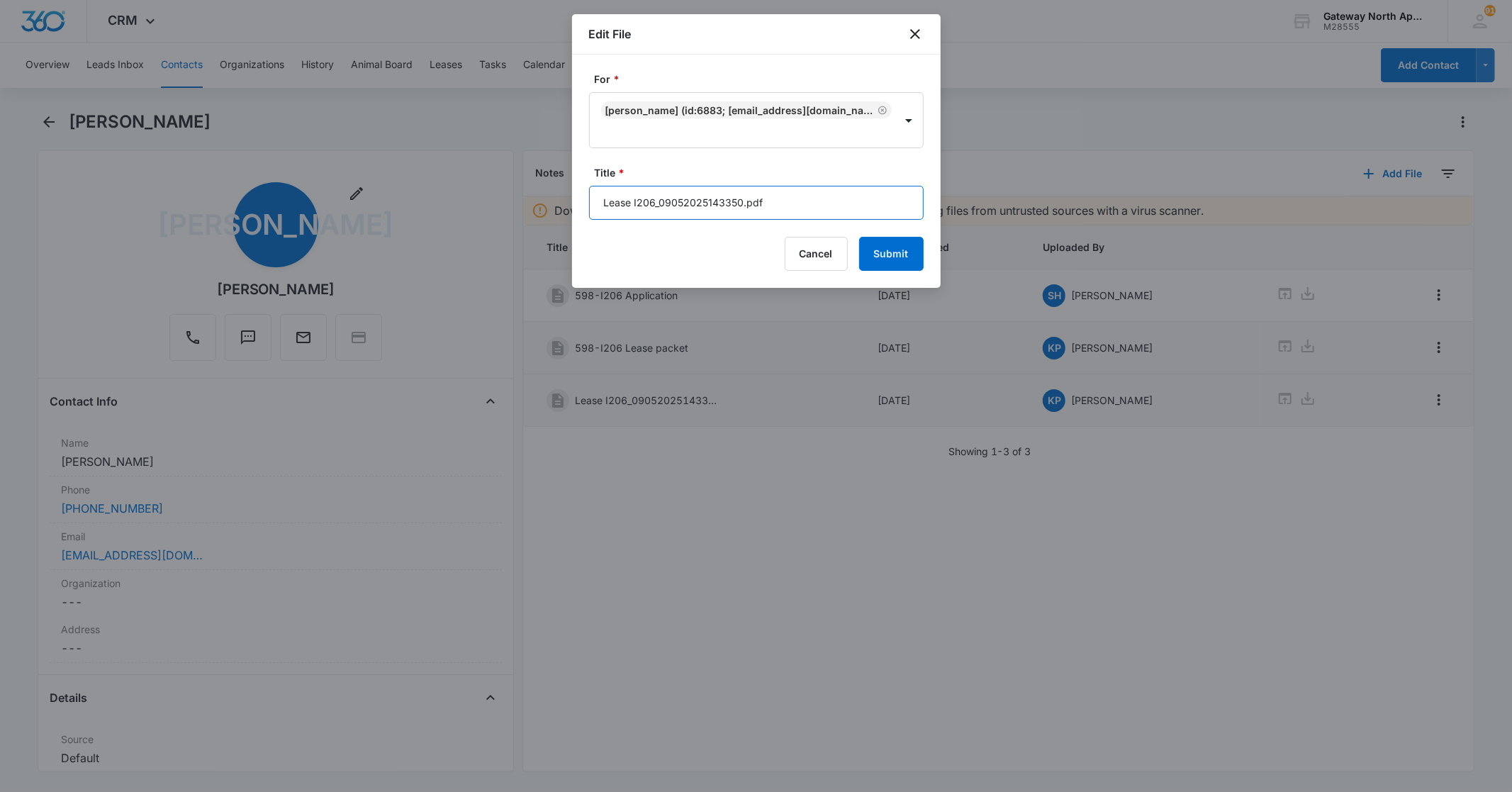
click at [783, 195] on input "Lease I206_09052025143350.pdf" at bounding box center [756, 202] width 335 height 34
type input "L"
click at [802, 202] on input "598-I206 Lease" at bounding box center [756, 202] width 335 height 34
click at [802, 201] on input "598-I206 Lease" at bounding box center [756, 202] width 335 height 34
type input "598-I206 Lease"
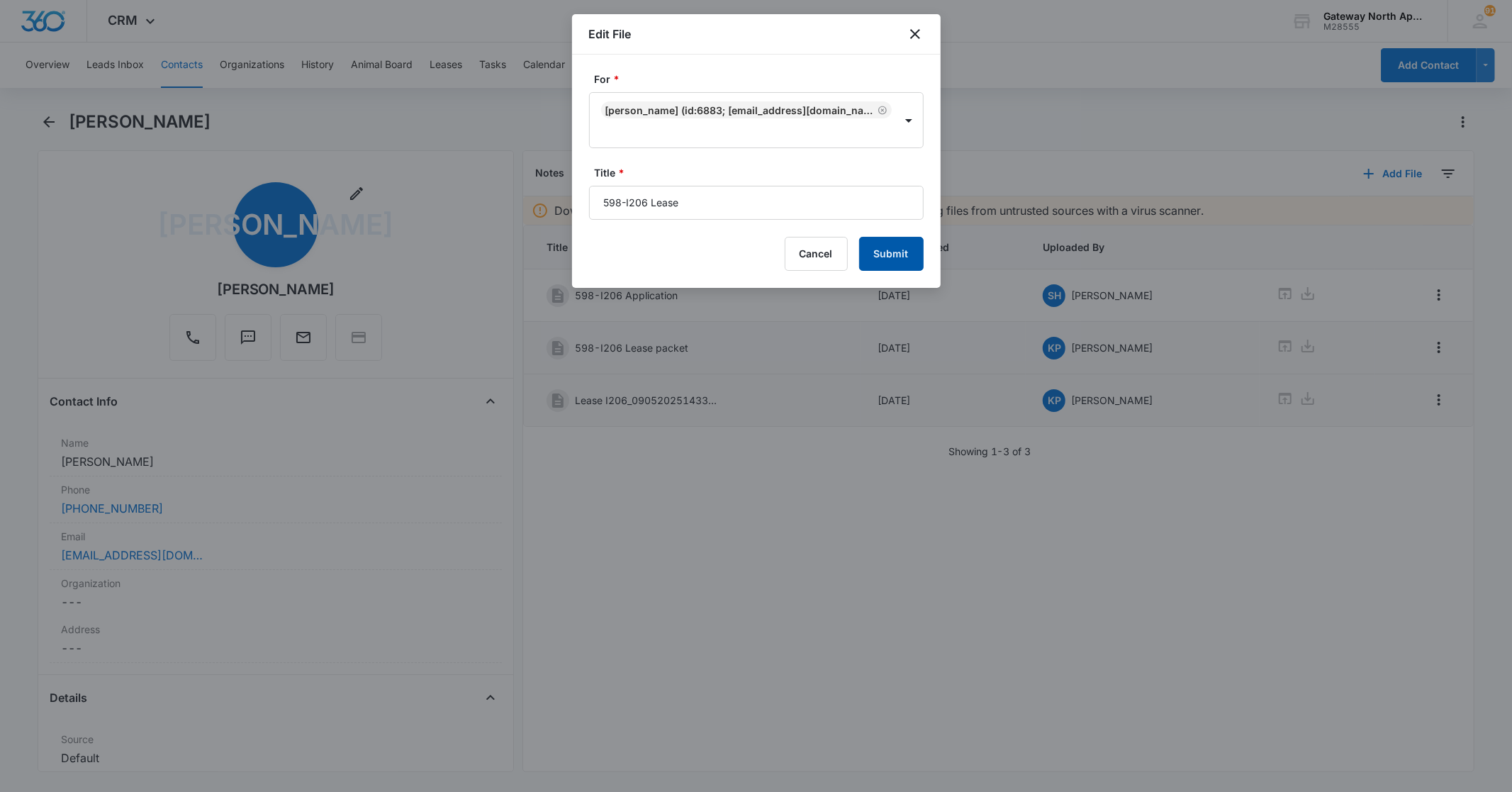
click at [897, 249] on button "Submit" at bounding box center [891, 253] width 65 height 34
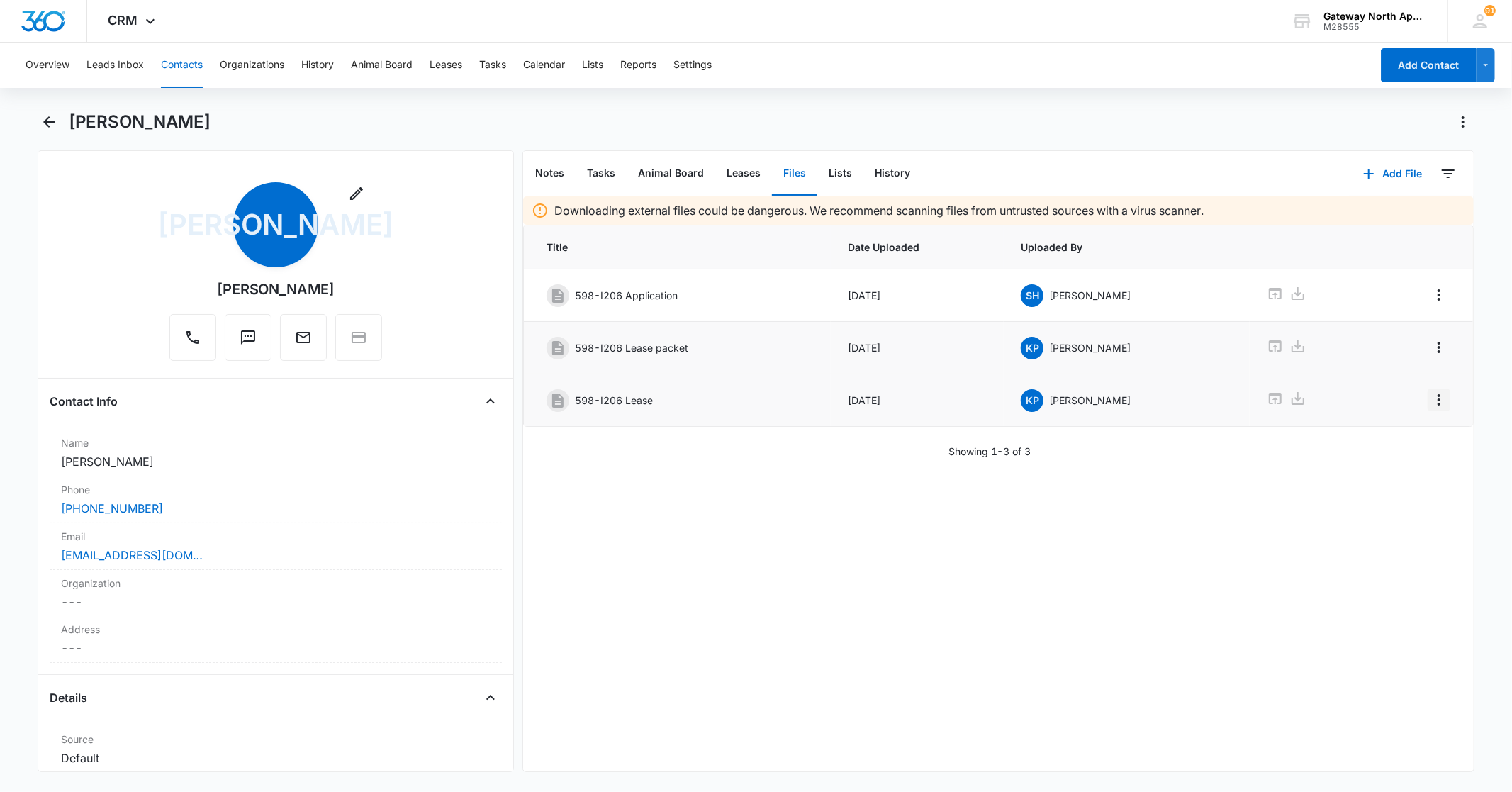
click at [1431, 401] on icon "Overflow Menu" at bounding box center [1439, 399] width 17 height 17
click at [1406, 440] on button "Edit" at bounding box center [1398, 442] width 81 height 21
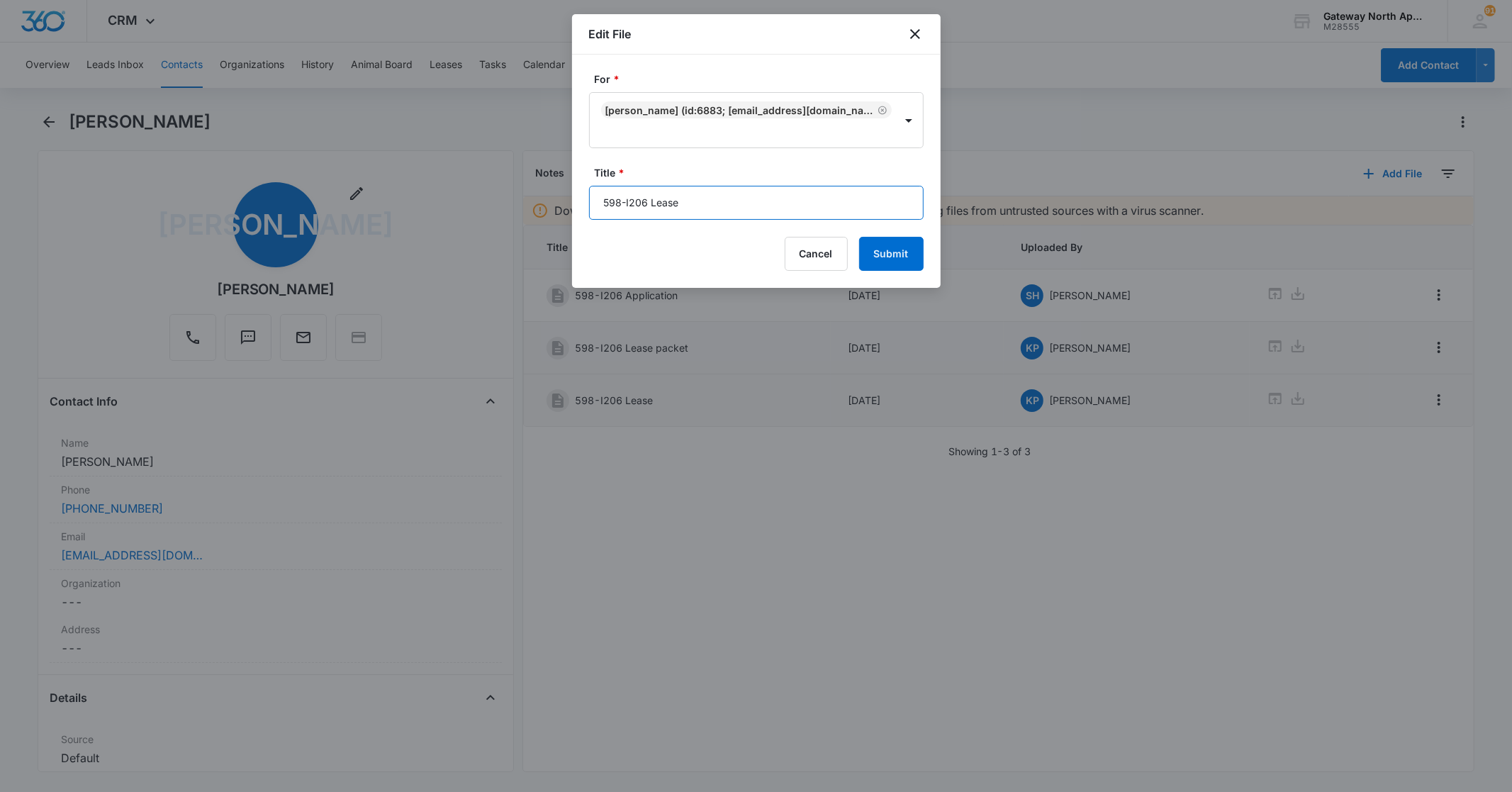
click at [718, 202] on input "598-I206 Lease" at bounding box center [756, 202] width 335 height 34
type input "598-I206 Lease [DATE]- [DATE]"
click at [901, 259] on button "Submit" at bounding box center [891, 253] width 65 height 34
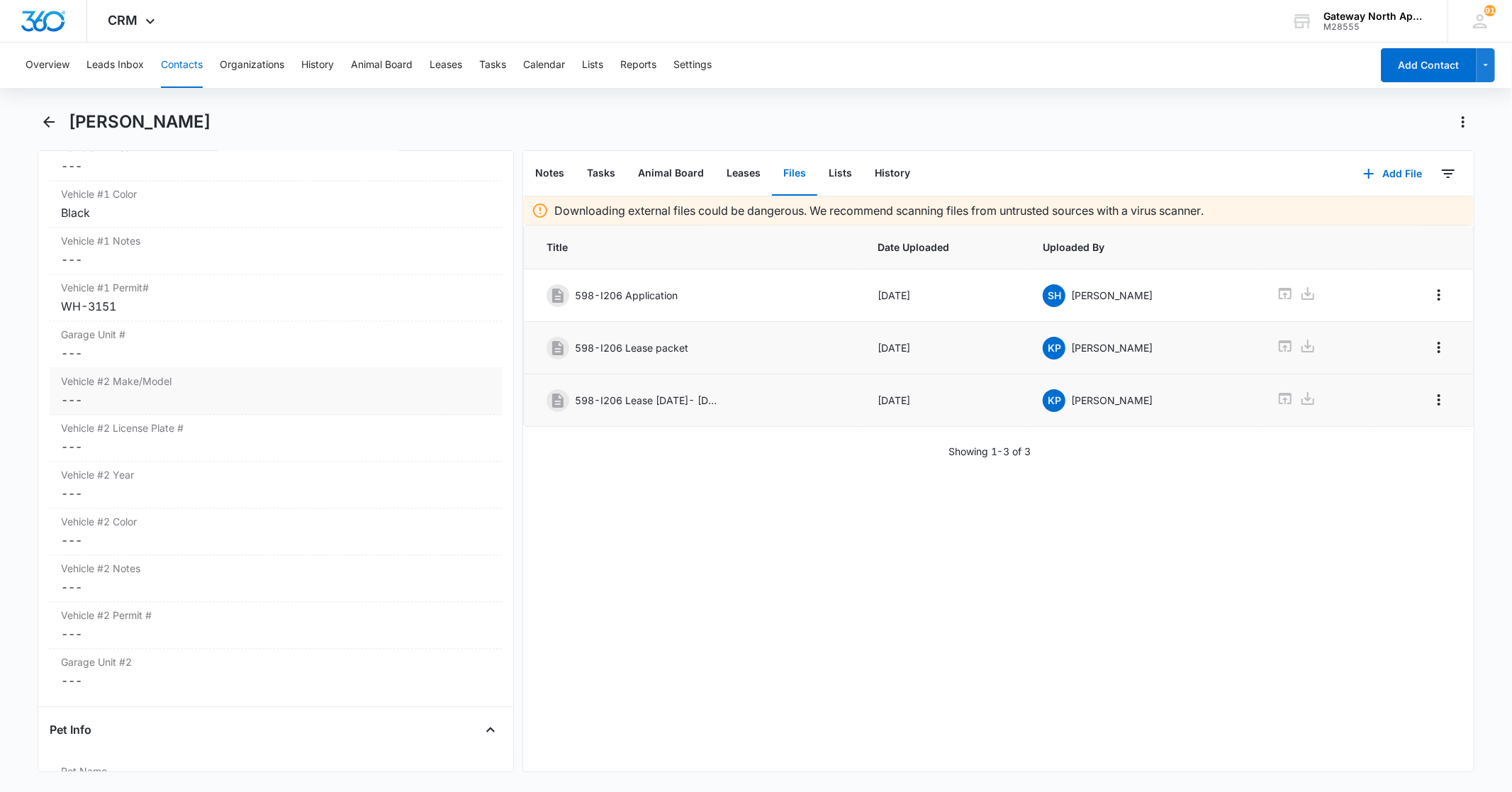
scroll to position [2285, 0]
click at [43, 119] on icon "Back" at bounding box center [49, 122] width 17 height 17
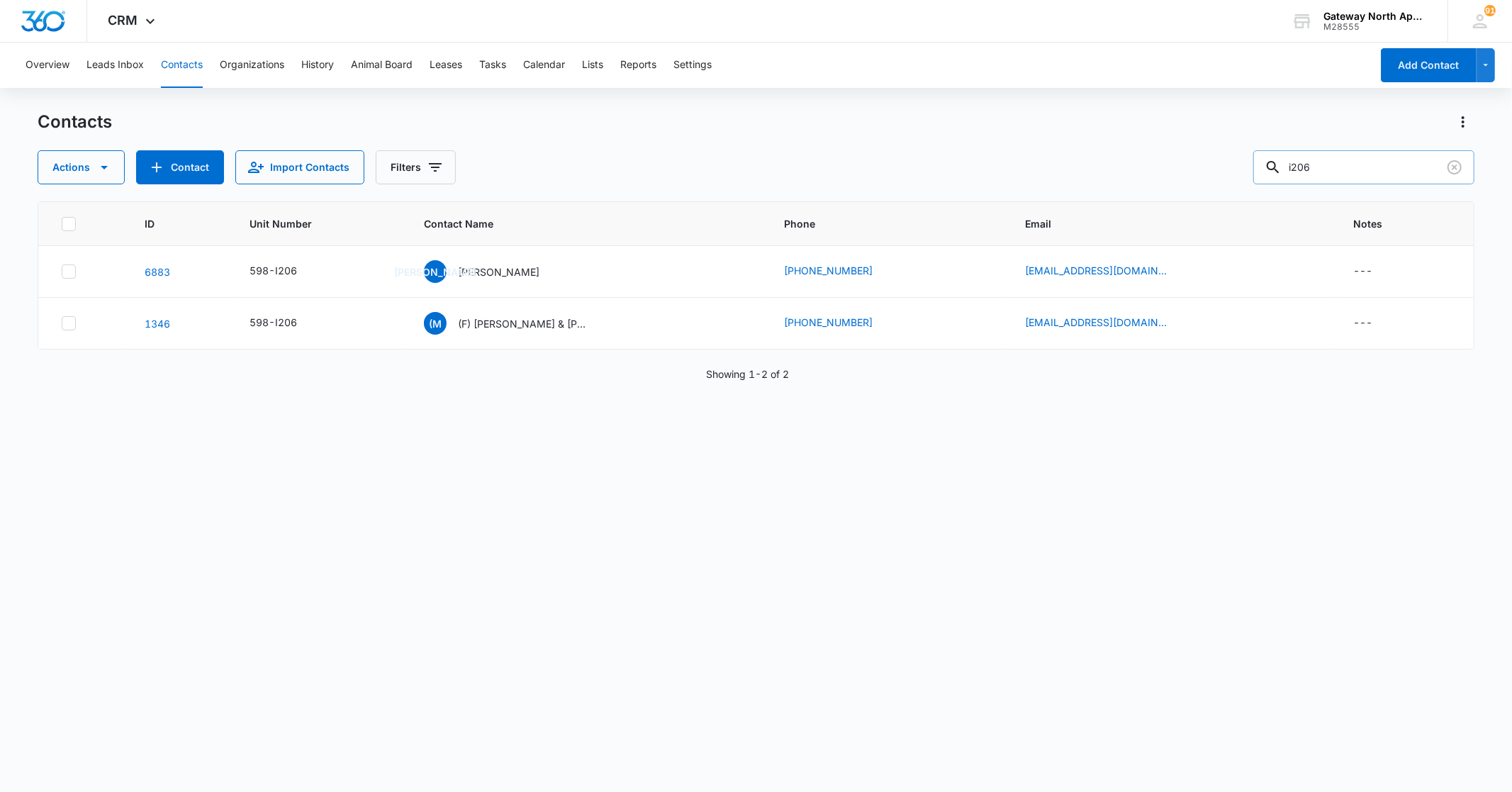
click at [1357, 169] on input "i206" at bounding box center [1364, 167] width 221 height 34
type input "i"
type input "N201"
